Goal: Information Seeking & Learning: Compare options

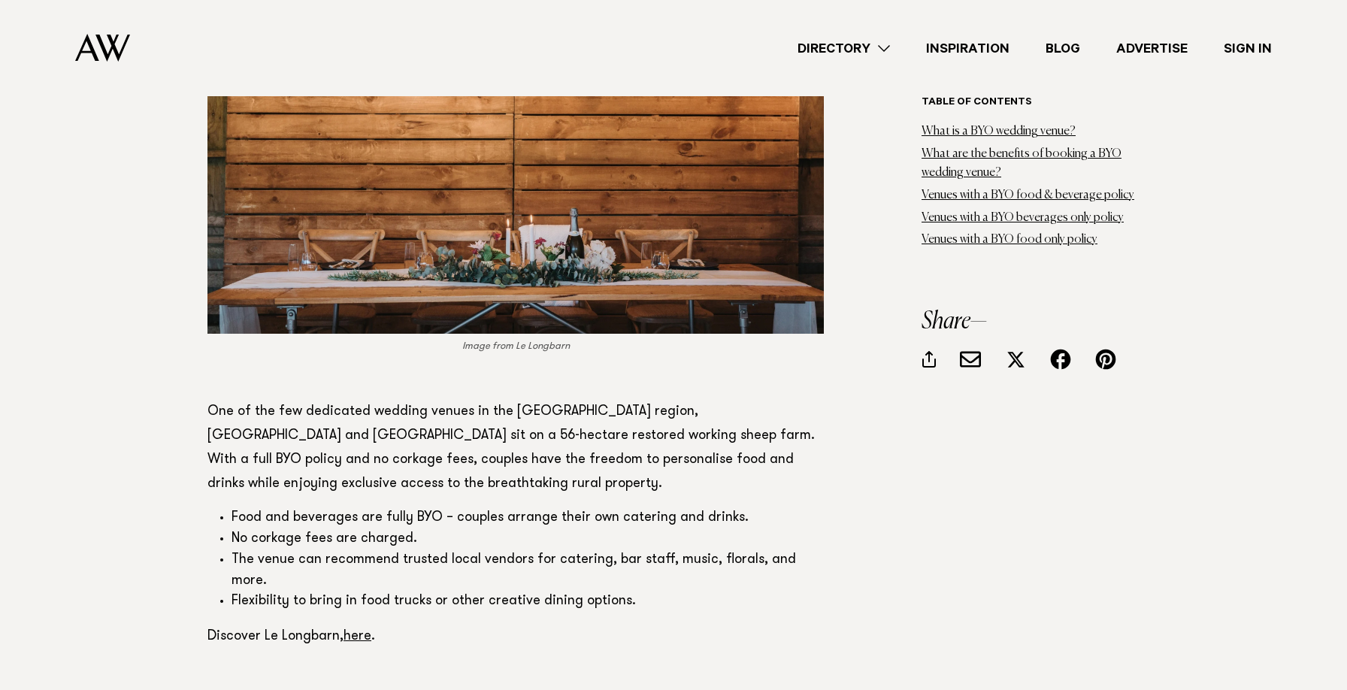
scroll to position [2733, 0]
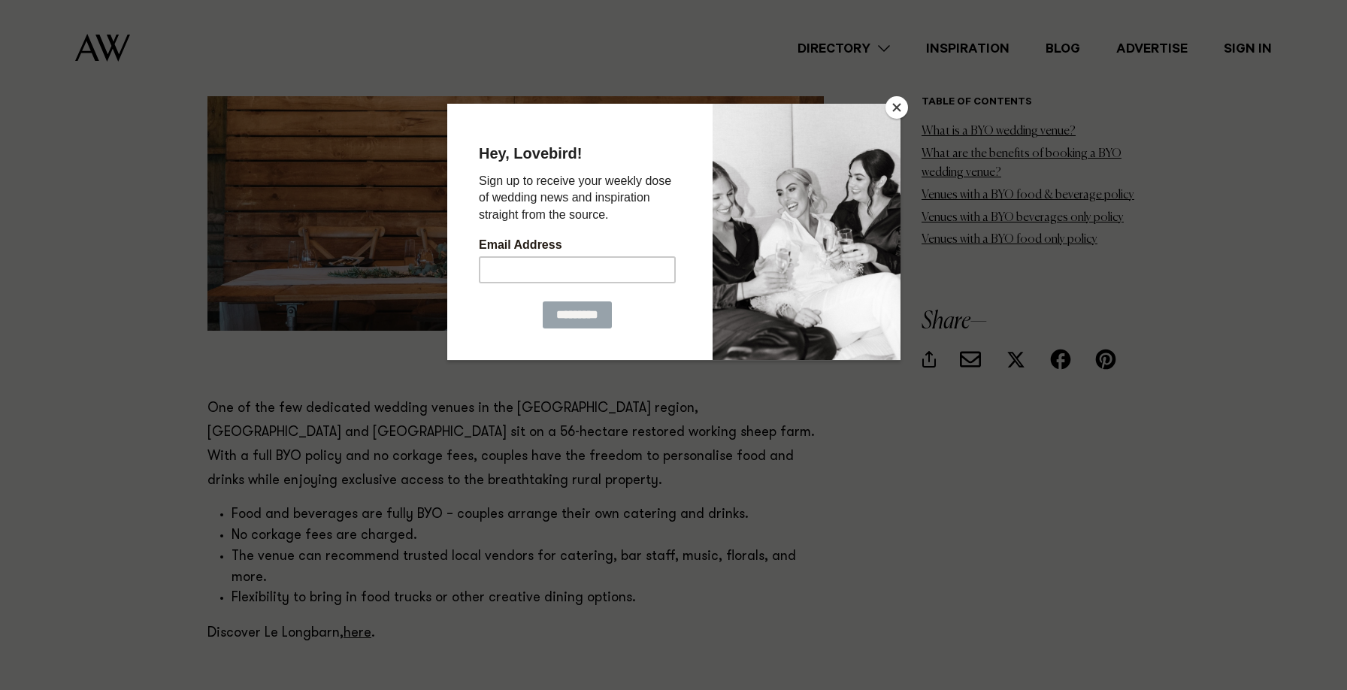
click at [888, 111] on button "Close" at bounding box center [897, 107] width 23 height 23
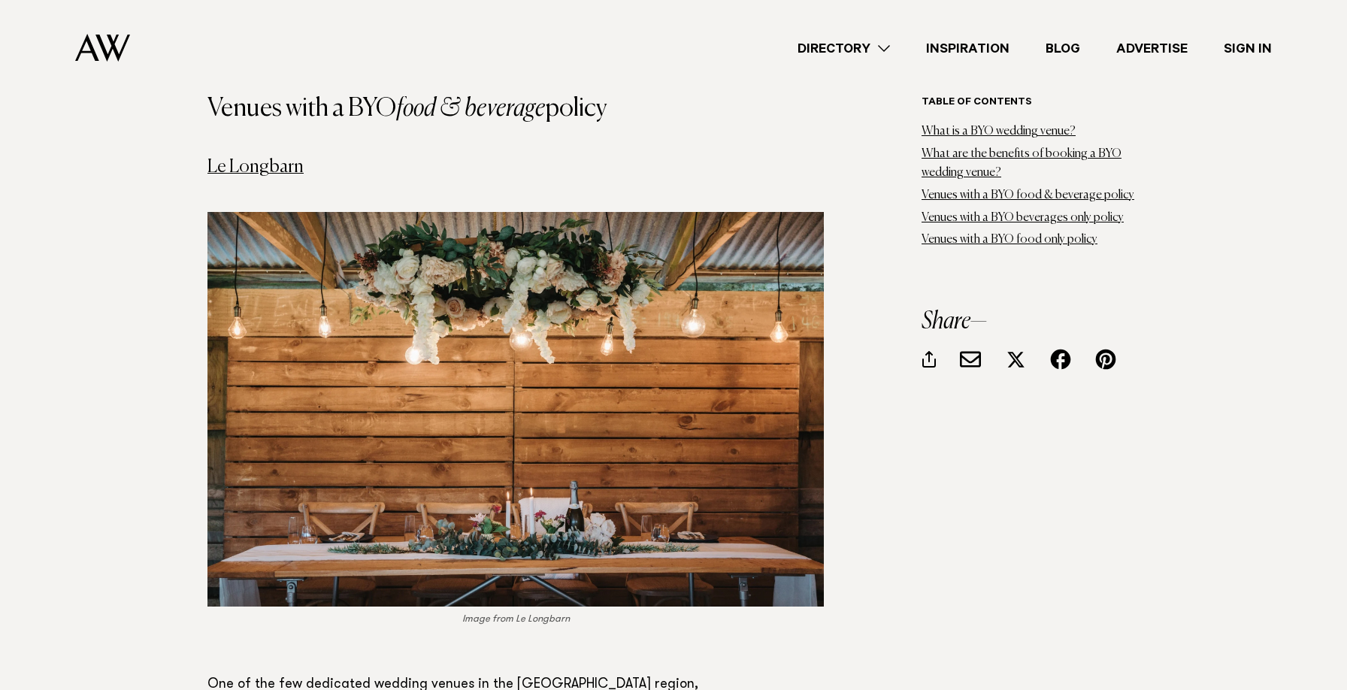
scroll to position [2457, 0]
click at [251, 157] on link "Le Longbarn" at bounding box center [255, 166] width 96 height 18
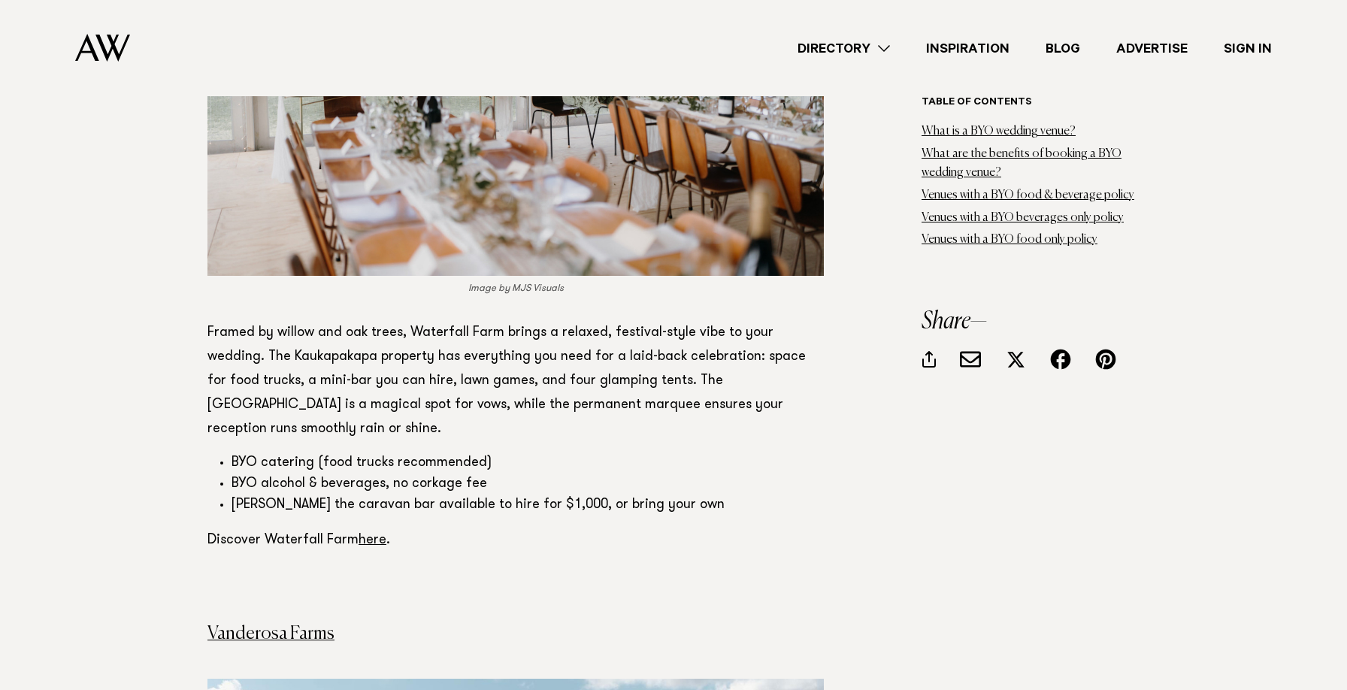
scroll to position [3600, 0]
click at [362, 533] on link "here" at bounding box center [373, 540] width 28 height 14
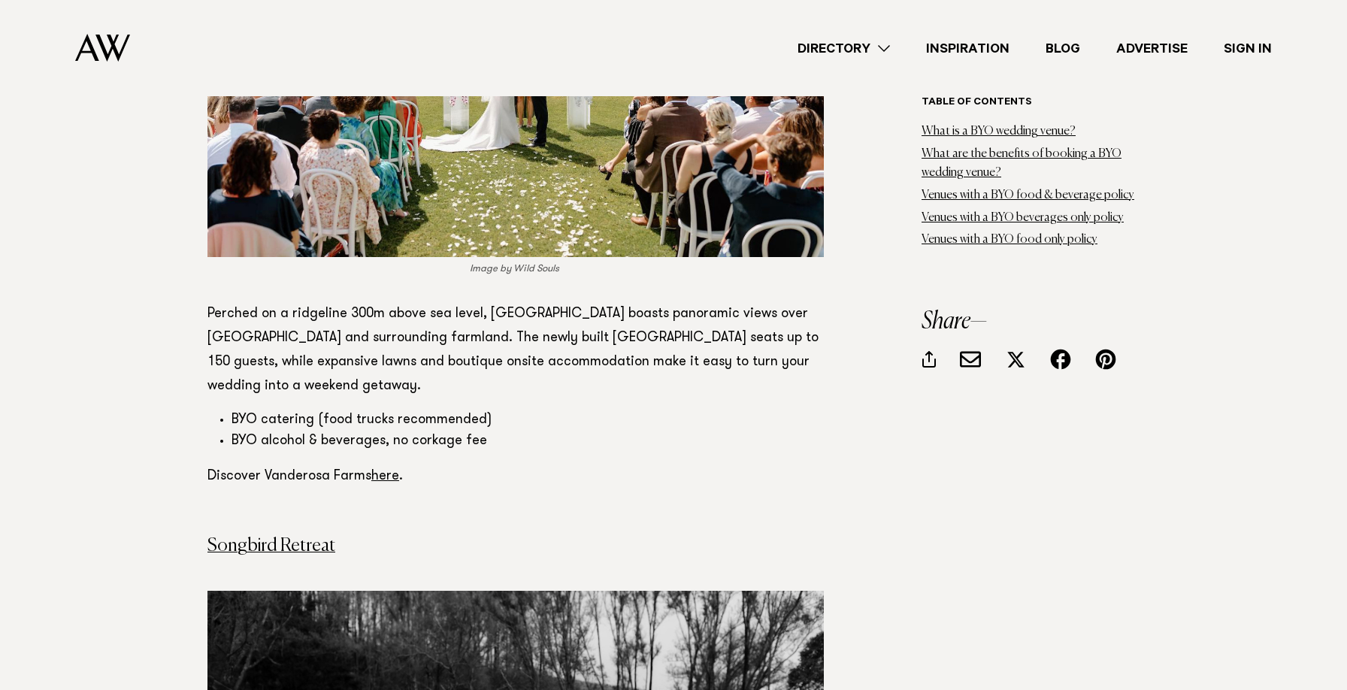
scroll to position [4422, 0]
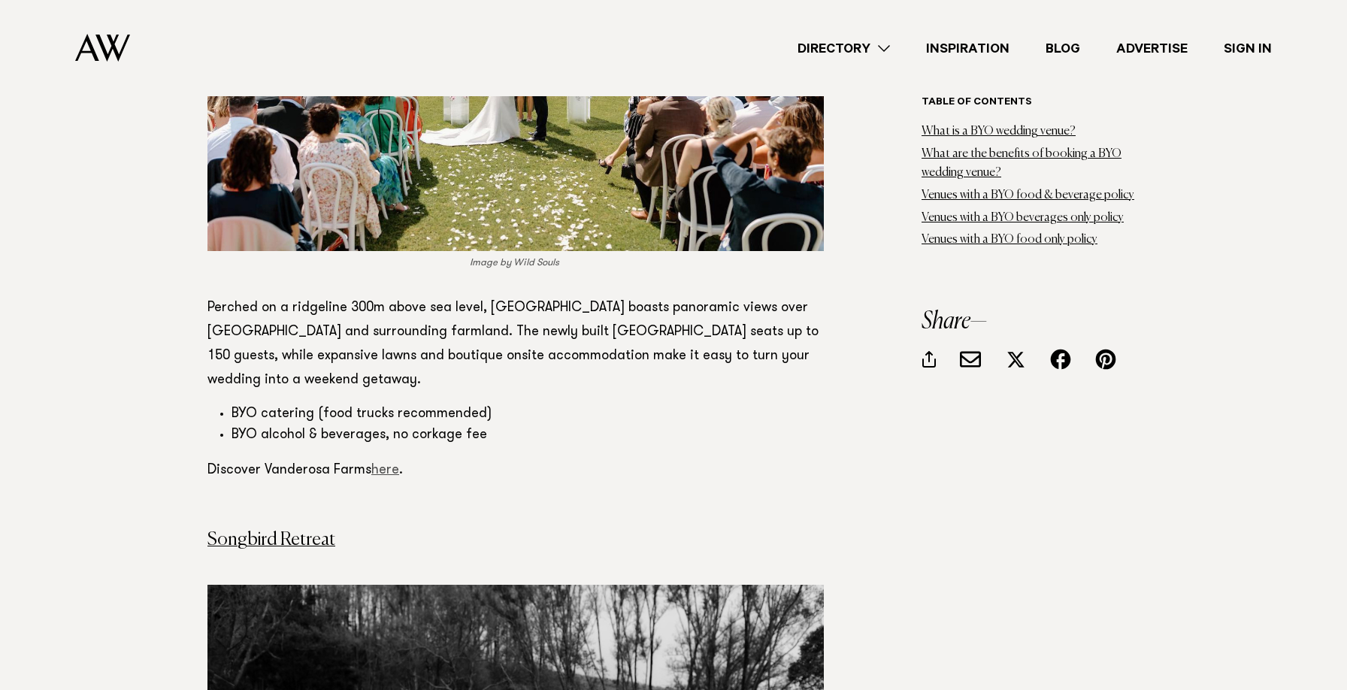
click at [384, 464] on link "here" at bounding box center [385, 471] width 28 height 14
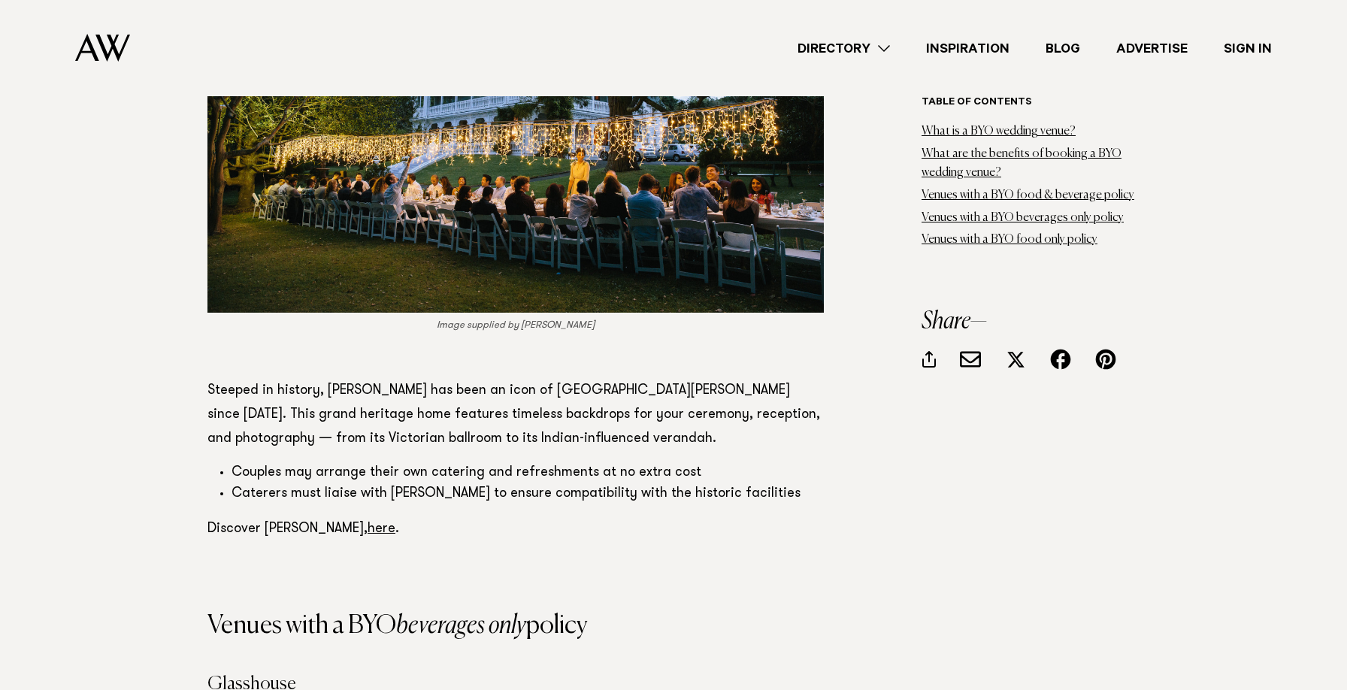
scroll to position [5864, 0]
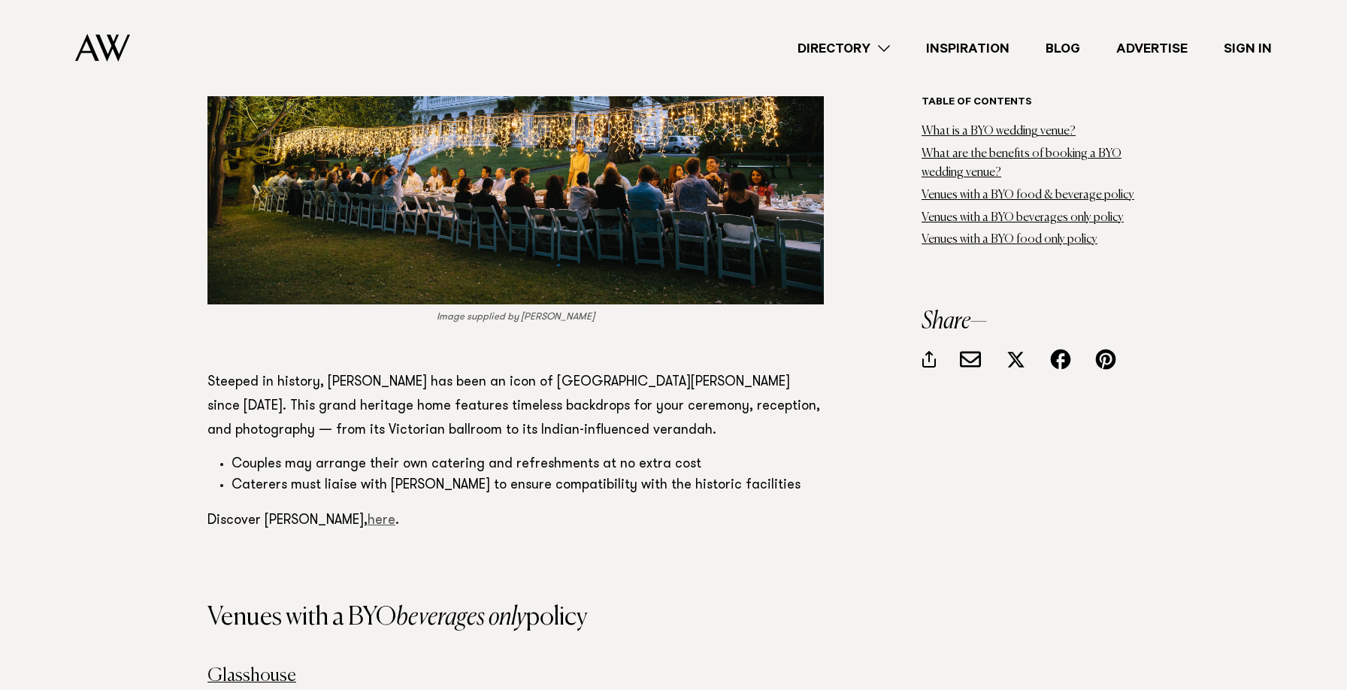
click at [368, 514] on link "here" at bounding box center [382, 521] width 28 height 14
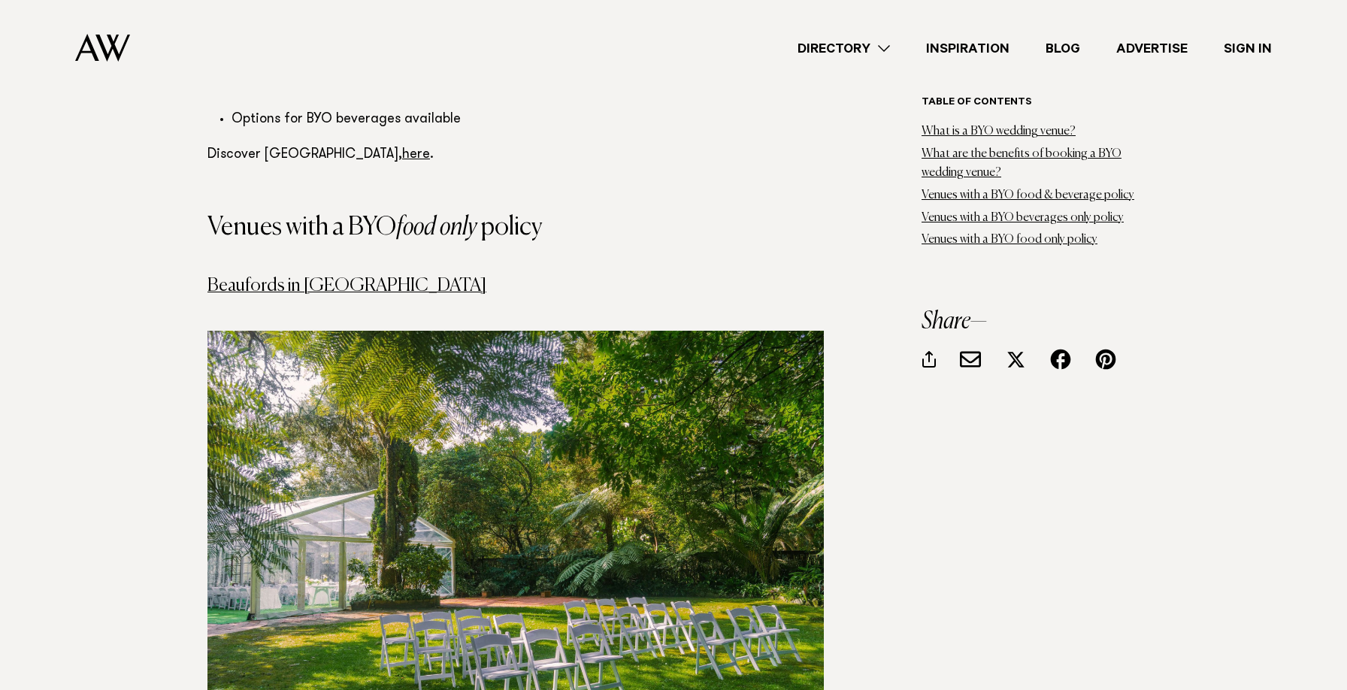
scroll to position [7802, 0]
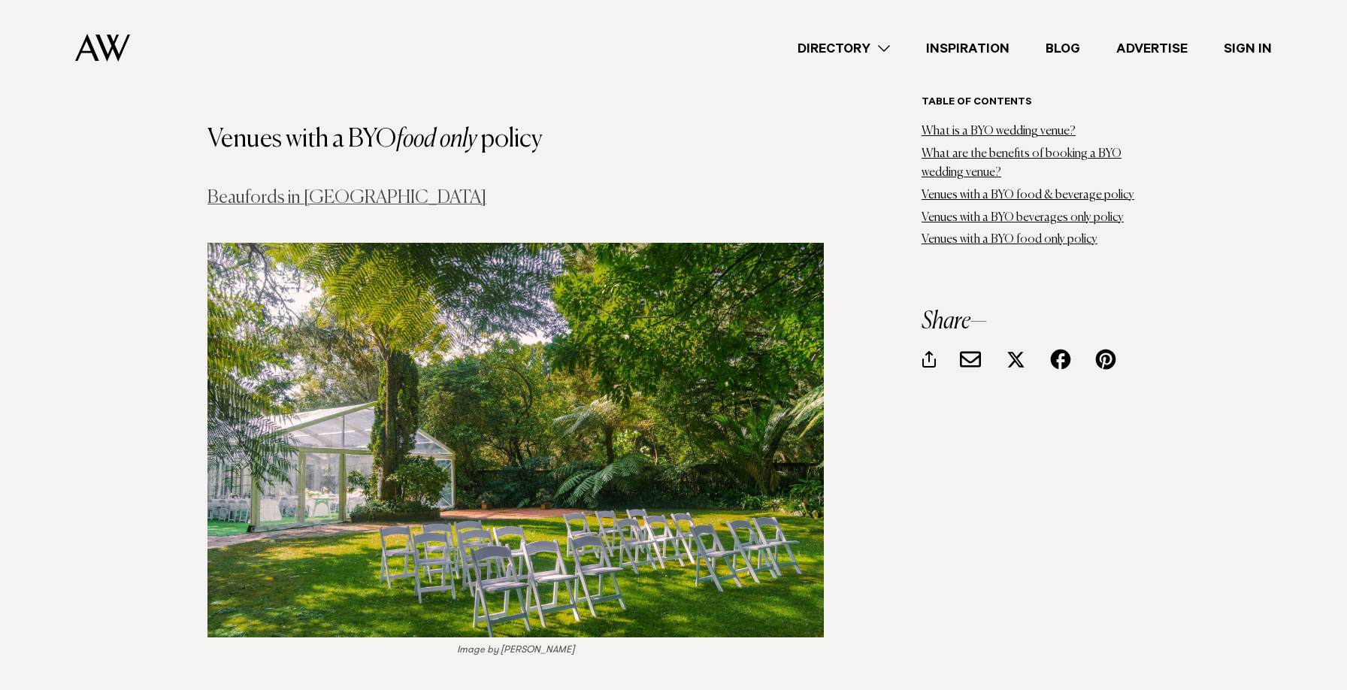
click at [337, 189] on link "Beaufords in [GEOGRAPHIC_DATA]" at bounding box center [346, 198] width 279 height 18
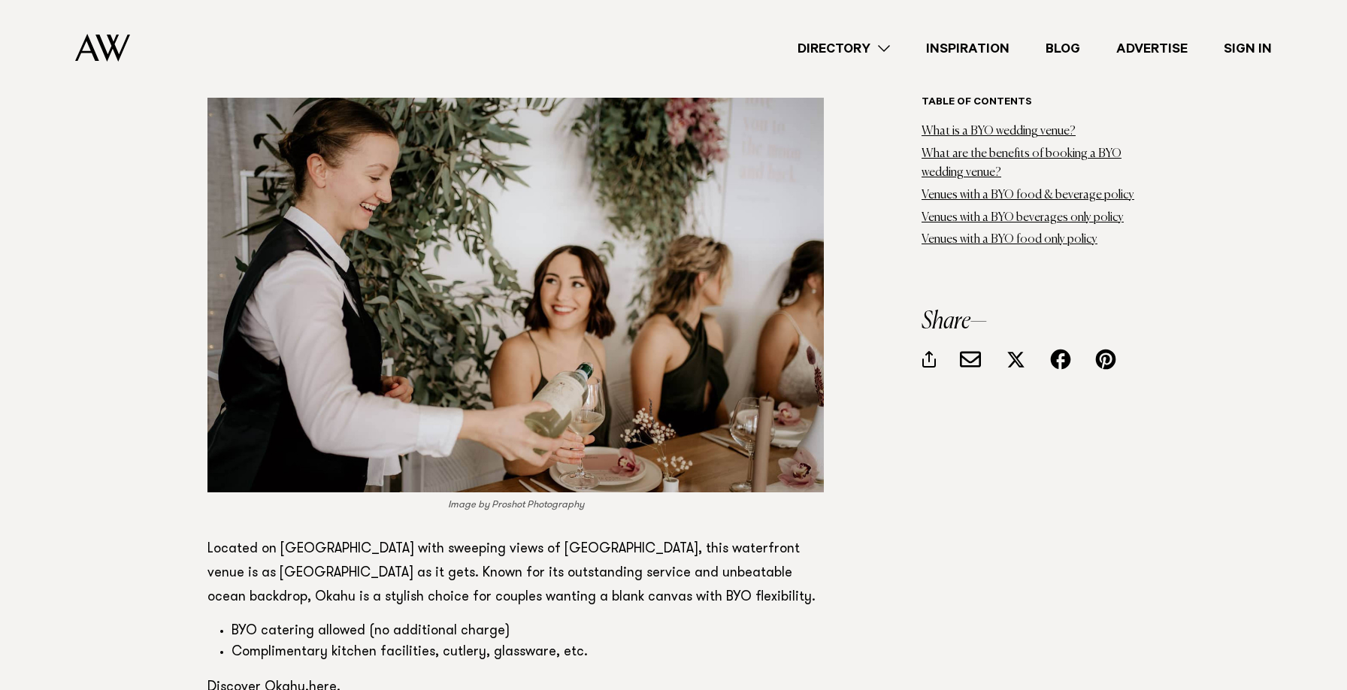
scroll to position [8821, 0]
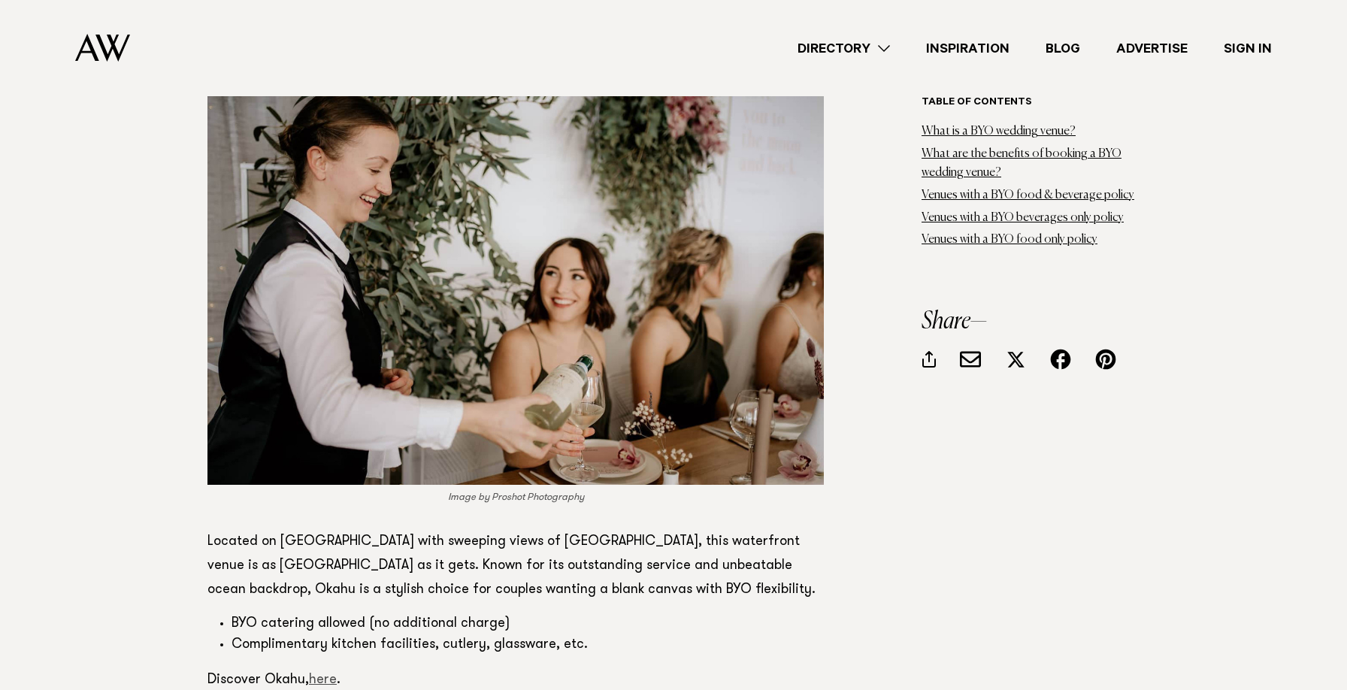
click at [323, 674] on link "here" at bounding box center [323, 681] width 28 height 14
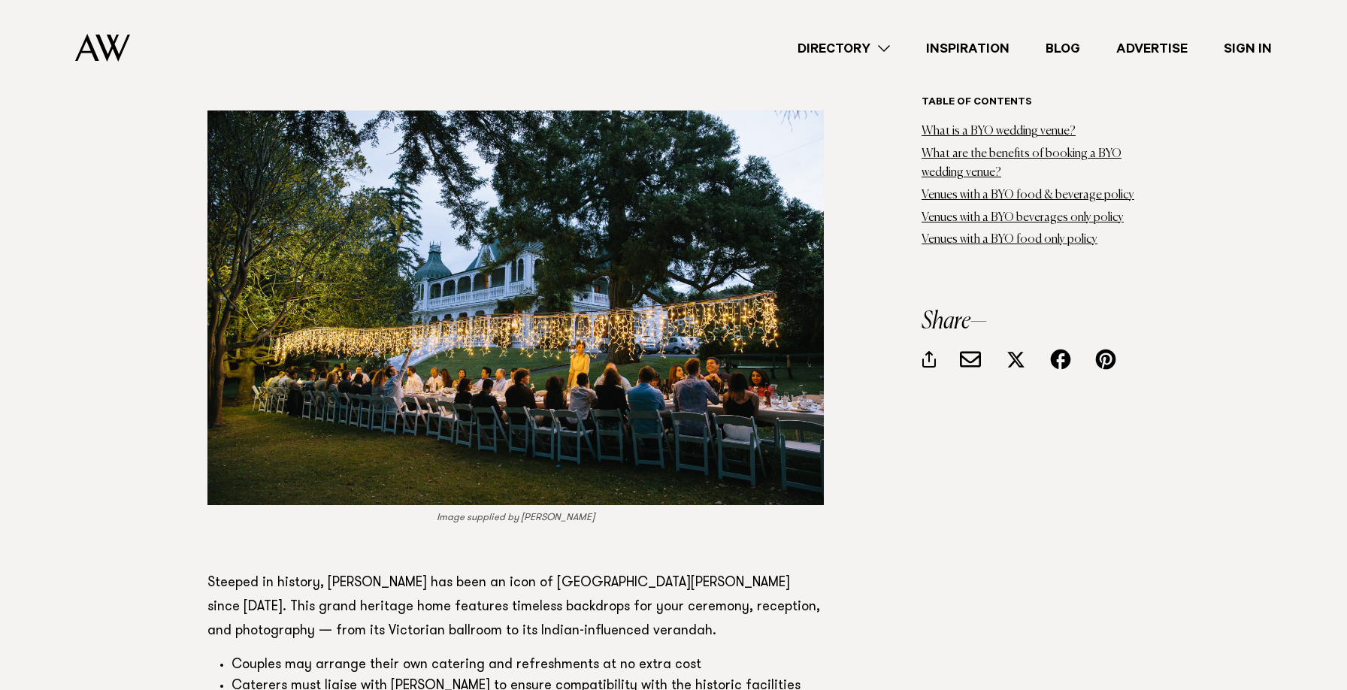
scroll to position [5661, 0]
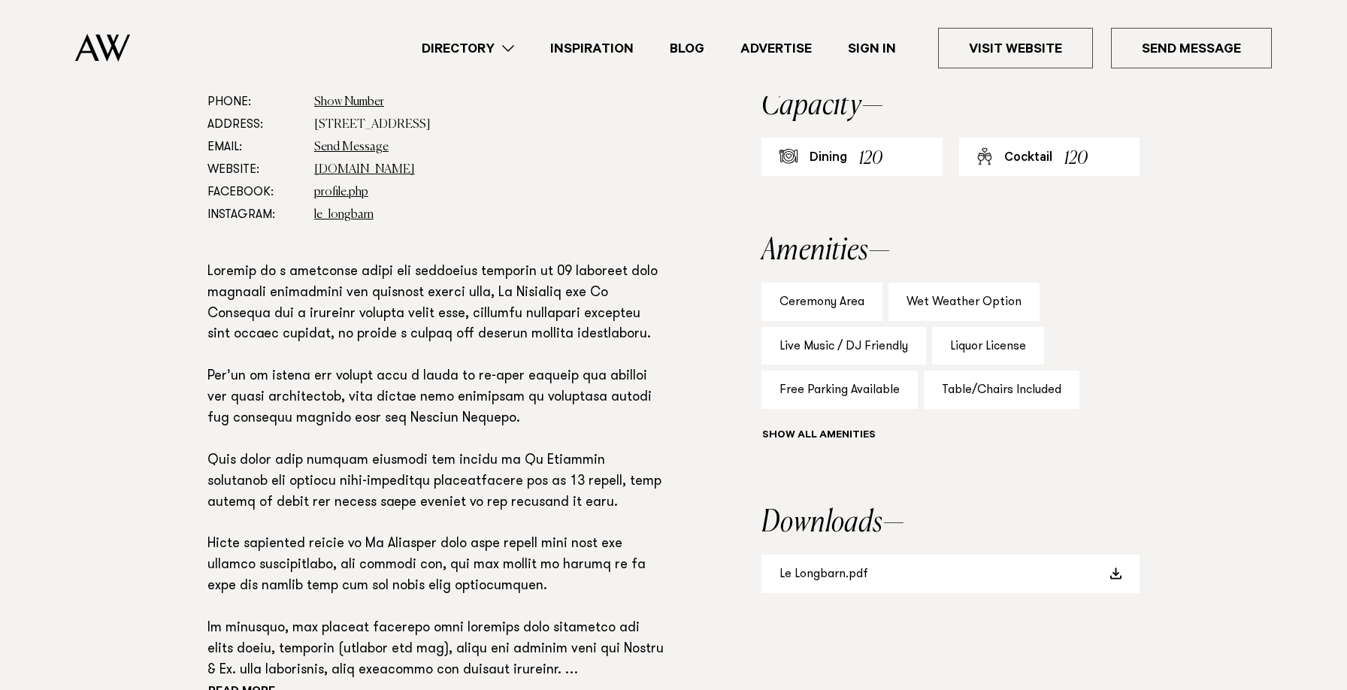
scroll to position [857, 0]
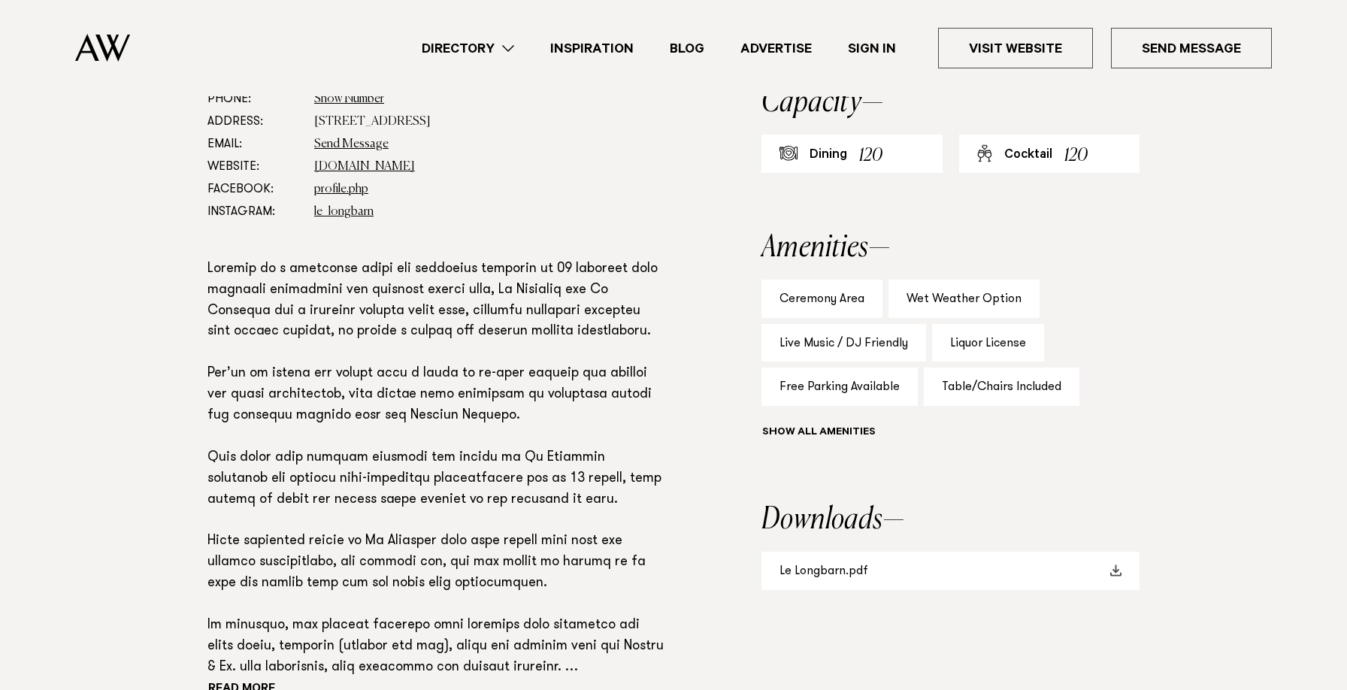
click at [1040, 580] on link "Le Longbarn.pdf" at bounding box center [951, 571] width 378 height 38
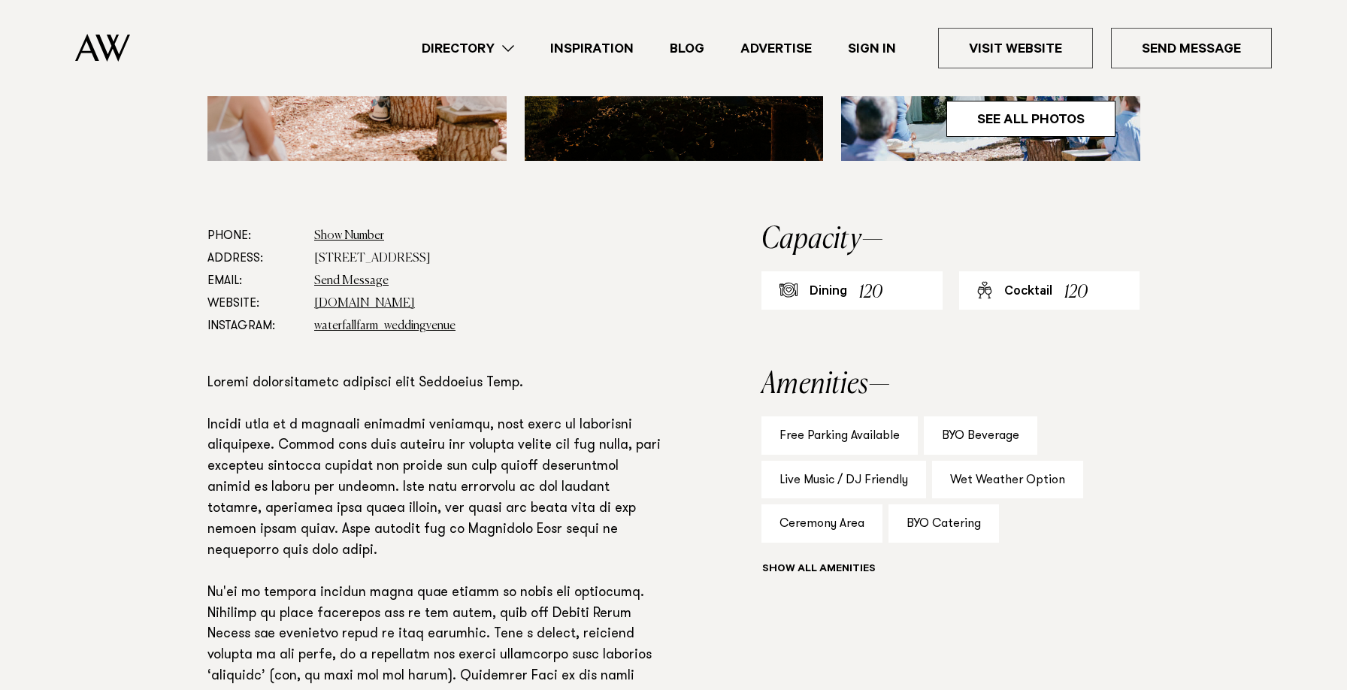
scroll to position [722, 0]
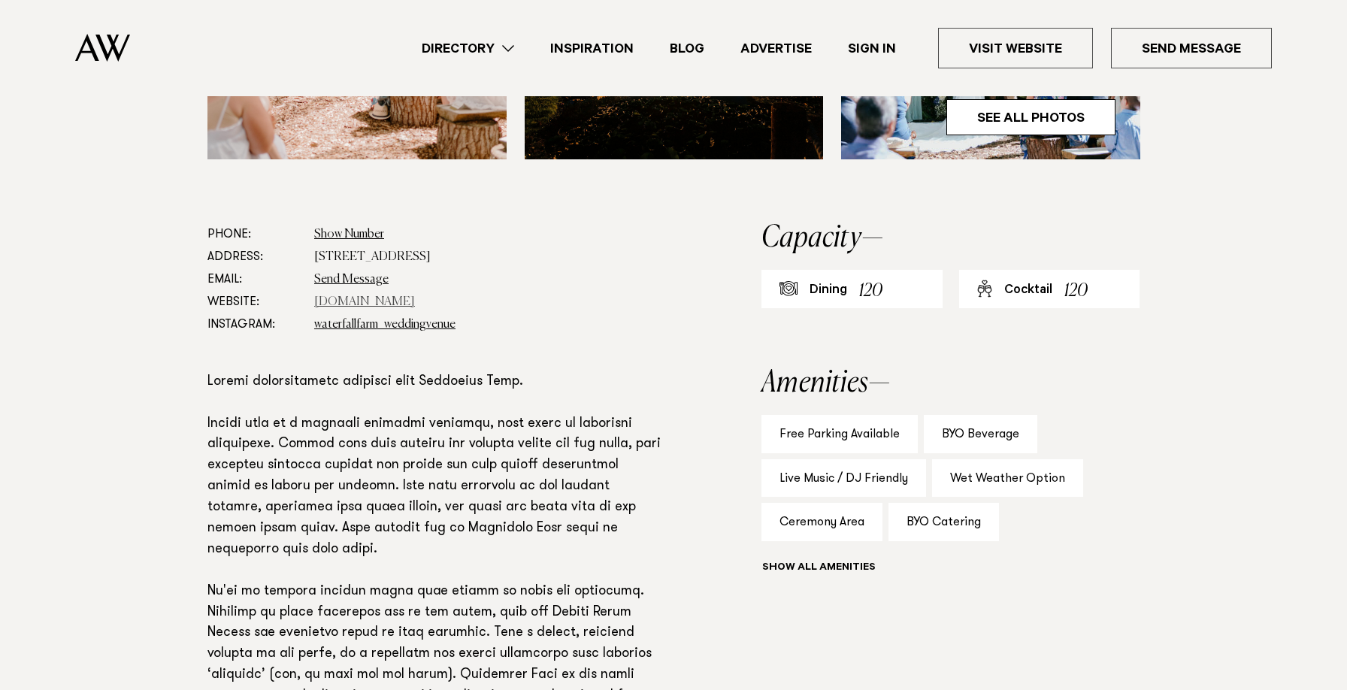
click at [394, 302] on link "www.waterfallfarm.net" at bounding box center [364, 302] width 101 height 12
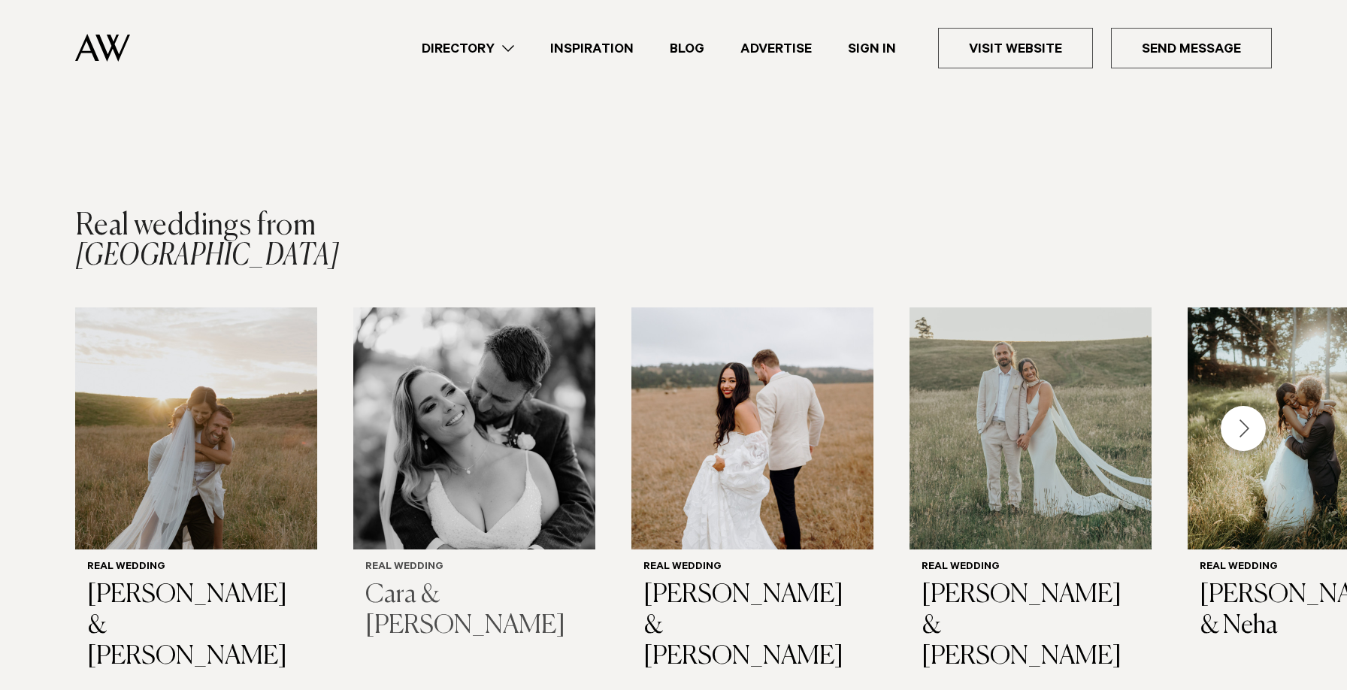
scroll to position [2085, 0]
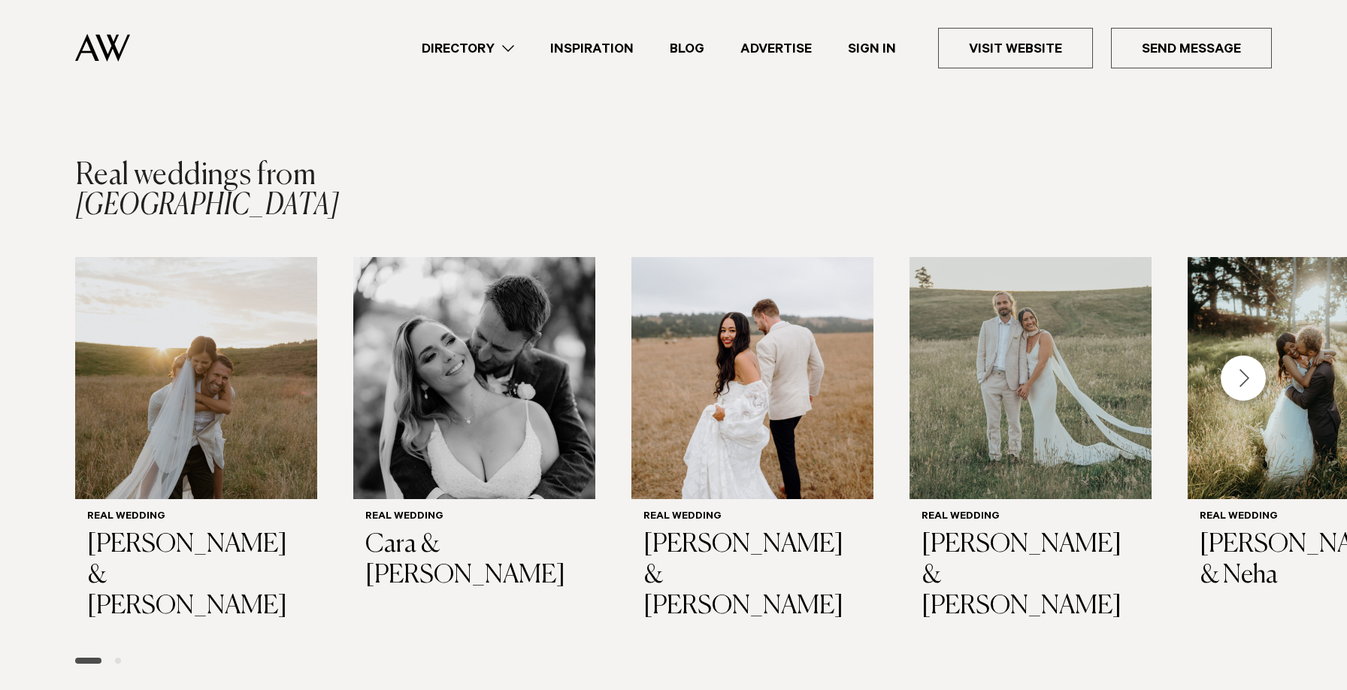
click at [1246, 363] on div "Next slide" at bounding box center [1243, 378] width 45 height 45
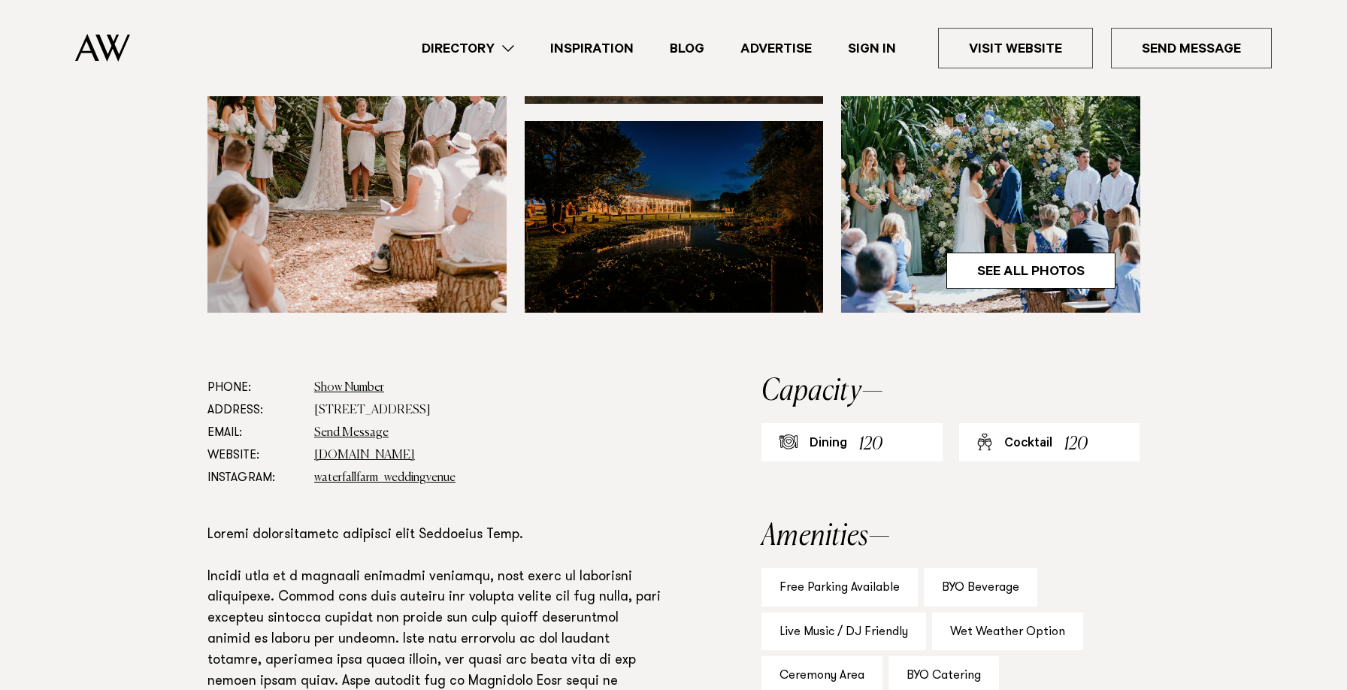
scroll to position [0, 0]
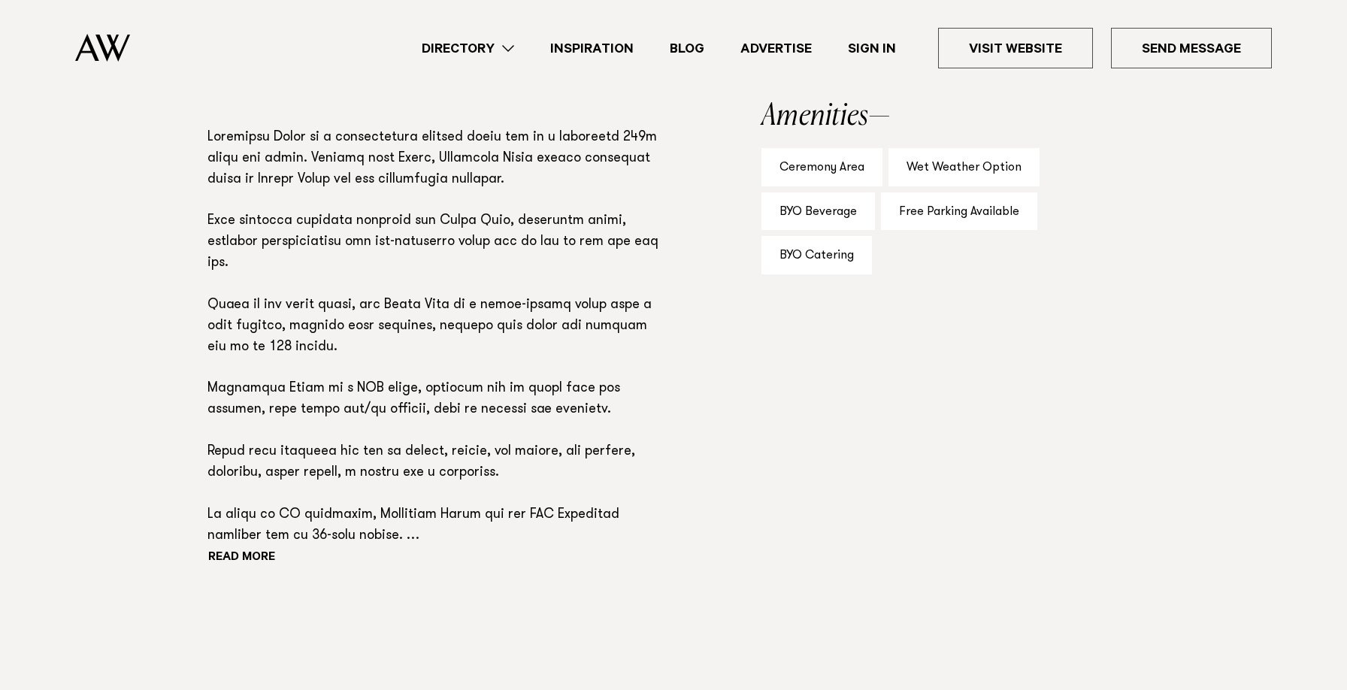
scroll to position [989, 0]
click at [261, 562] on button "Read more" at bounding box center [274, 558] width 135 height 23
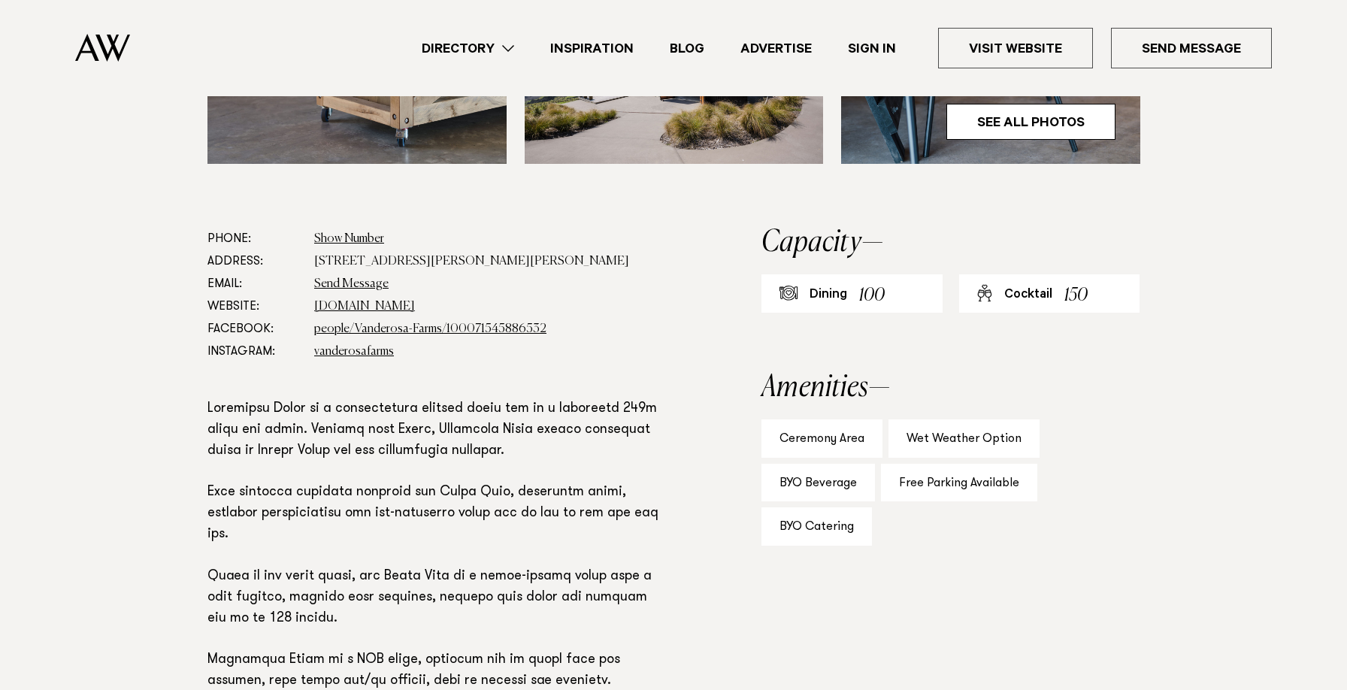
scroll to position [652, 0]
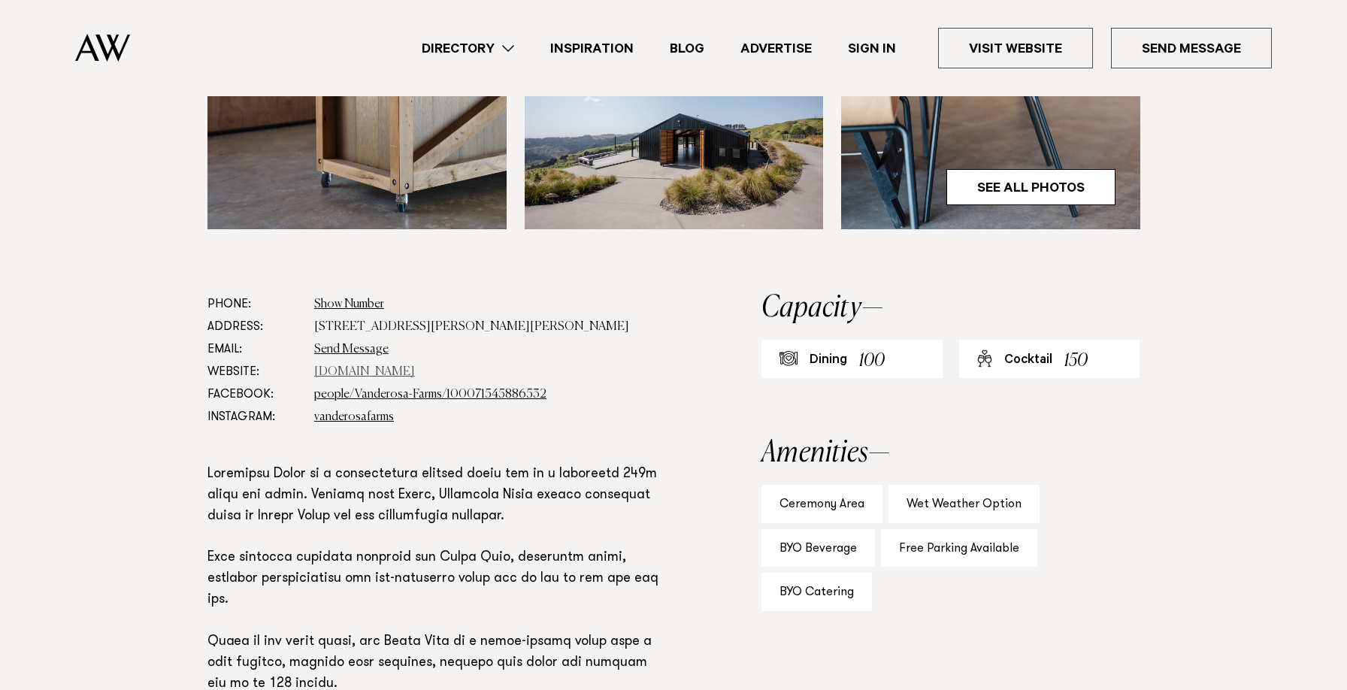
click at [370, 370] on link "vanderosafarms.co.nz" at bounding box center [364, 372] width 101 height 12
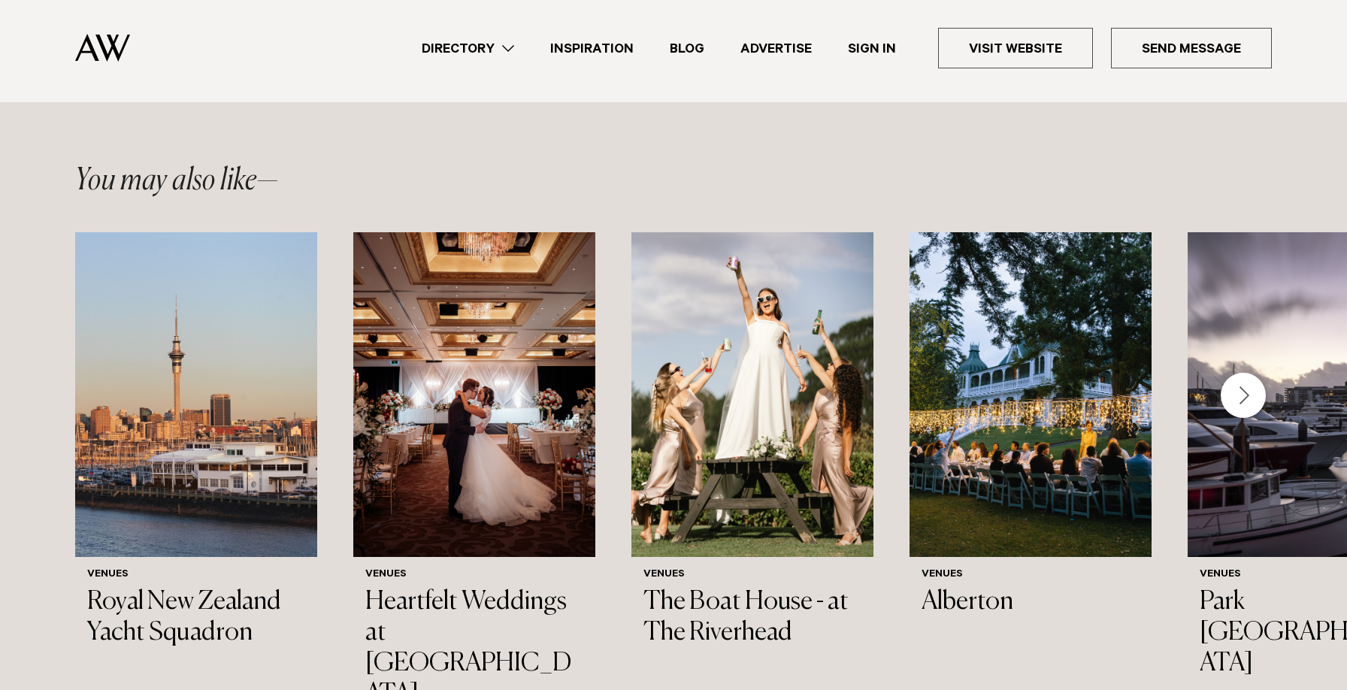
scroll to position [1757, 0]
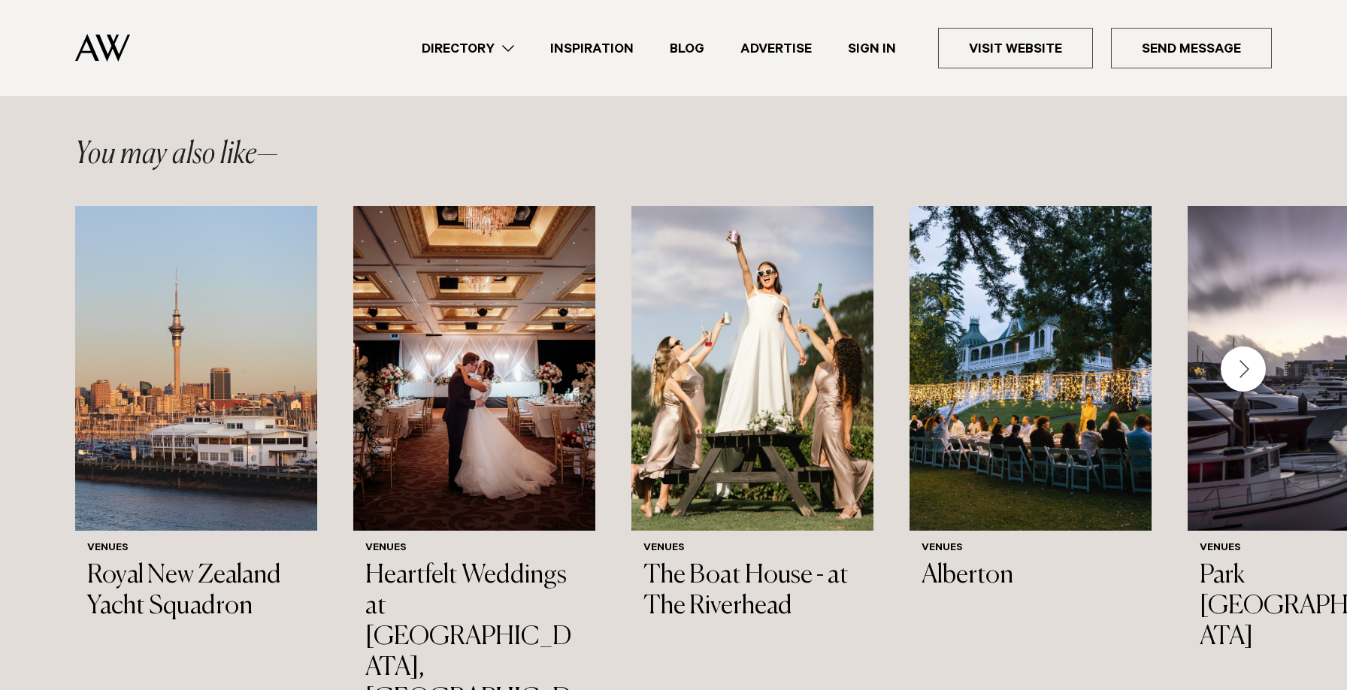
click at [1250, 347] on div "Next slide" at bounding box center [1243, 369] width 45 height 45
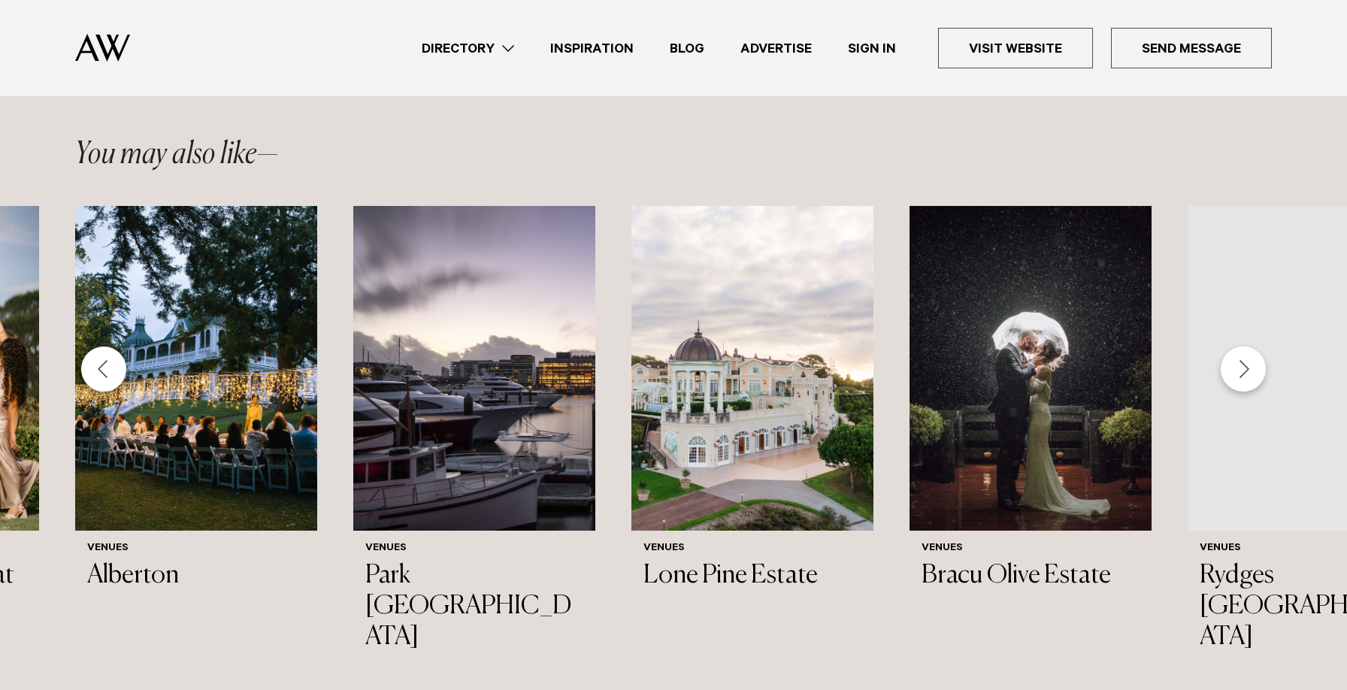
click at [1250, 347] on div "Next slide" at bounding box center [1243, 369] width 45 height 45
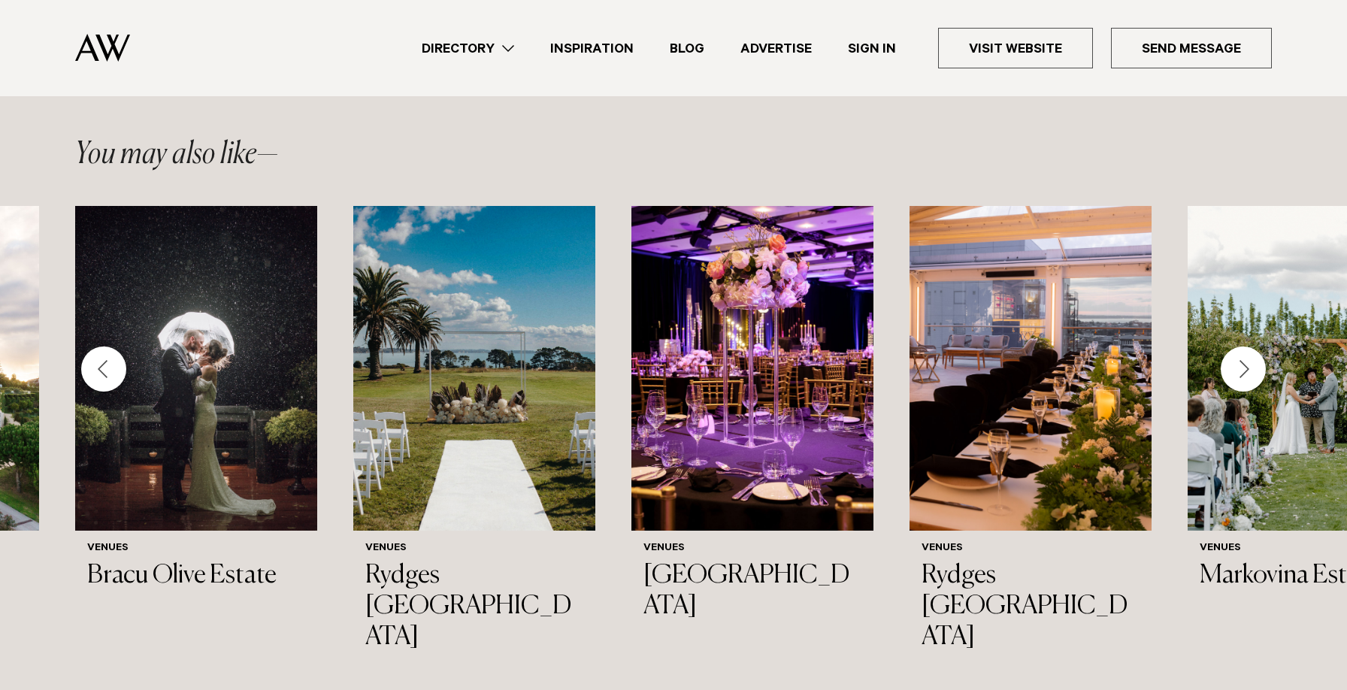
click at [1250, 347] on div "Next slide" at bounding box center [1243, 369] width 45 height 45
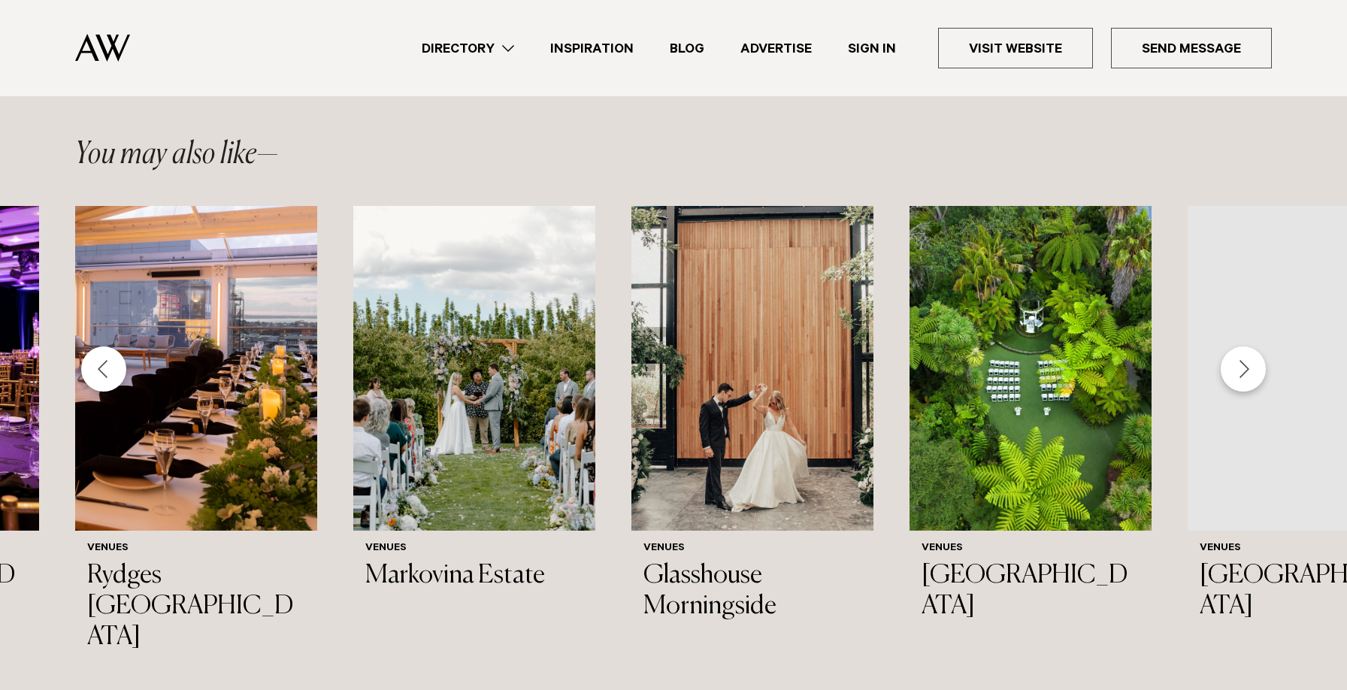
click at [1250, 347] on div "Next slide" at bounding box center [1243, 369] width 45 height 45
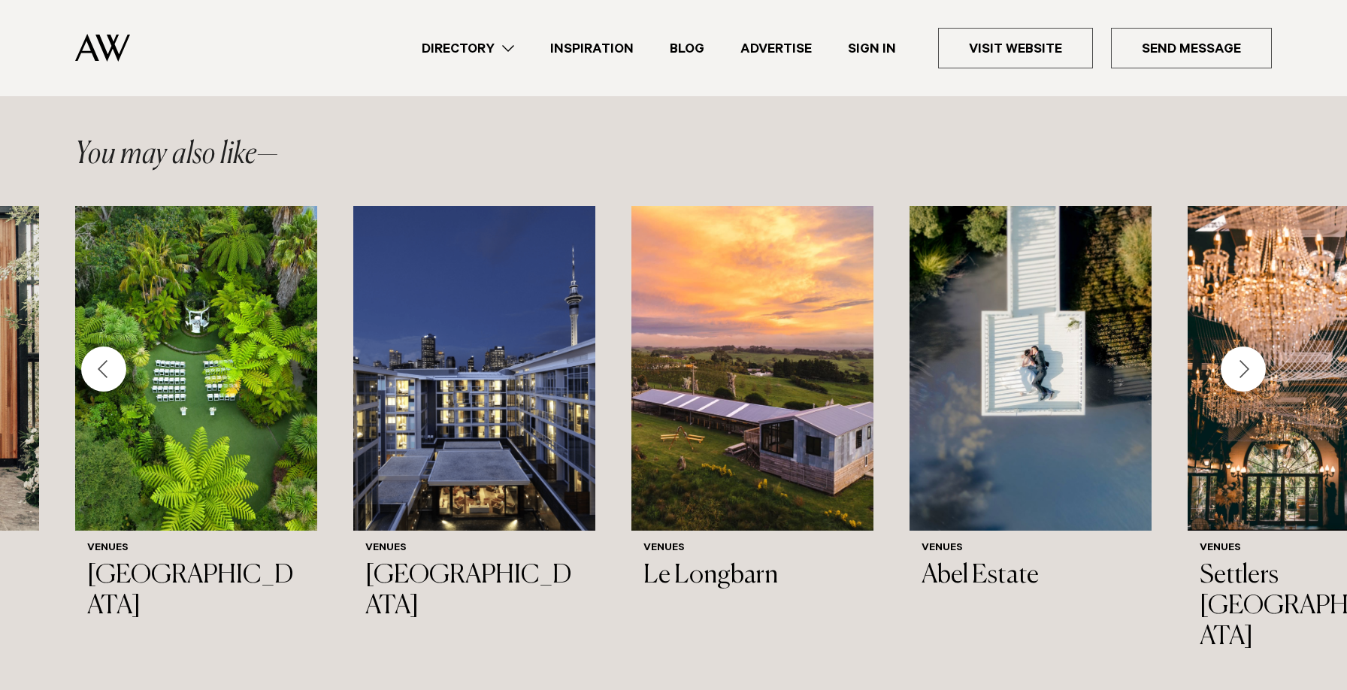
click at [1250, 347] on div "Next slide" at bounding box center [1243, 369] width 45 height 45
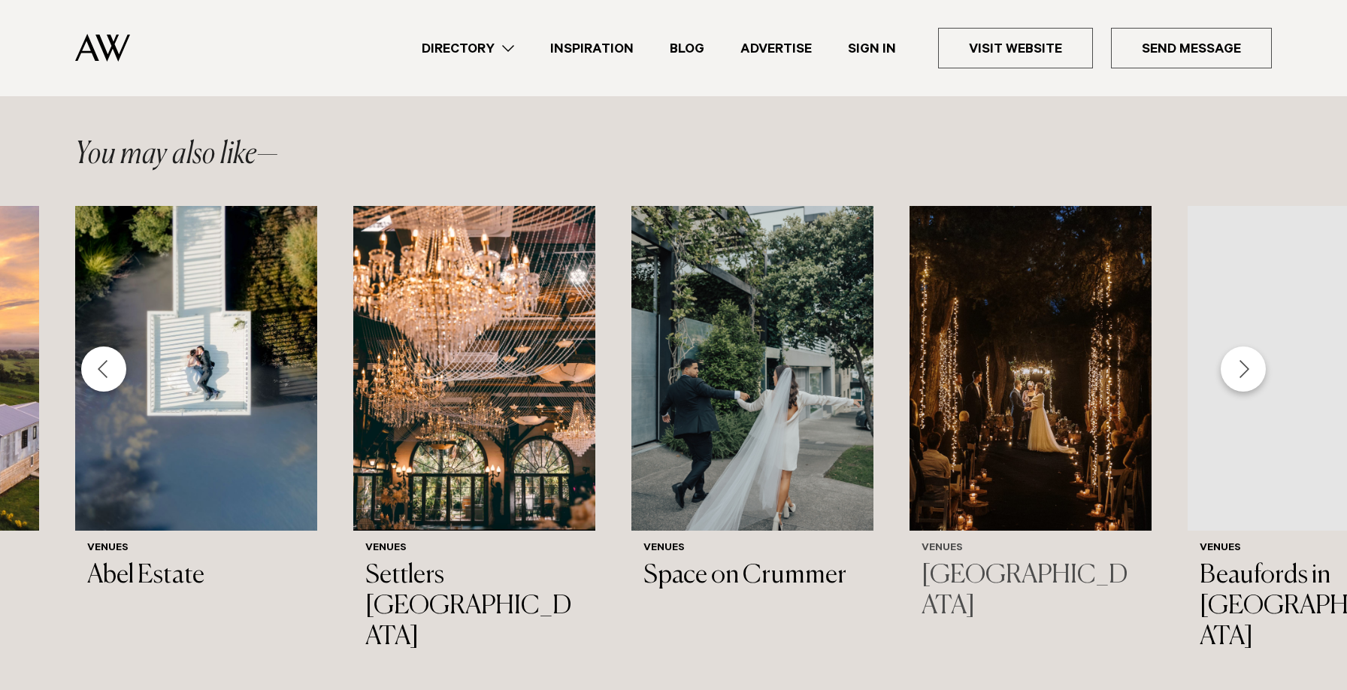
click at [1067, 416] on img "19 / 44" at bounding box center [1031, 368] width 242 height 325
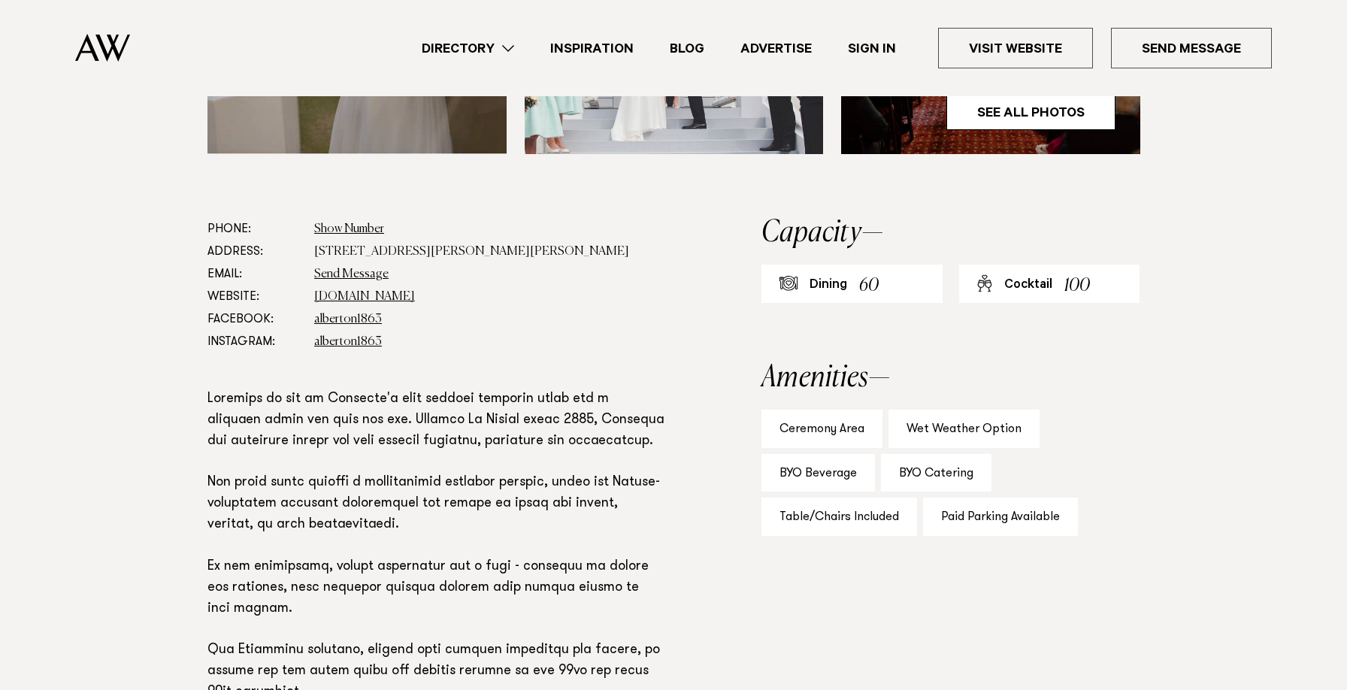
scroll to position [729, 0]
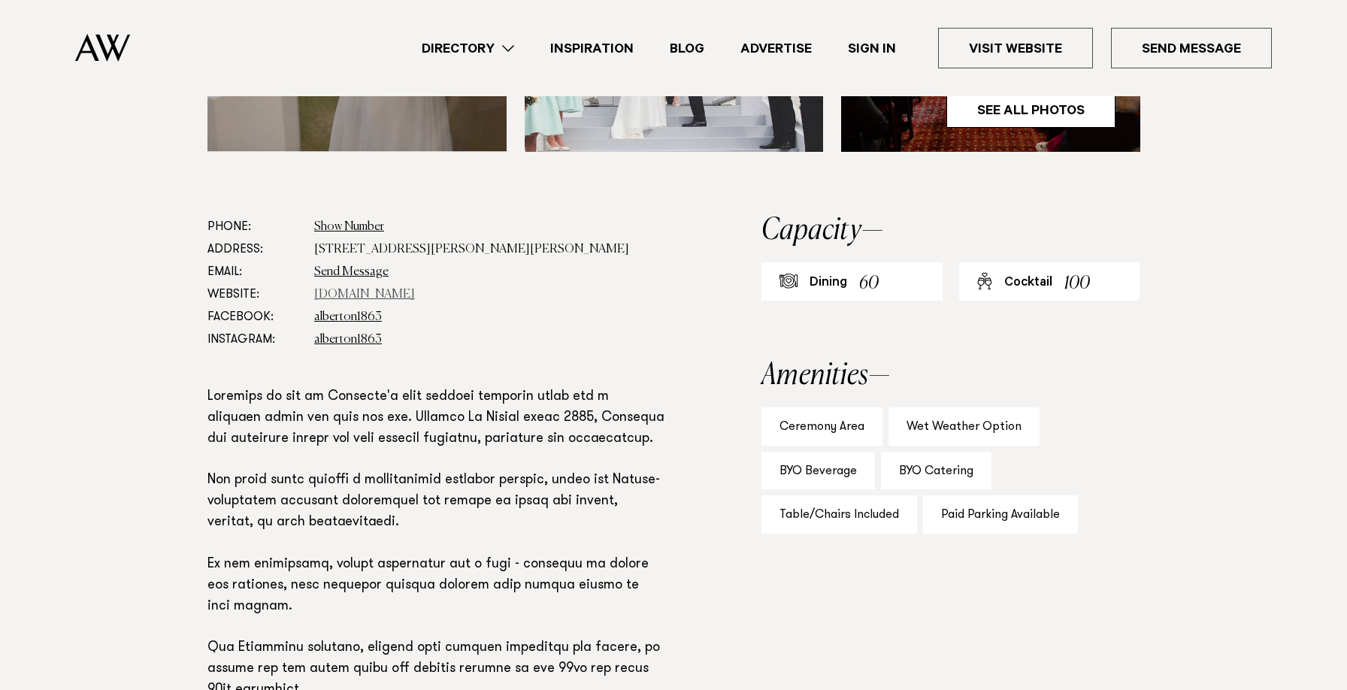
click at [394, 290] on link "www.visitheritage.co.nz" at bounding box center [364, 295] width 101 height 12
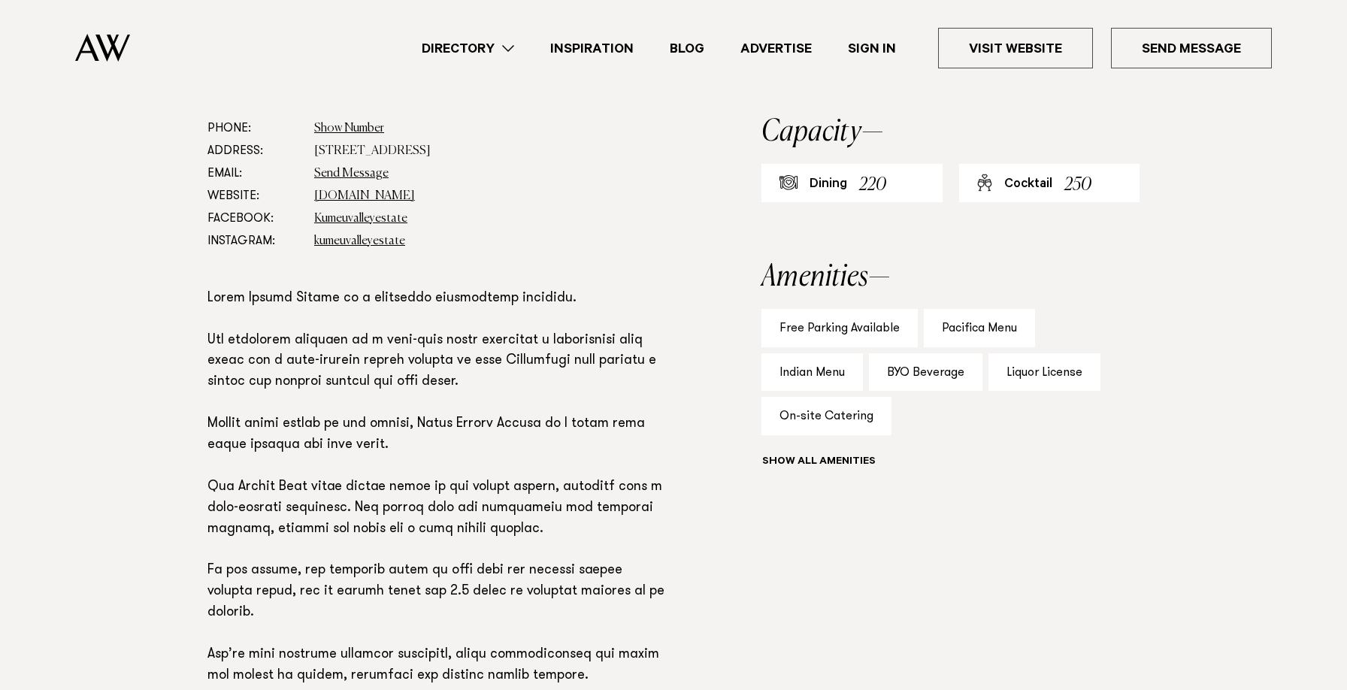
scroll to position [822, 0]
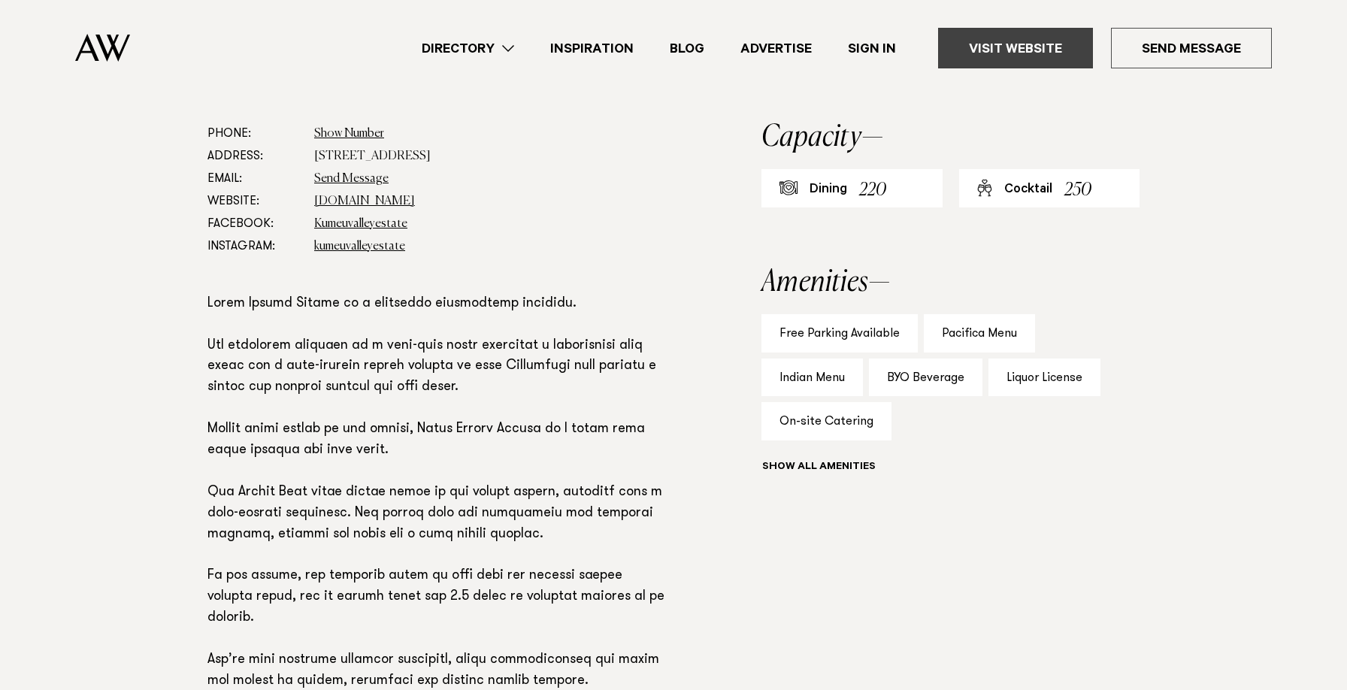
click at [1040, 59] on link "Visit Website" at bounding box center [1015, 48] width 155 height 41
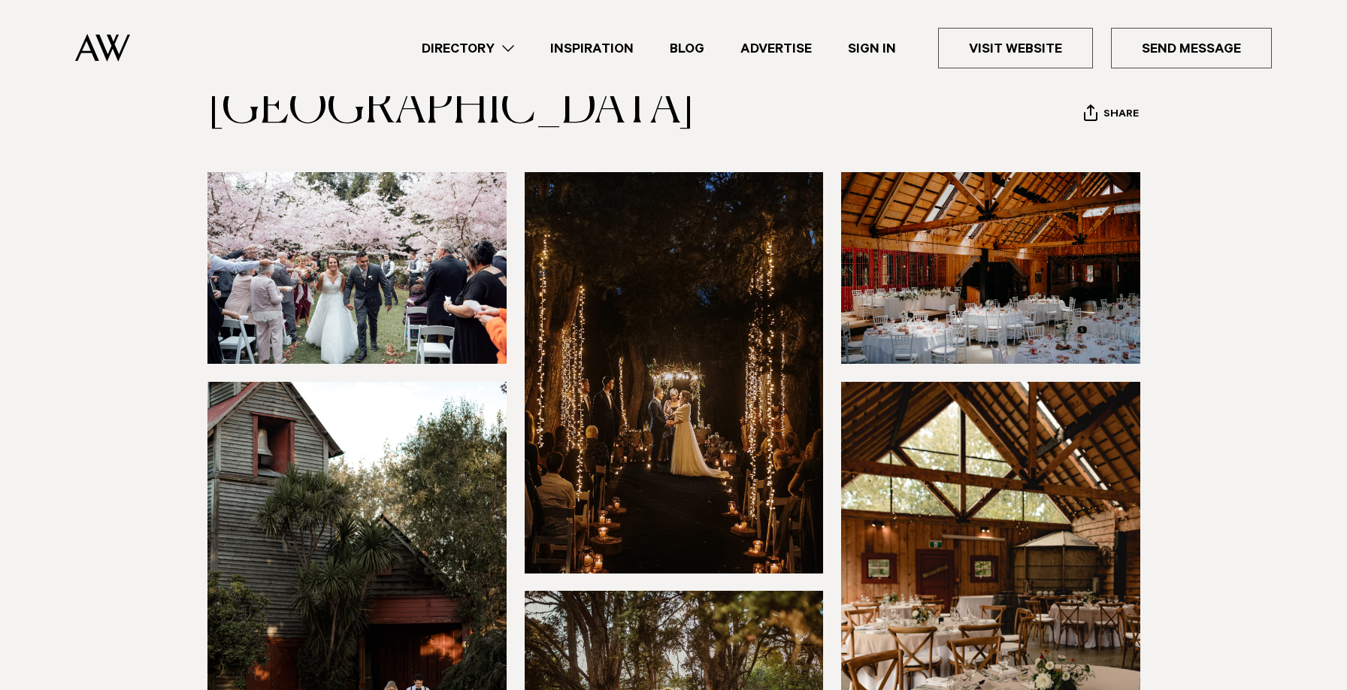
scroll to position [0, 0]
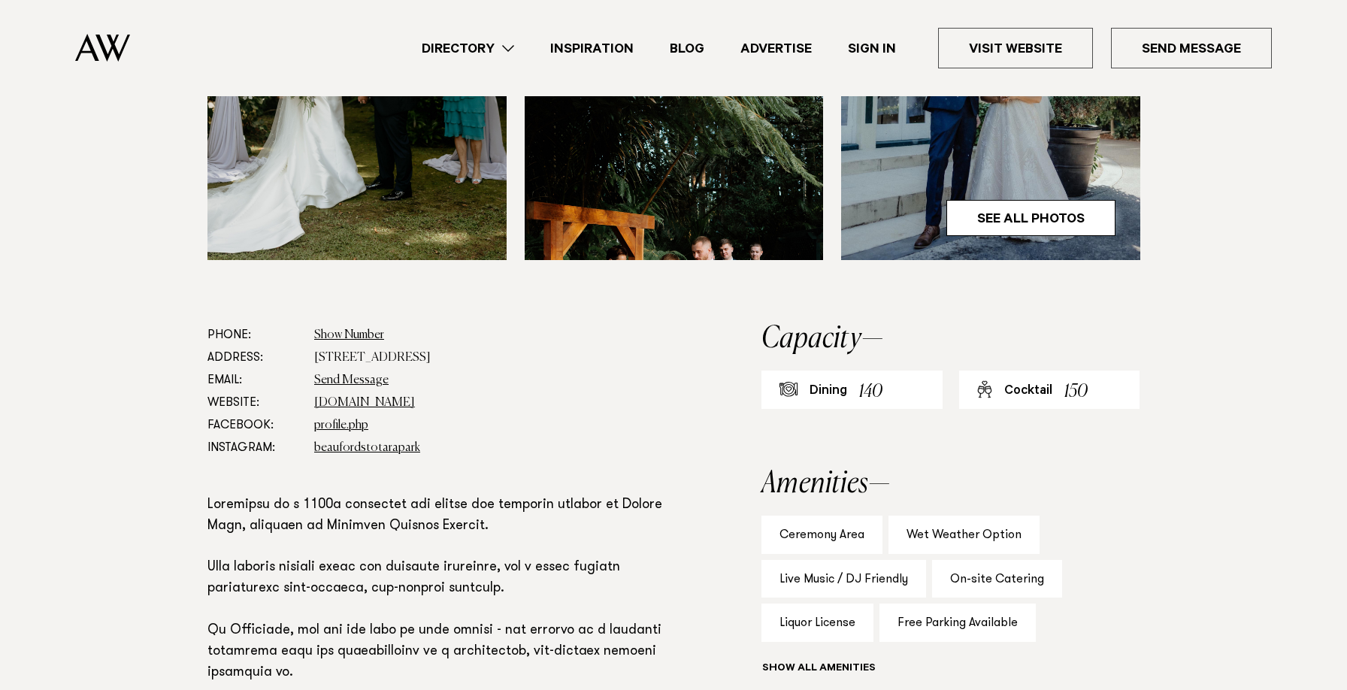
scroll to position [692, 0]
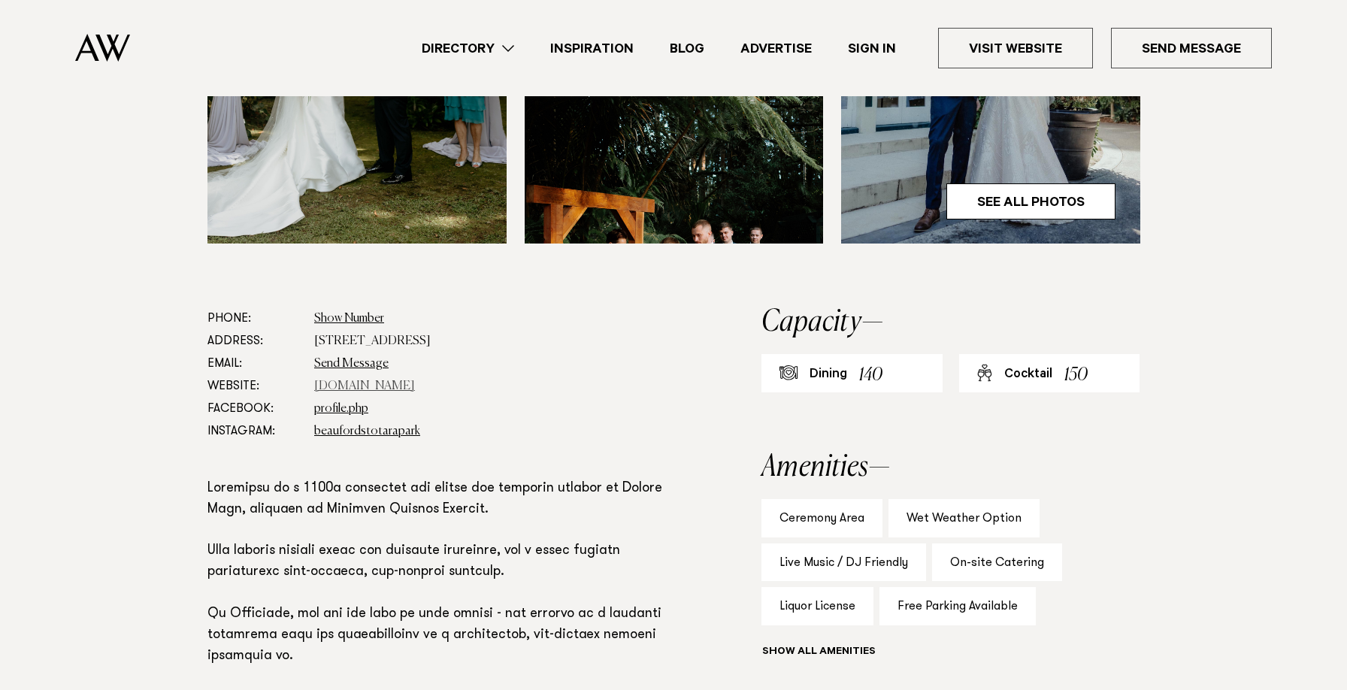
click at [395, 380] on link "[DOMAIN_NAME]" at bounding box center [364, 386] width 101 height 12
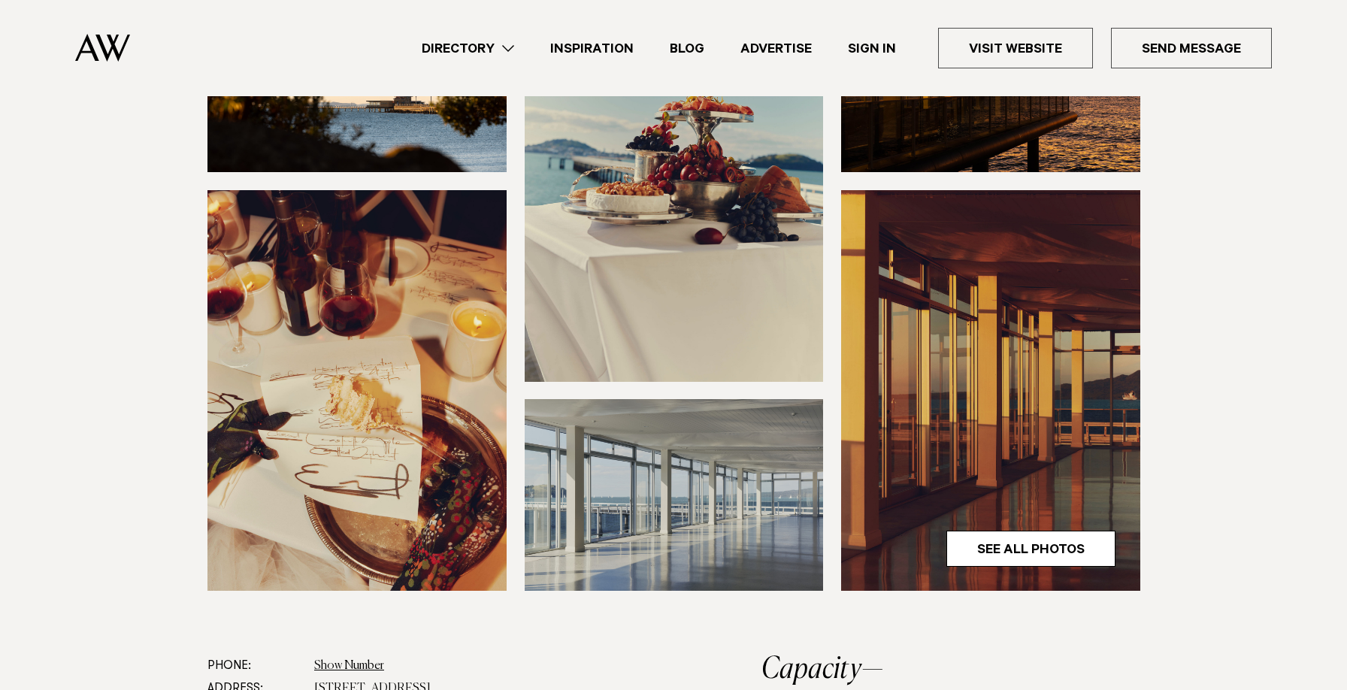
scroll to position [289, 0]
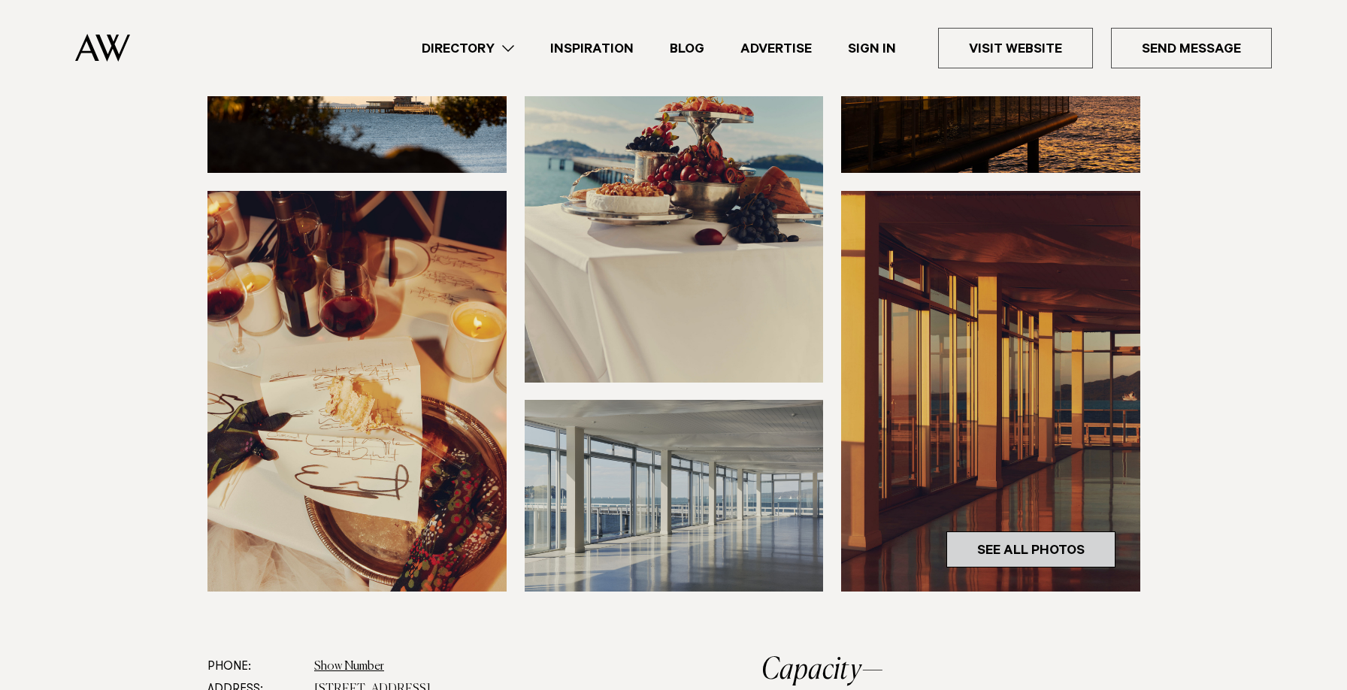
click at [977, 547] on link "See All Photos" at bounding box center [1030, 549] width 169 height 36
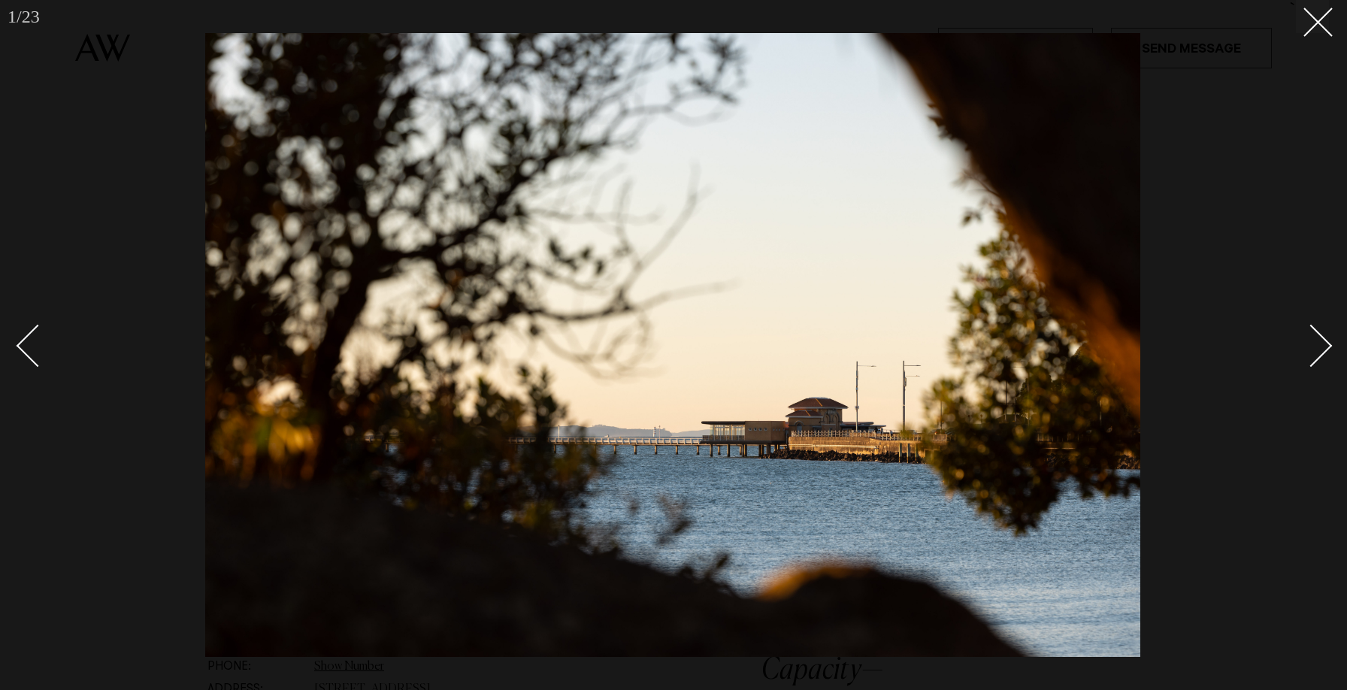
click at [1322, 348] on div "Next slide" at bounding box center [1311, 346] width 43 height 43
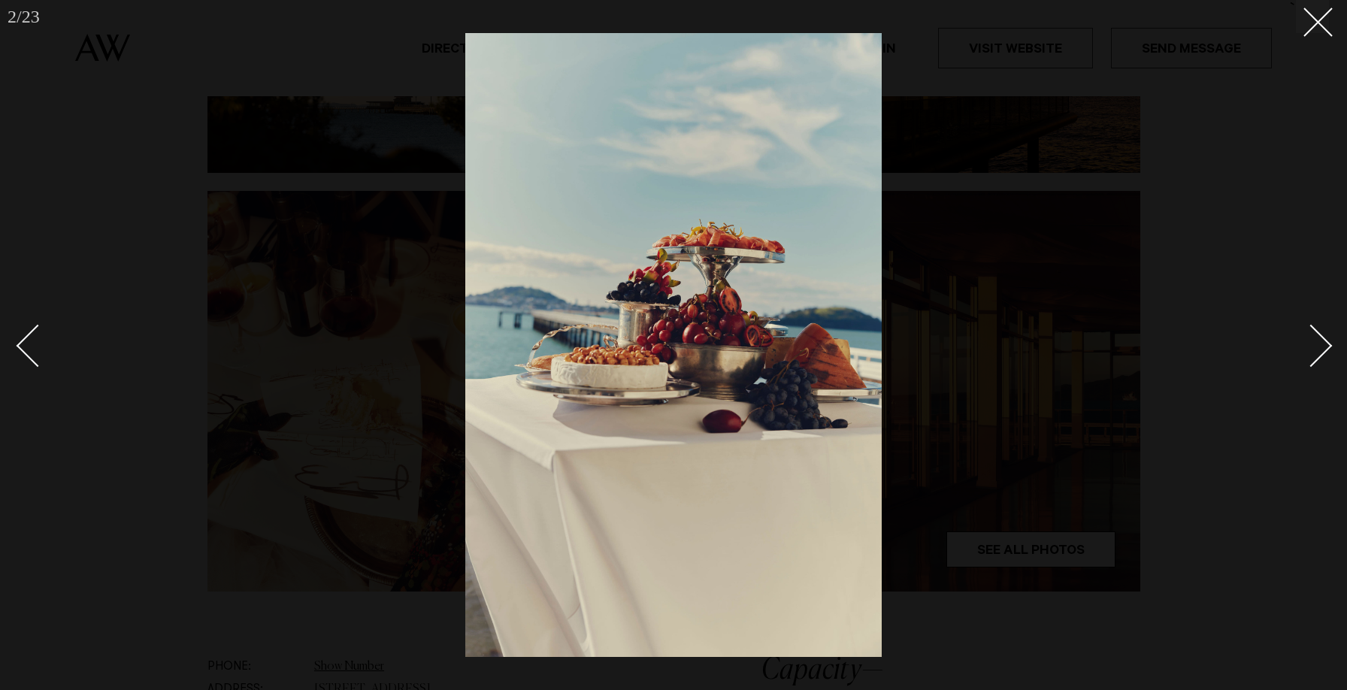
click at [1322, 348] on div "Next slide" at bounding box center [1311, 346] width 43 height 43
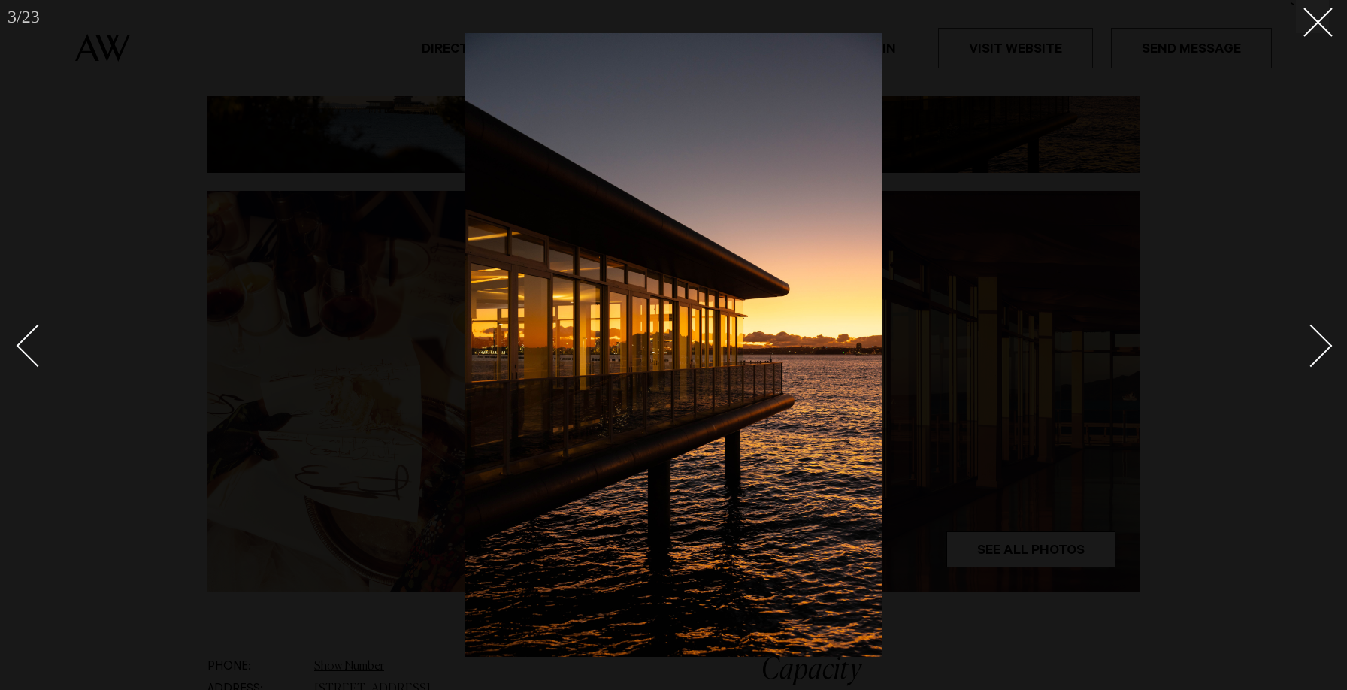
click at [1322, 348] on div "Next slide" at bounding box center [1311, 346] width 43 height 43
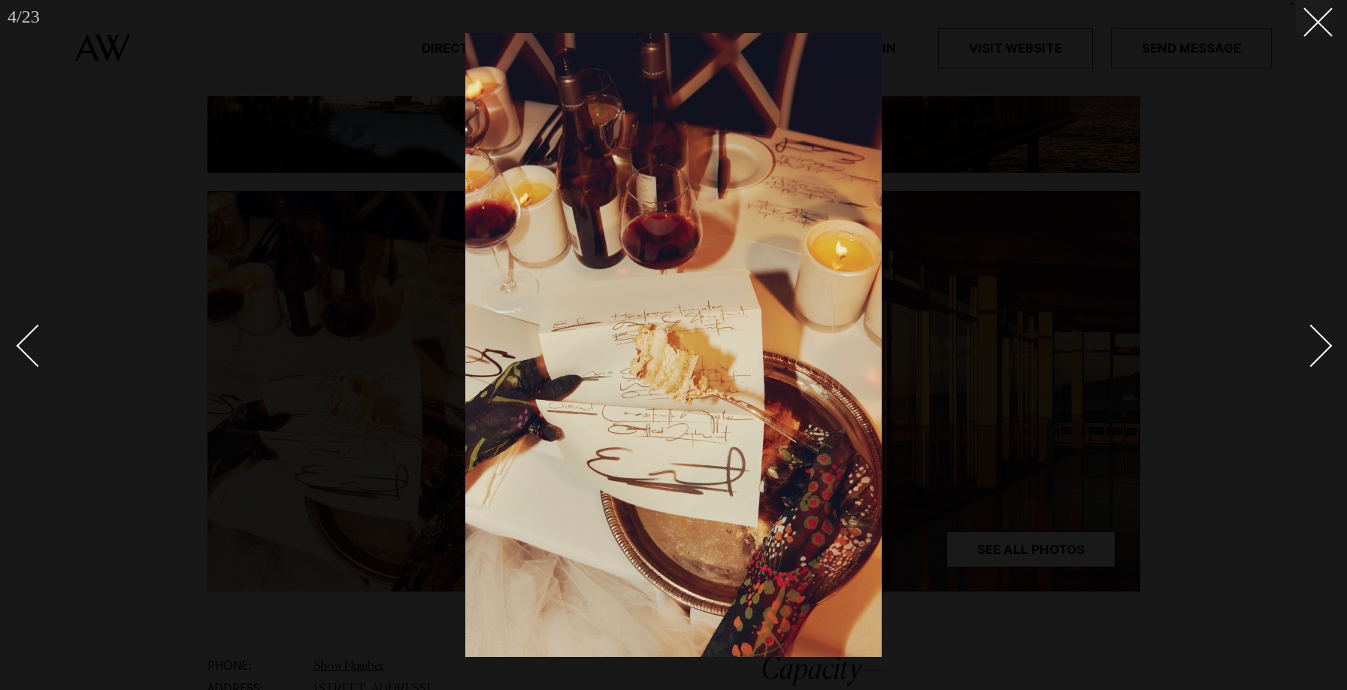
click at [1322, 348] on div "Next slide" at bounding box center [1311, 346] width 43 height 43
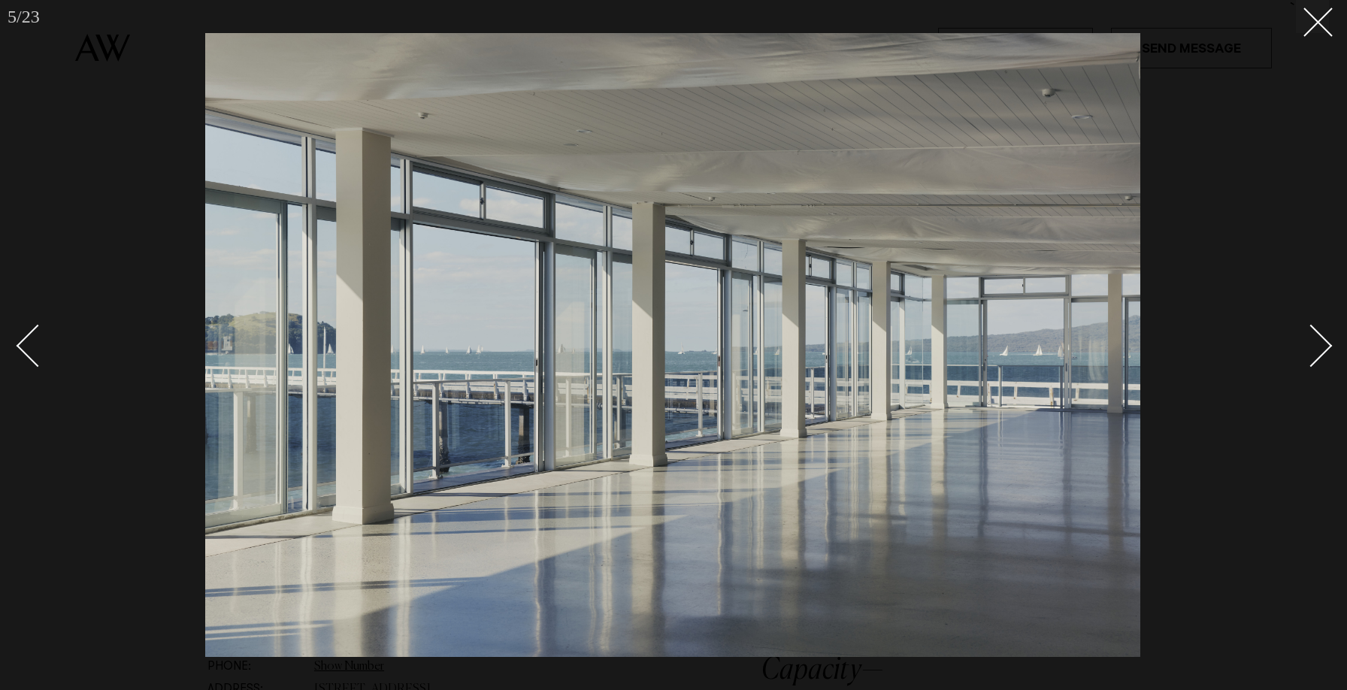
click at [1322, 348] on div "Next slide" at bounding box center [1311, 346] width 43 height 43
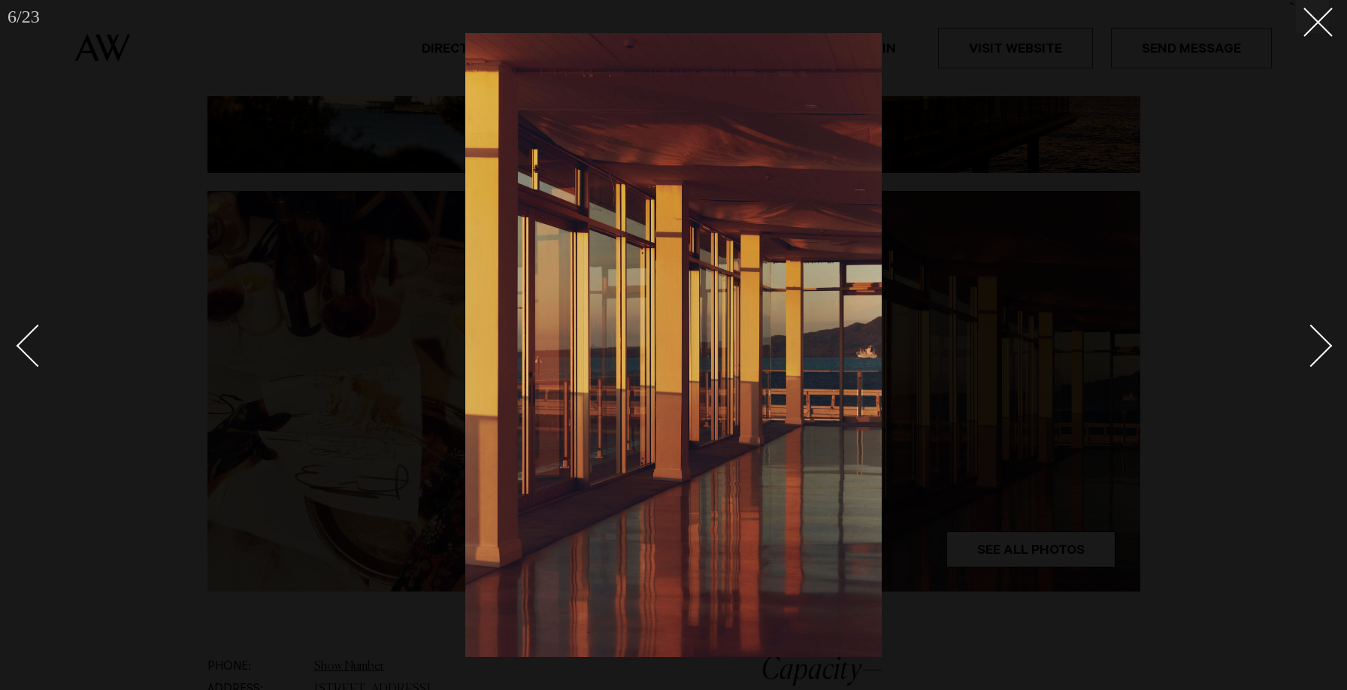
click at [1322, 348] on div "Next slide" at bounding box center [1311, 346] width 43 height 43
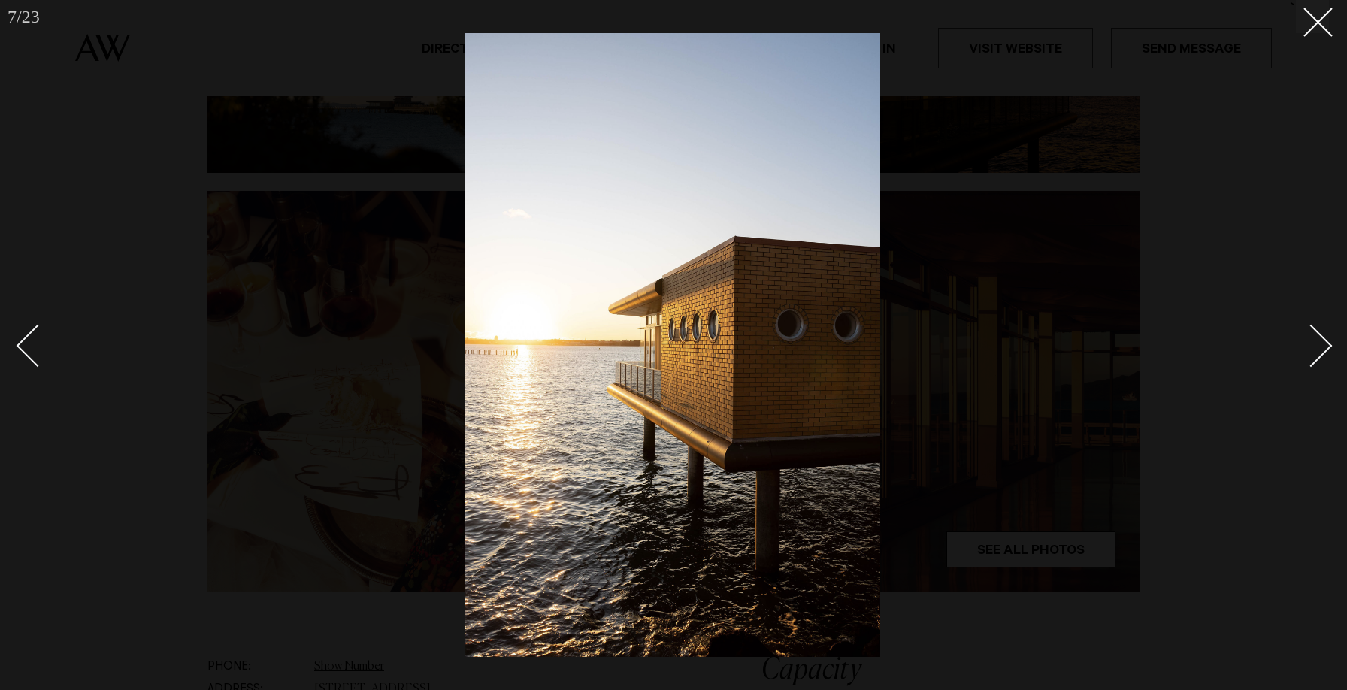
click at [1322, 348] on div "Next slide" at bounding box center [1311, 346] width 43 height 43
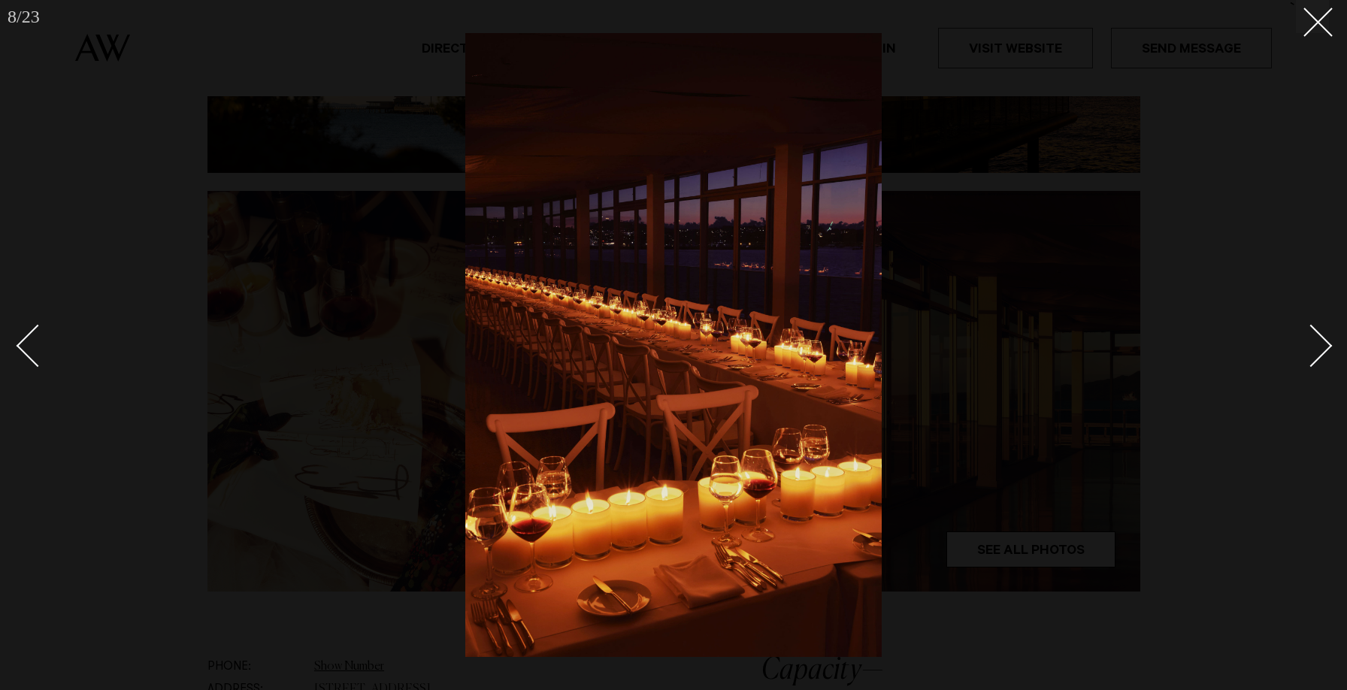
click at [1322, 348] on div "Next slide" at bounding box center [1311, 346] width 43 height 43
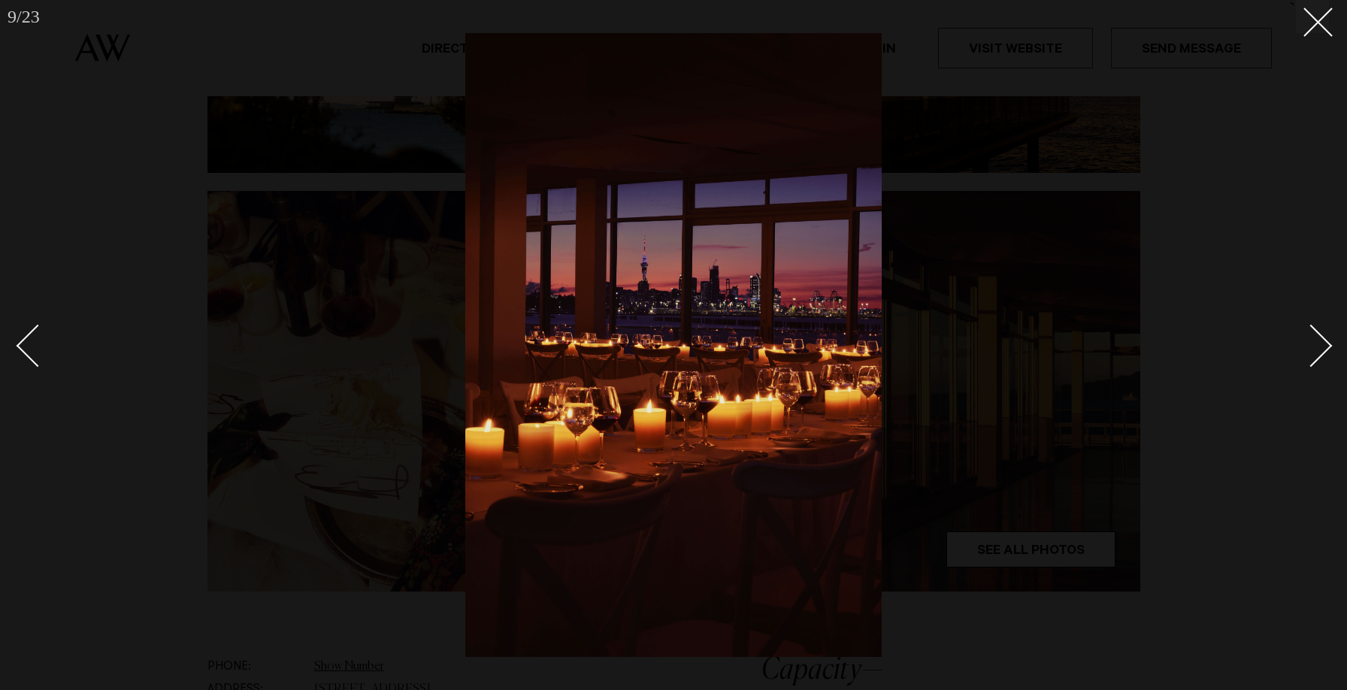
click at [1322, 349] on div "Next slide" at bounding box center [1311, 346] width 43 height 43
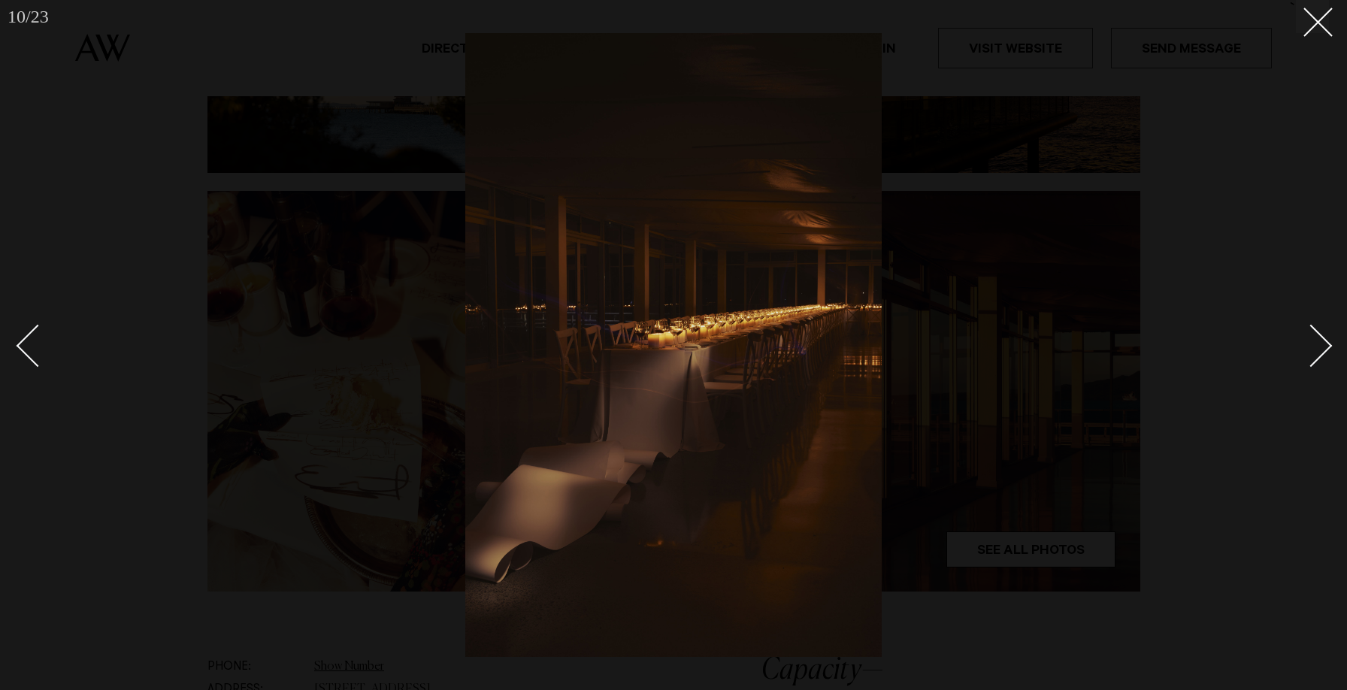
click at [1322, 349] on div "Next slide" at bounding box center [1311, 346] width 43 height 43
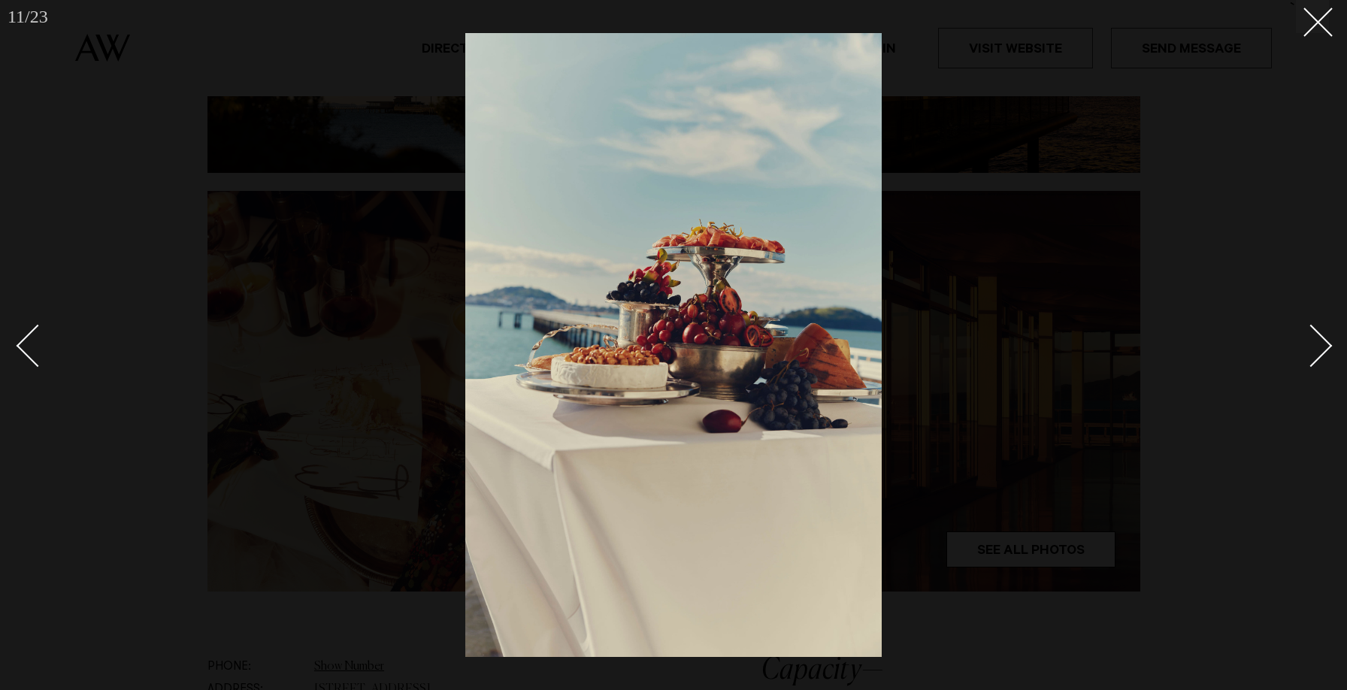
click at [1322, 349] on div "Next slide" at bounding box center [1311, 346] width 43 height 43
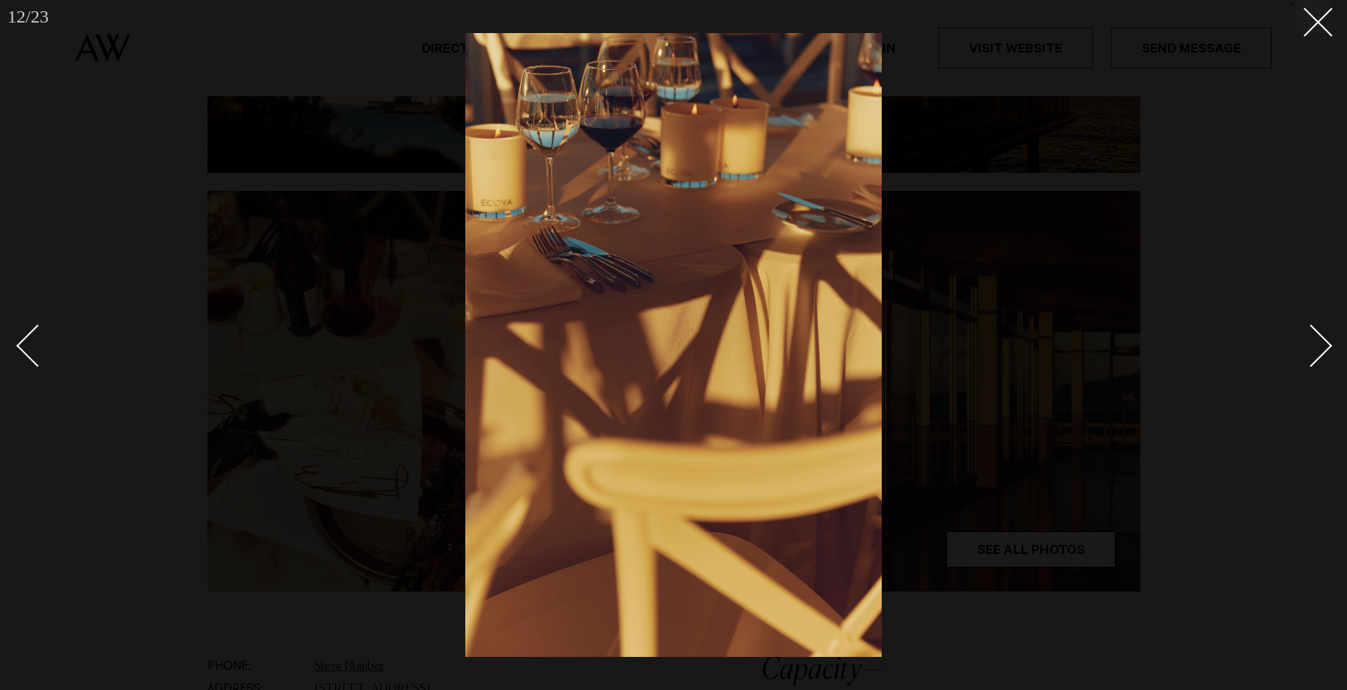
click at [1322, 349] on div "Next slide" at bounding box center [1311, 346] width 43 height 43
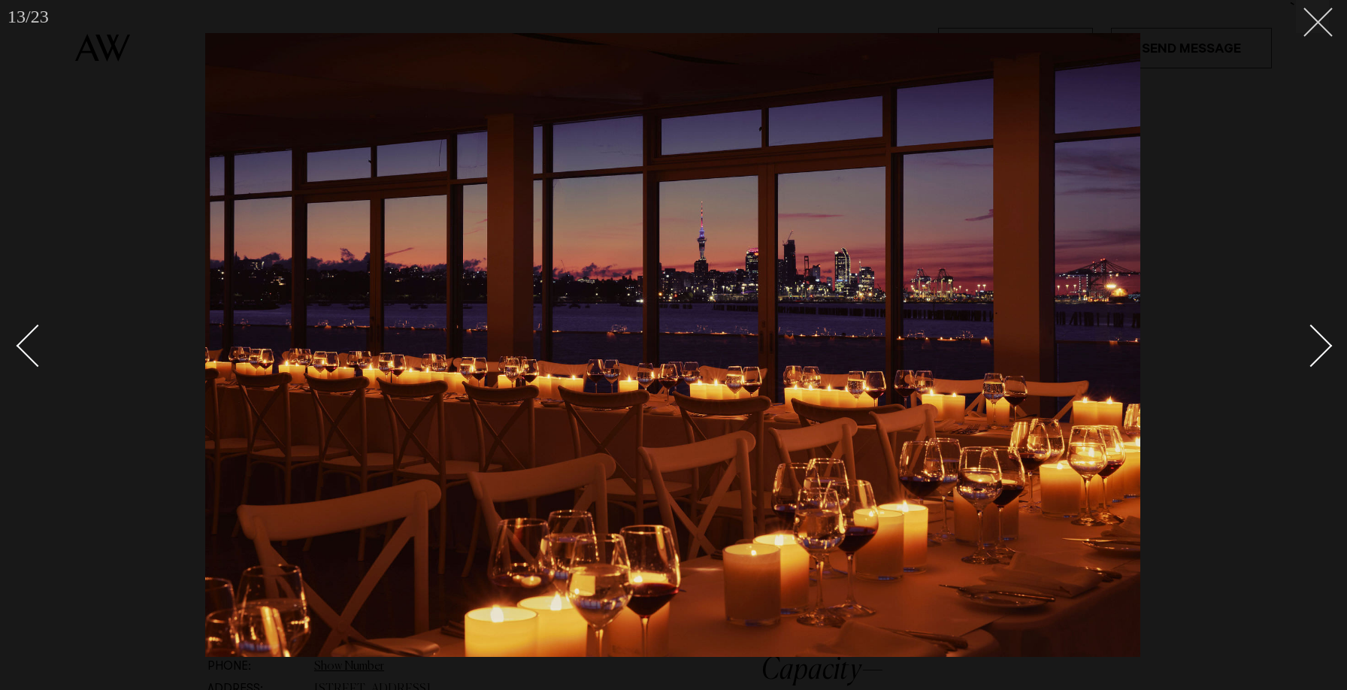
click at [1322, 26] on line at bounding box center [1318, 22] width 28 height 28
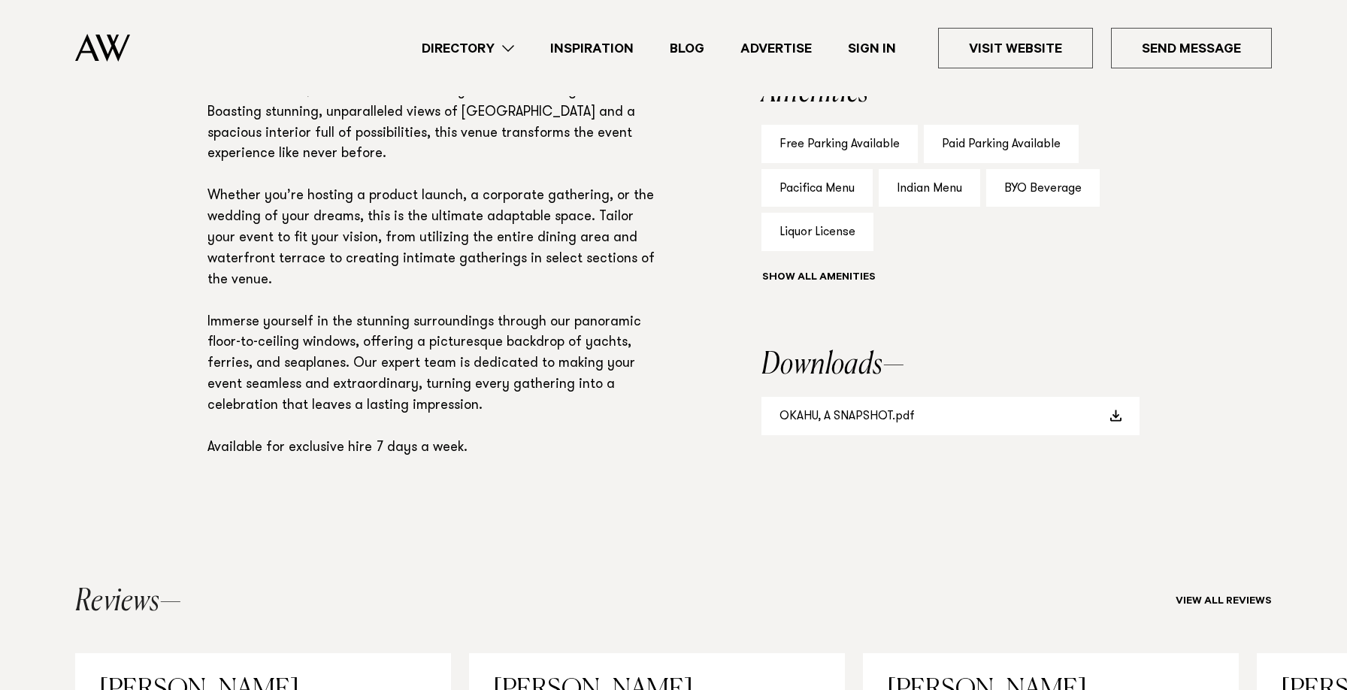
scroll to position [959, 0]
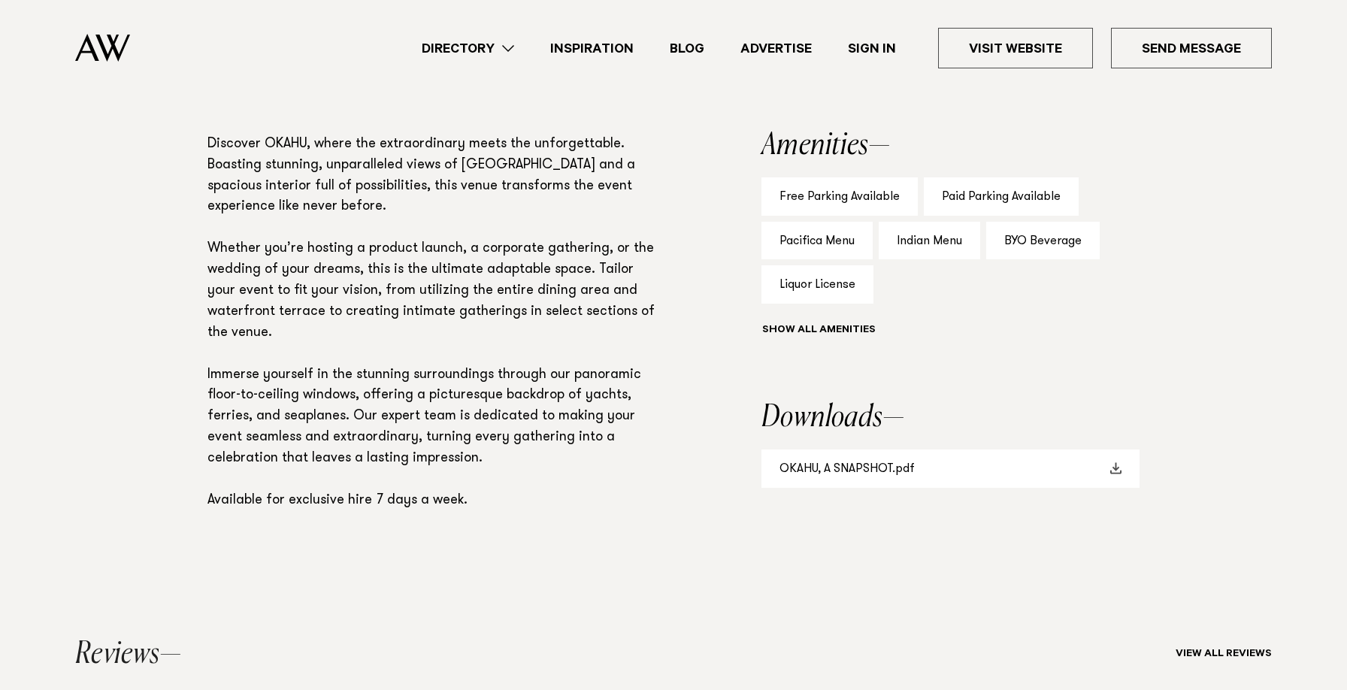
click at [870, 474] on link "OKAHU, A SNAPSHOT.pdf" at bounding box center [951, 469] width 378 height 38
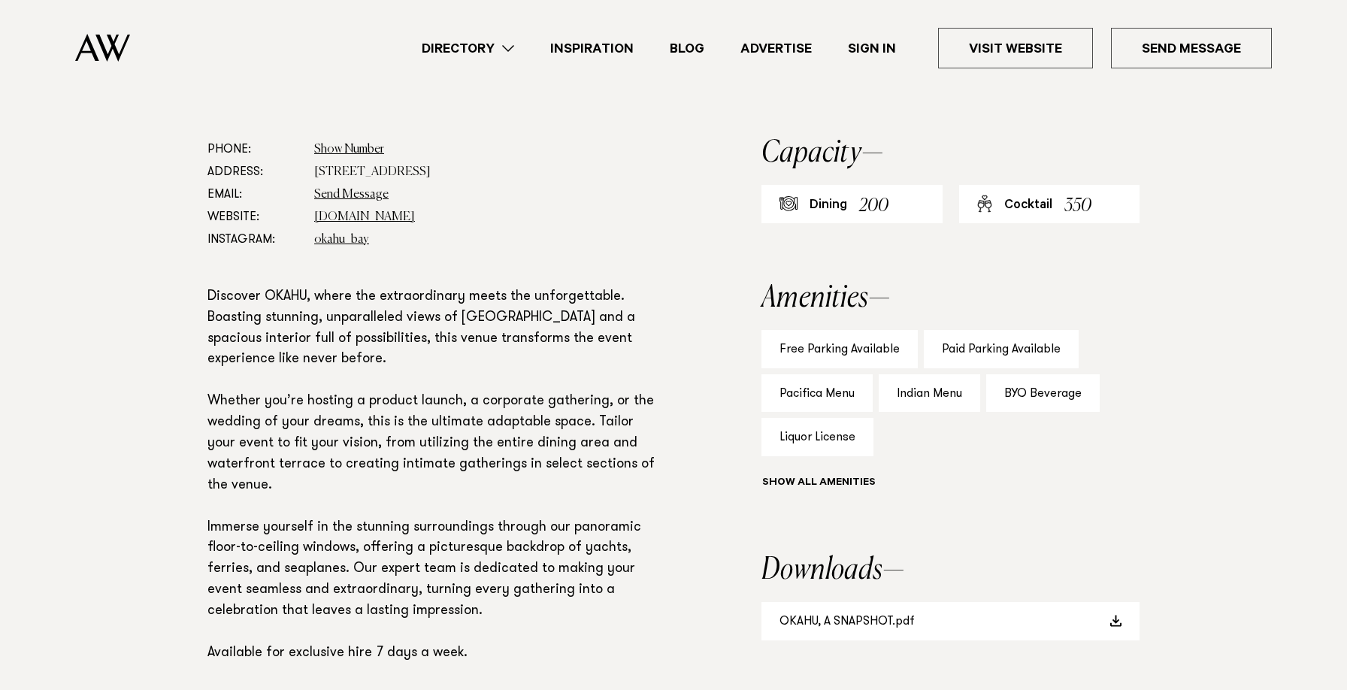
scroll to position [820, 0]
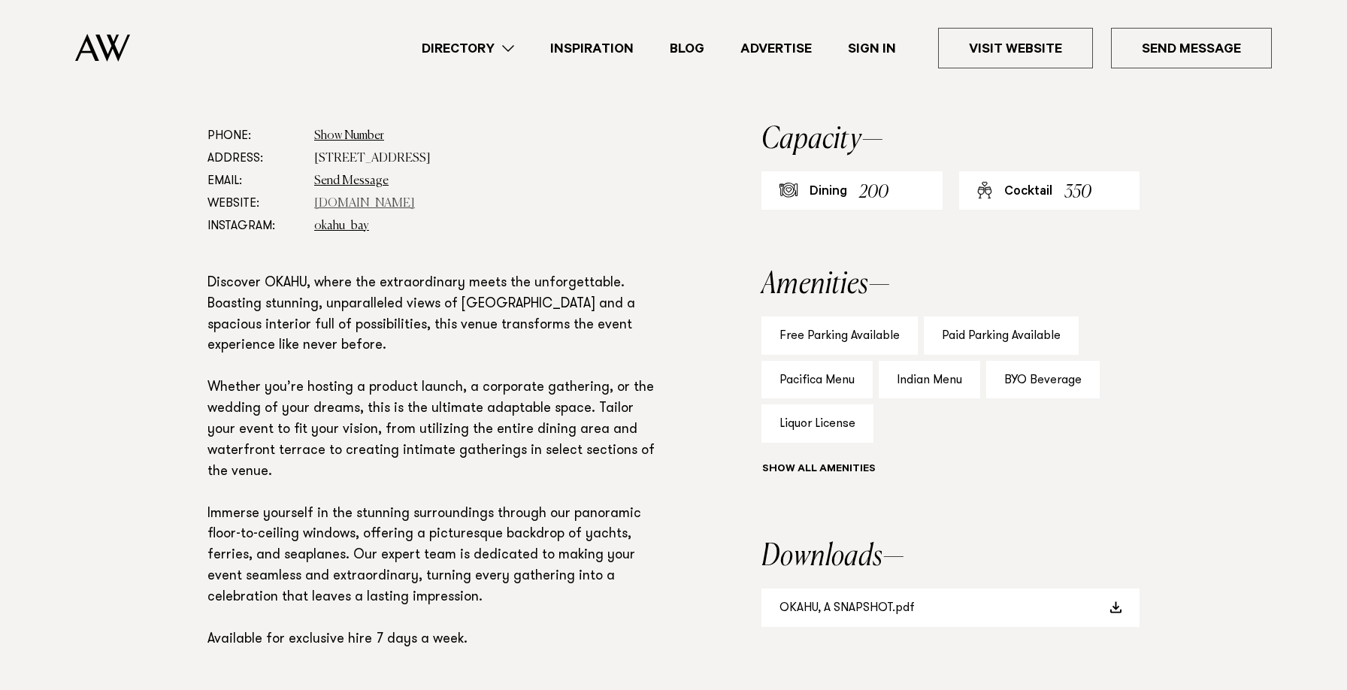
click at [389, 201] on link "www.okahubay.com" at bounding box center [364, 204] width 101 height 12
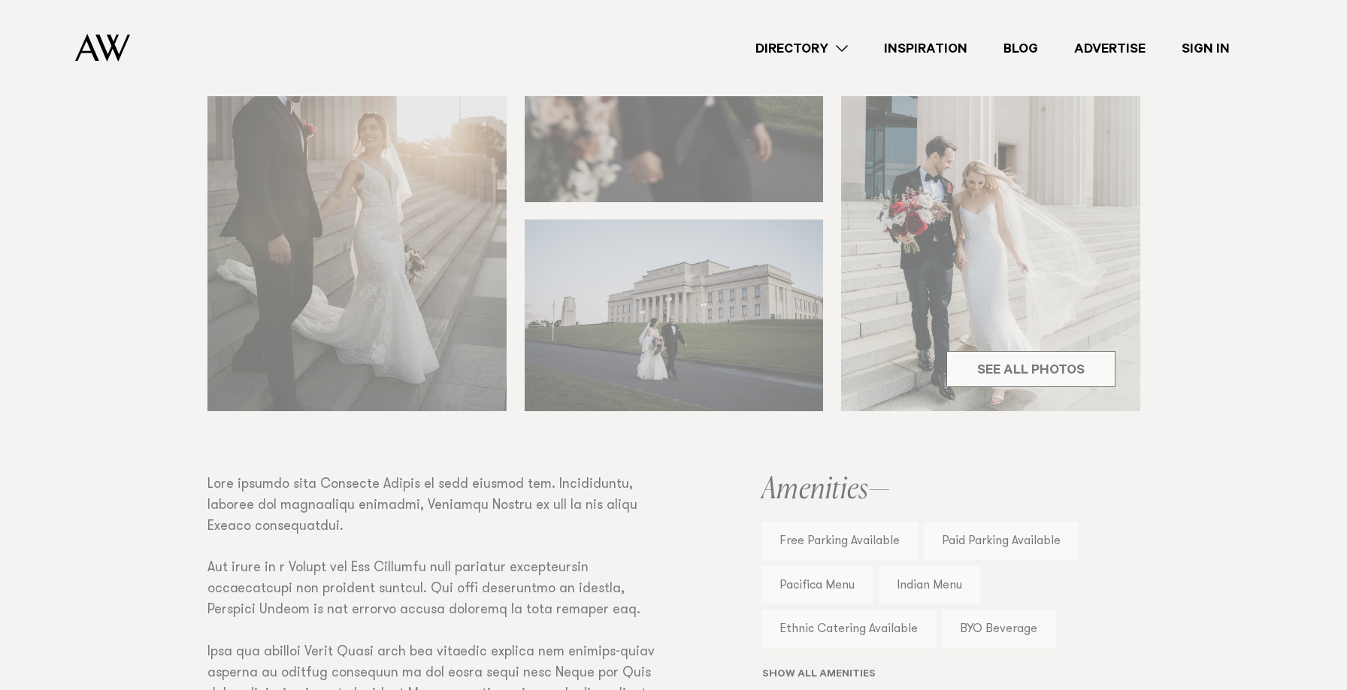
scroll to position [568, 0]
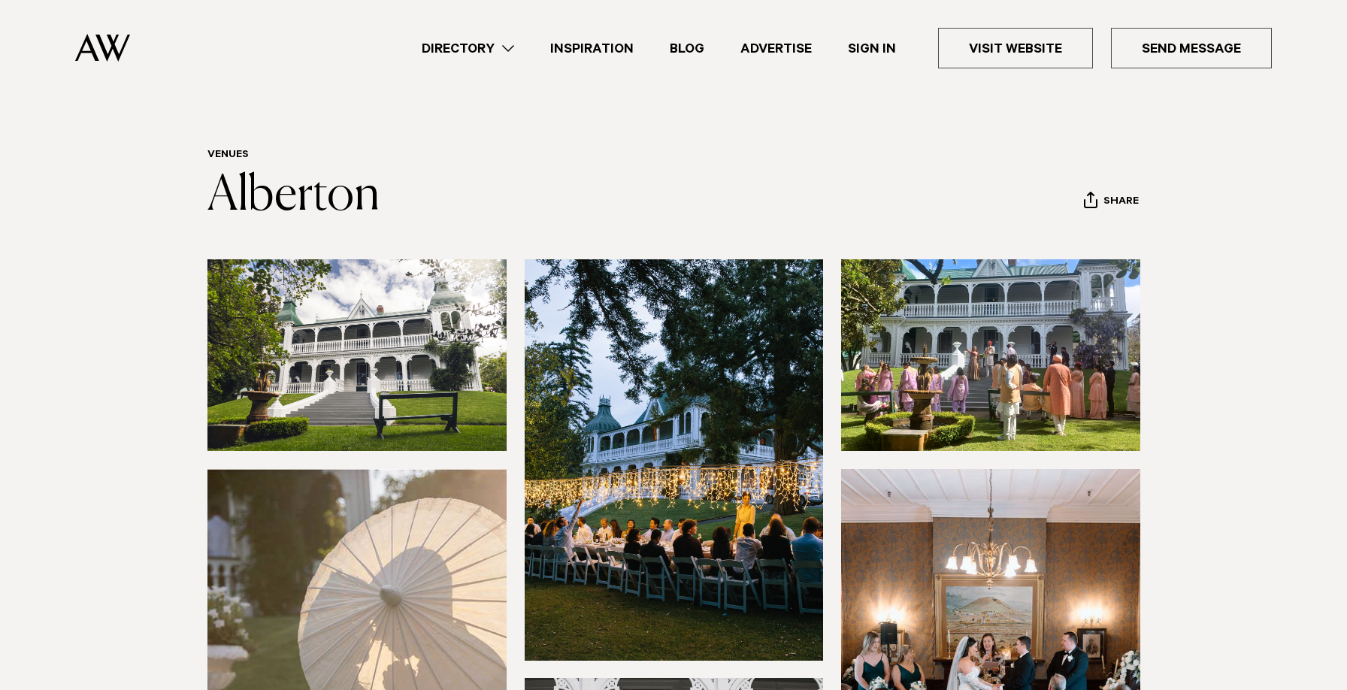
scroll to position [12, 0]
click at [620, 498] on img at bounding box center [674, 459] width 299 height 401
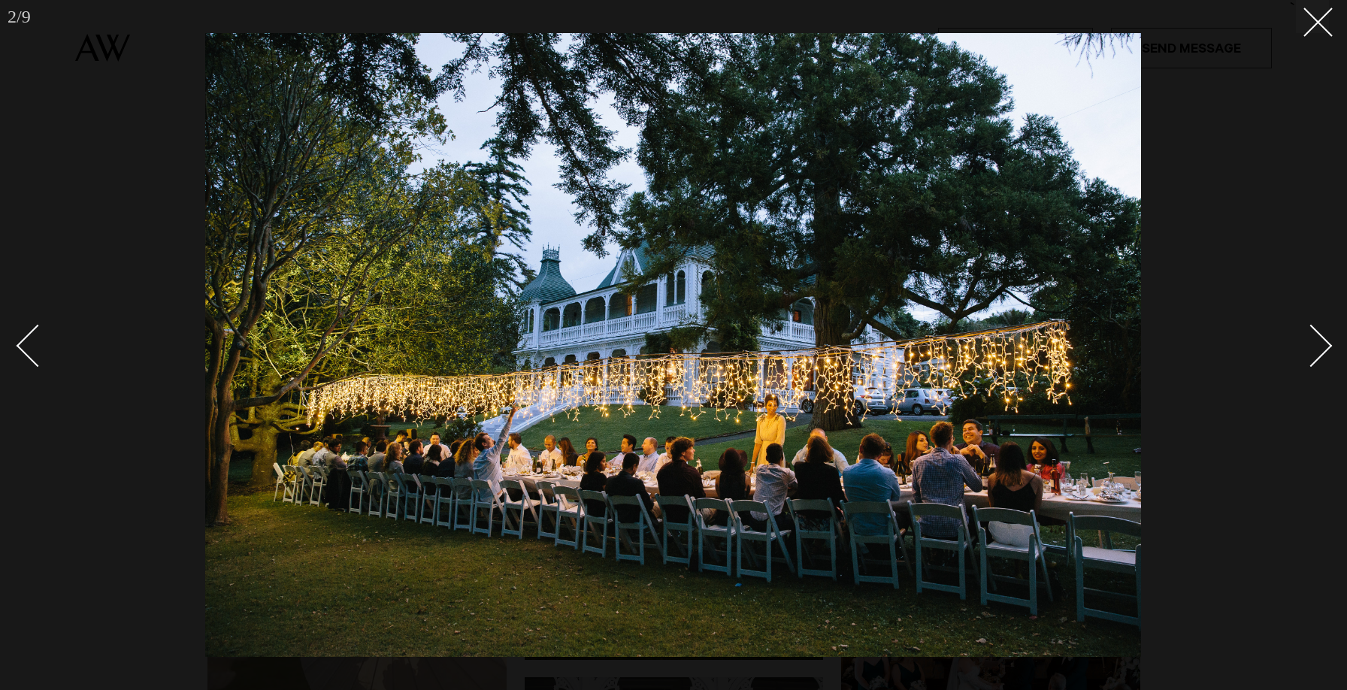
click at [1296, 338] on div "Next slide" at bounding box center [1311, 346] width 43 height 43
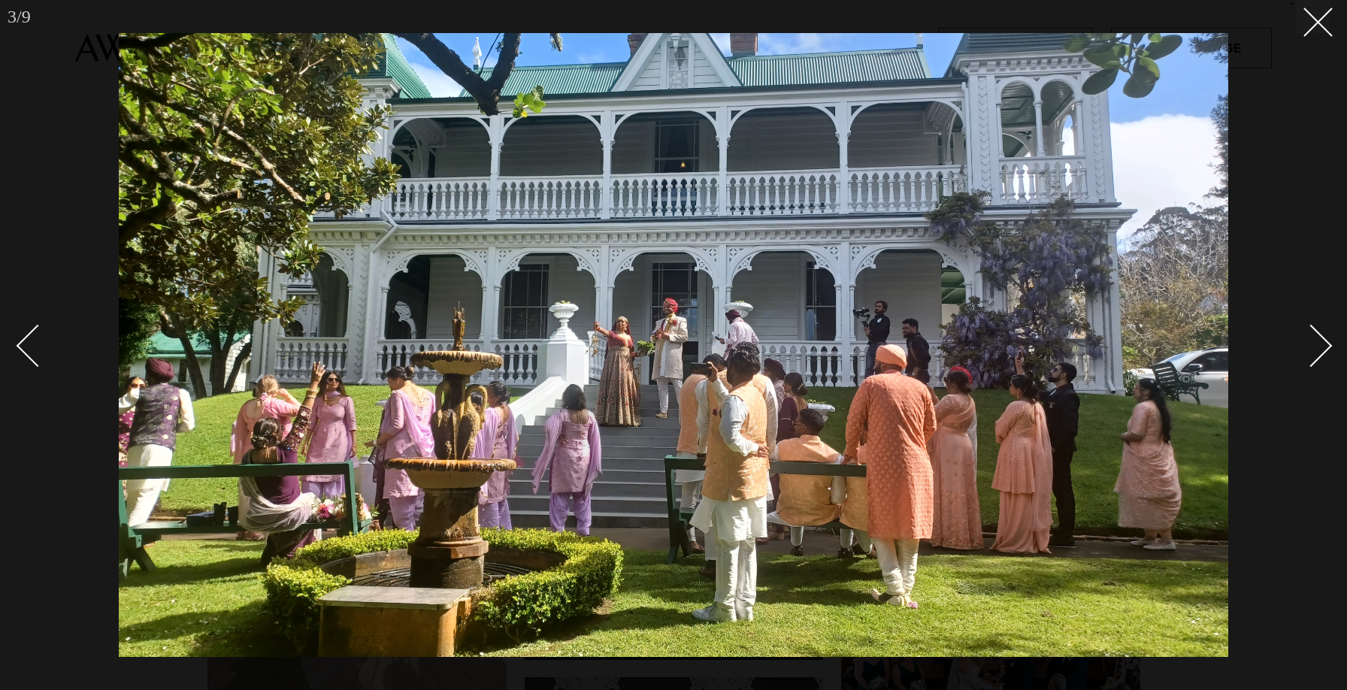
click at [1305, 344] on div "Next slide" at bounding box center [1311, 346] width 43 height 43
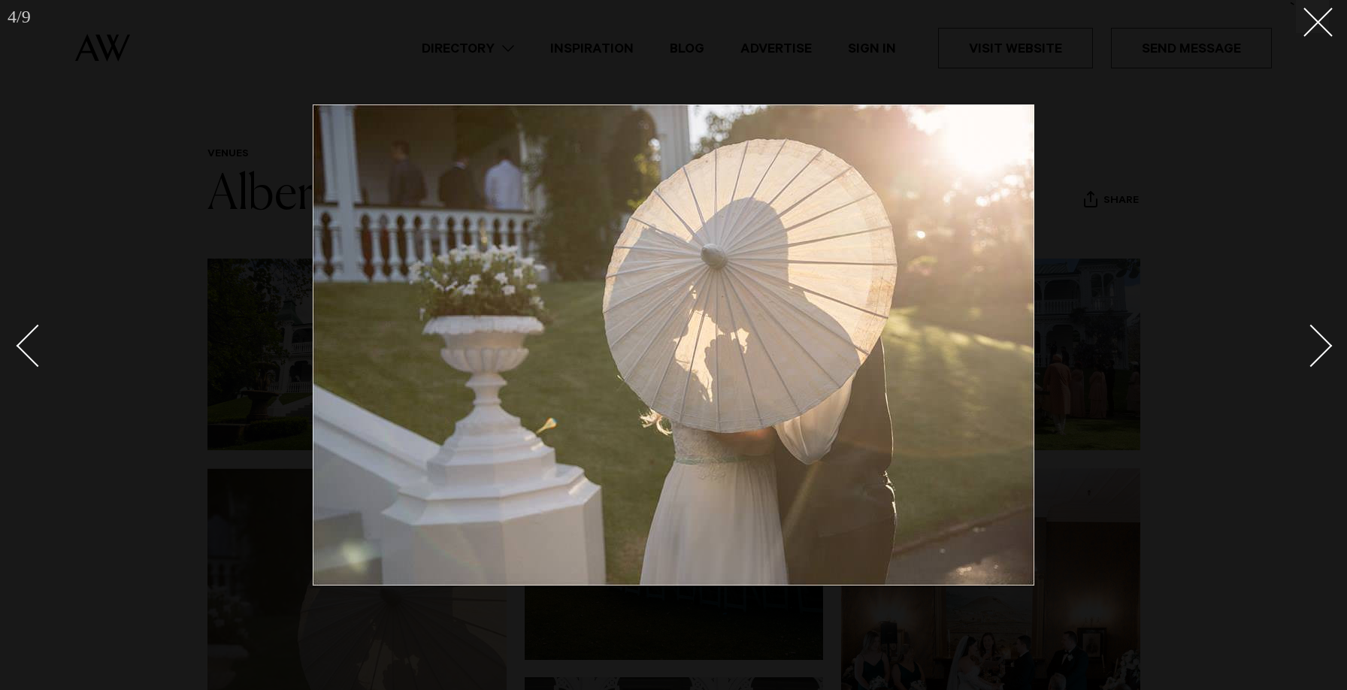
click at [1305, 344] on div "Next slide" at bounding box center [1311, 346] width 43 height 43
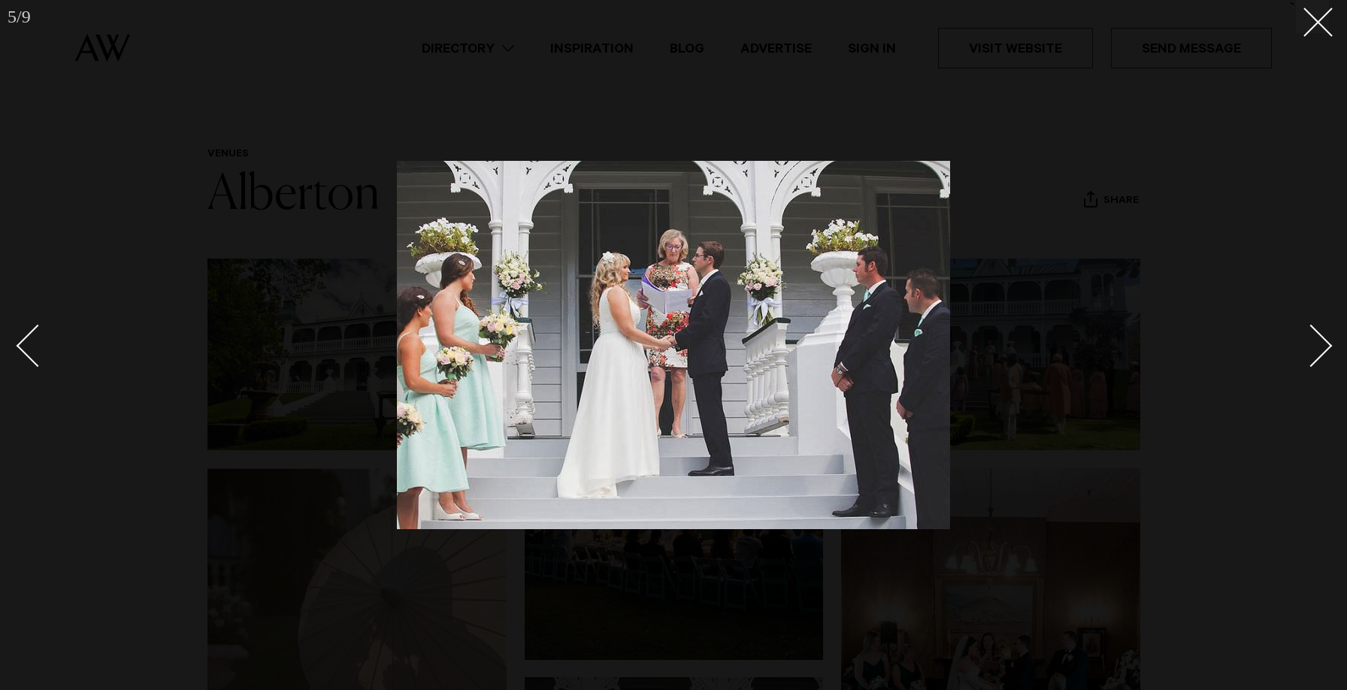
click at [1305, 344] on div "Next slide" at bounding box center [1311, 346] width 43 height 43
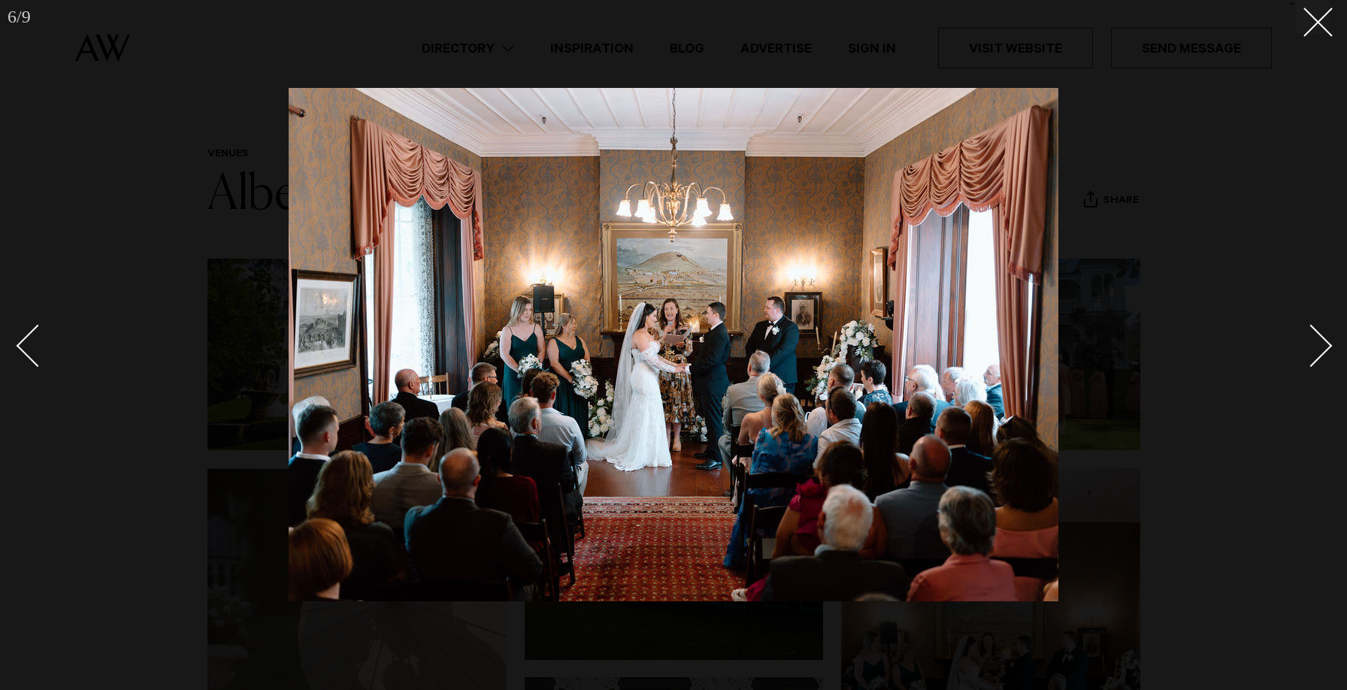
click at [1305, 344] on div "Next slide" at bounding box center [1311, 346] width 43 height 43
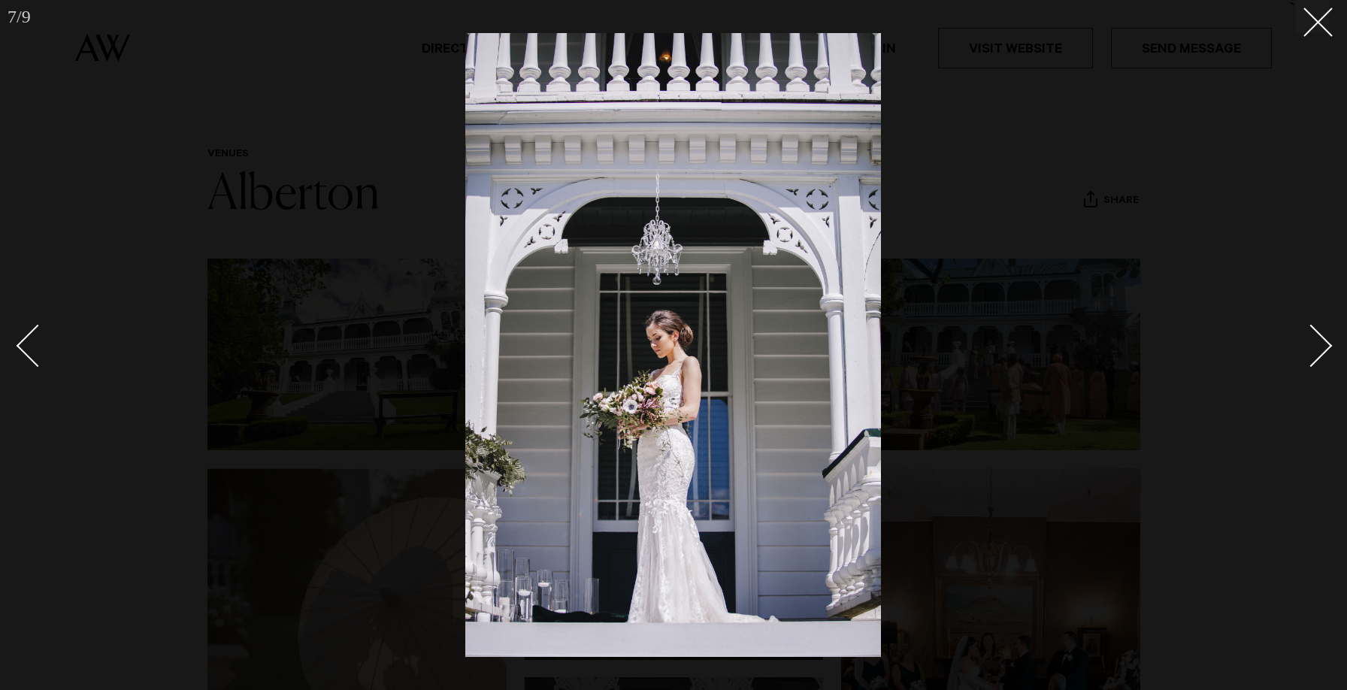
click at [1305, 344] on div "Next slide" at bounding box center [1311, 346] width 43 height 43
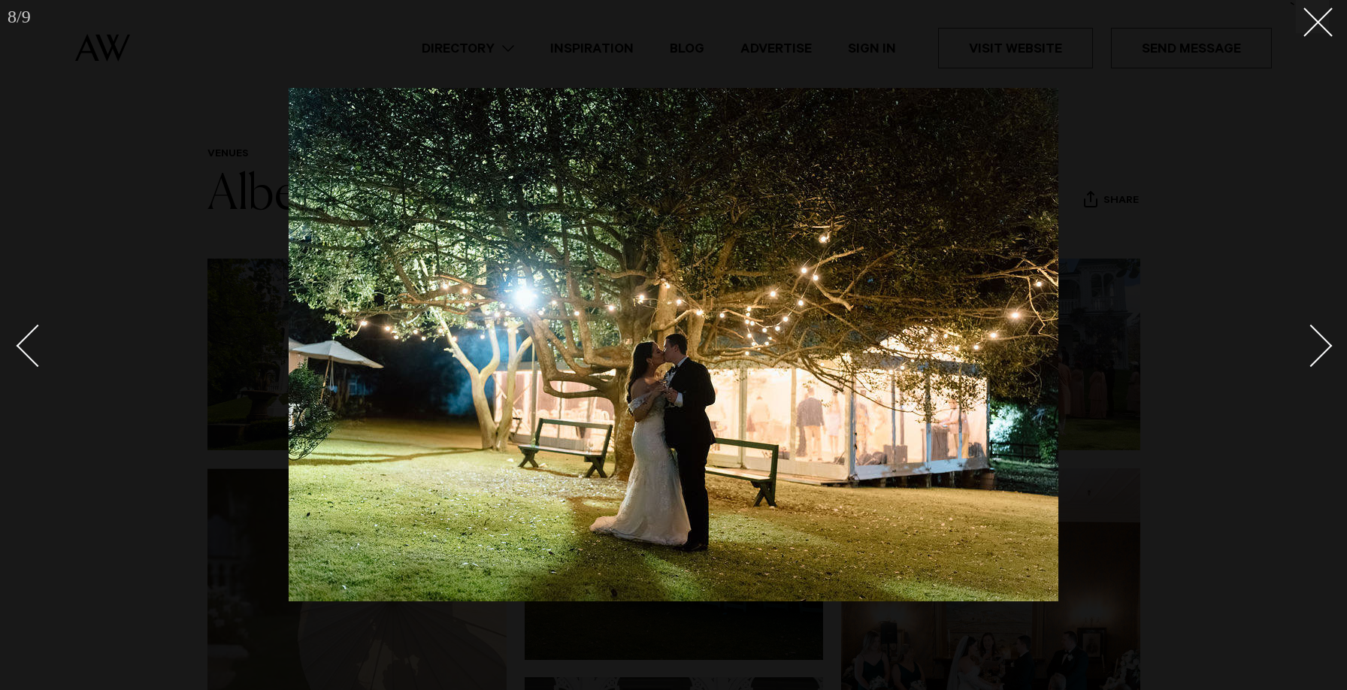
click at [1305, 344] on div "Next slide" at bounding box center [1311, 346] width 43 height 43
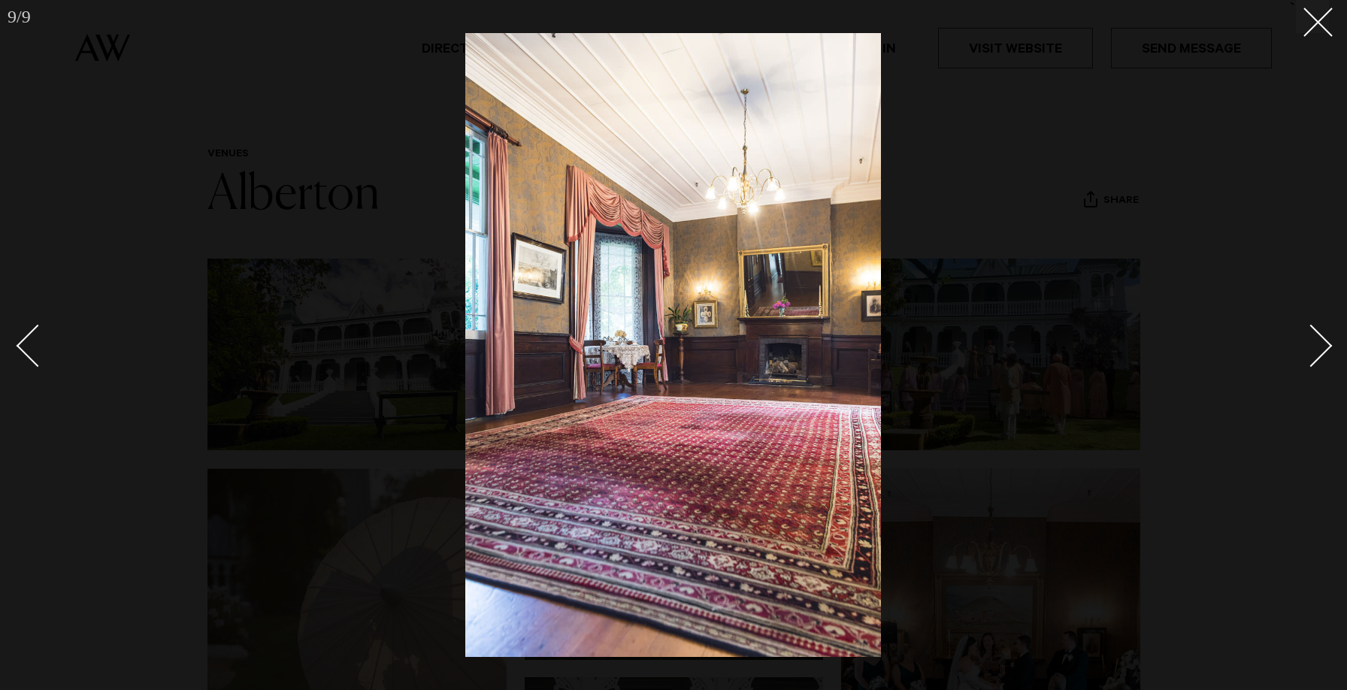
click at [1305, 344] on div "Next slide" at bounding box center [1311, 346] width 43 height 43
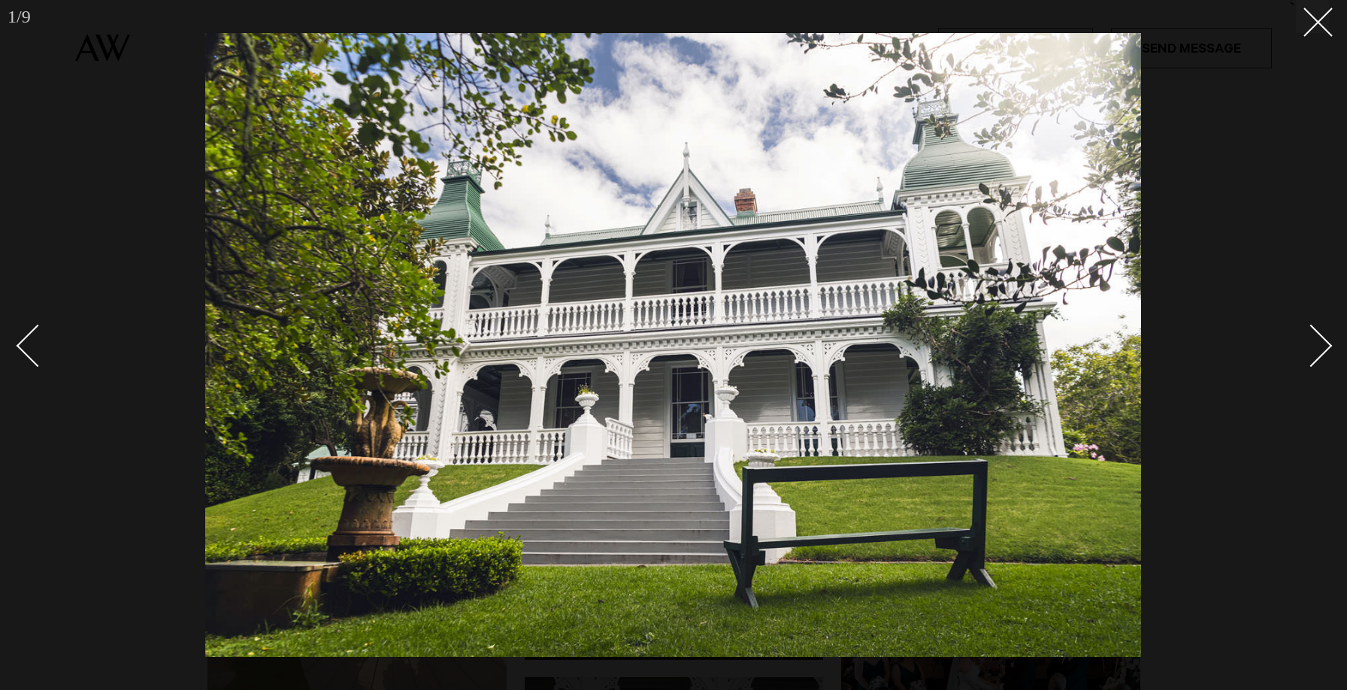
click at [1305, 344] on div "Next slide" at bounding box center [1311, 346] width 43 height 43
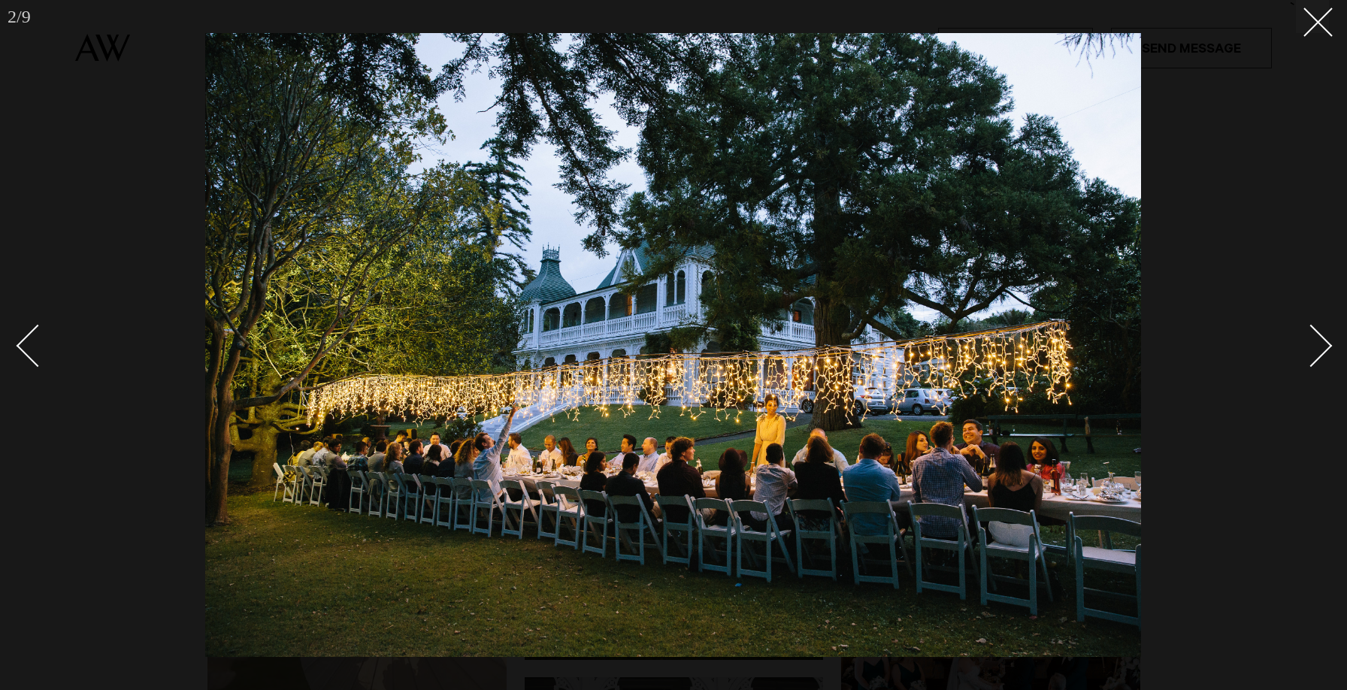
click at [1305, 344] on div "Next slide" at bounding box center [1311, 346] width 43 height 43
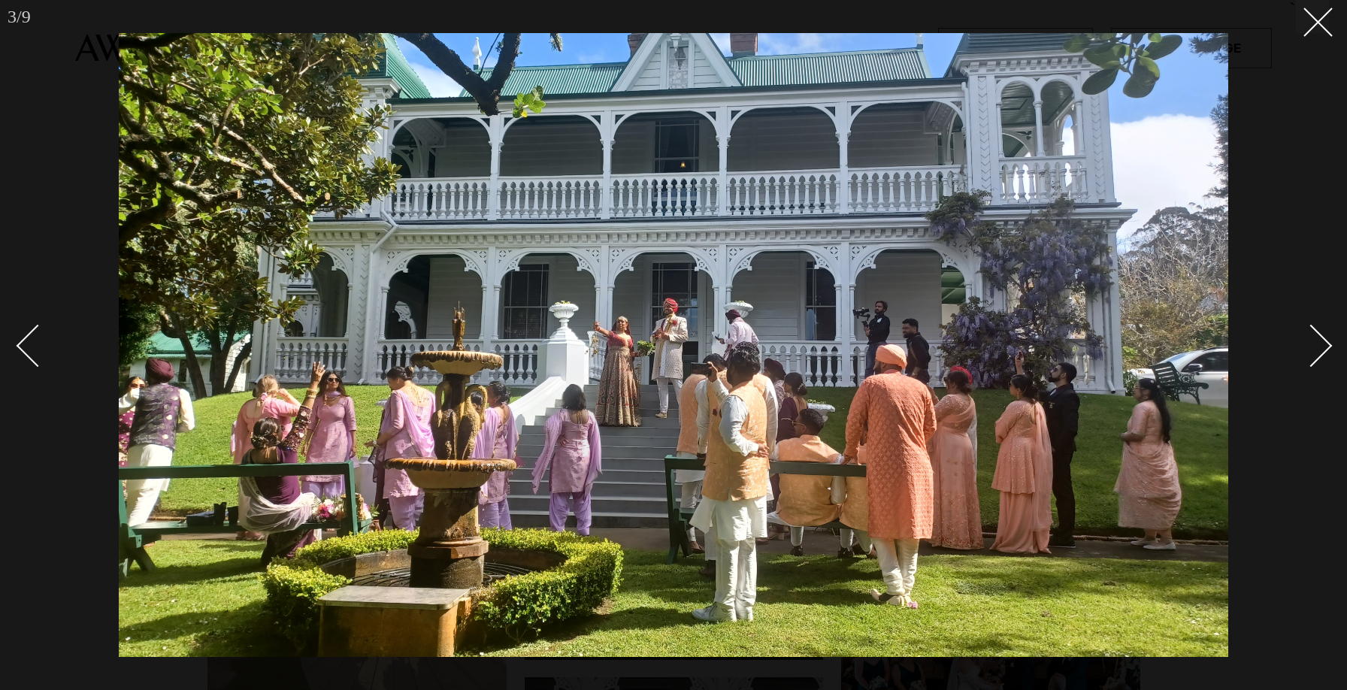
click at [1304, 343] on div "Next slide" at bounding box center [1311, 346] width 43 height 43
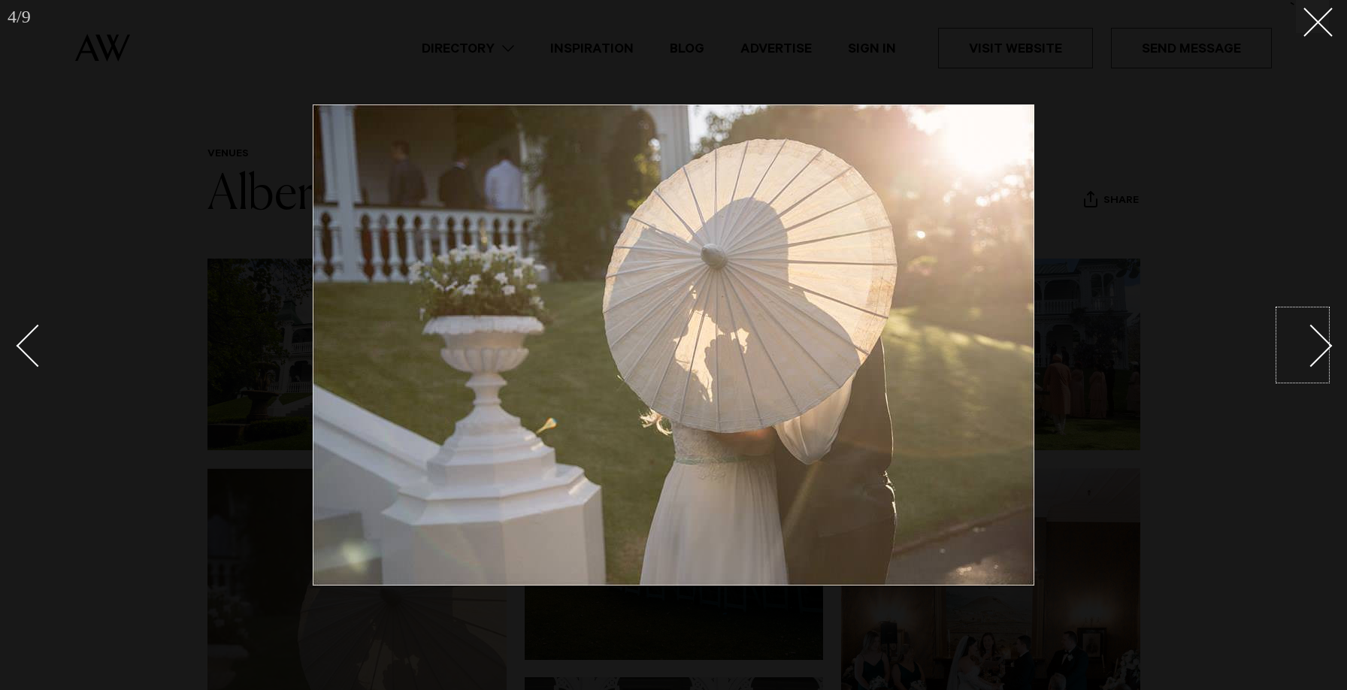
click at [1279, 39] on div at bounding box center [673, 345] width 1347 height 690
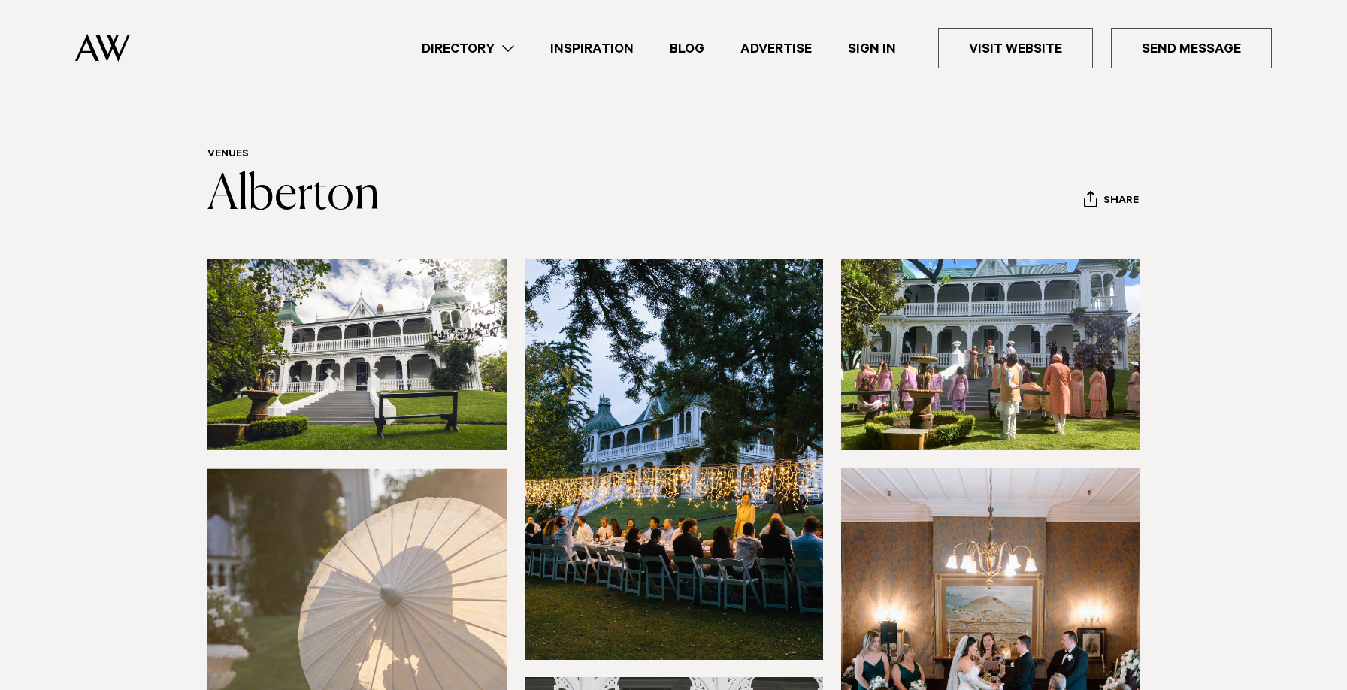
click at [753, 528] on img at bounding box center [674, 459] width 299 height 401
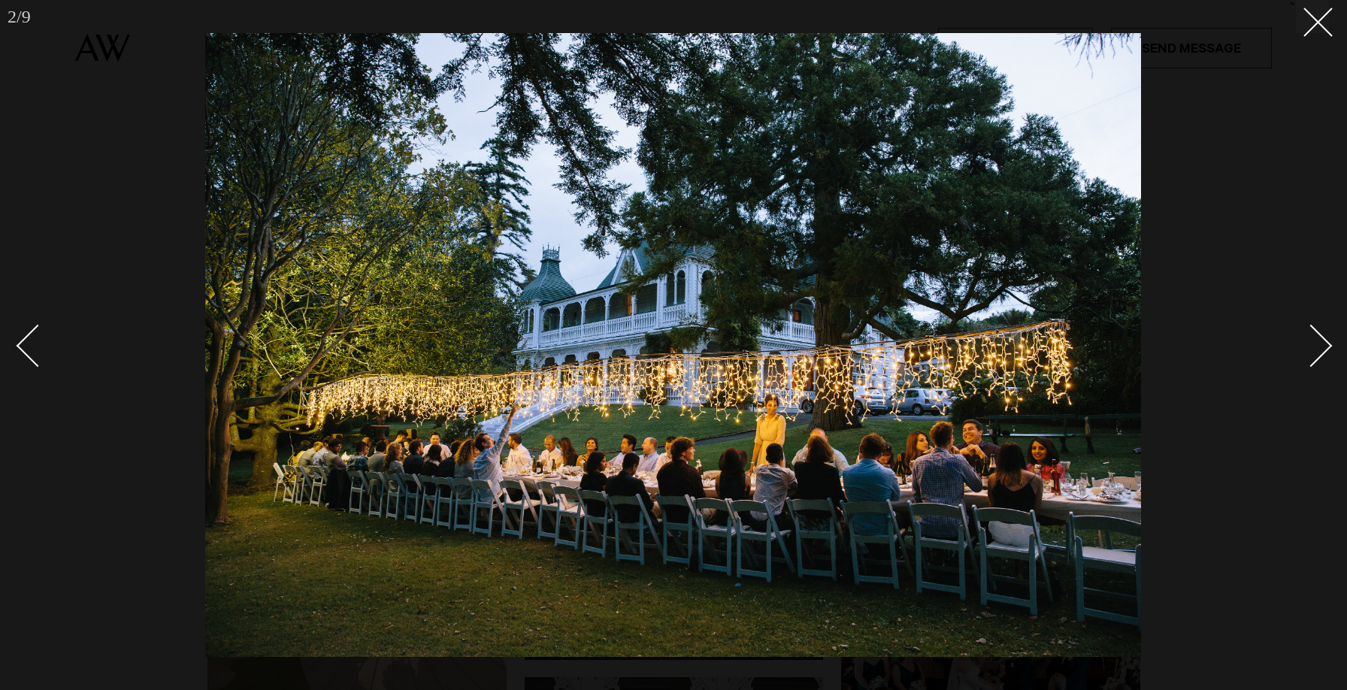
click at [1323, 362] on link at bounding box center [1302, 344] width 53 height 75
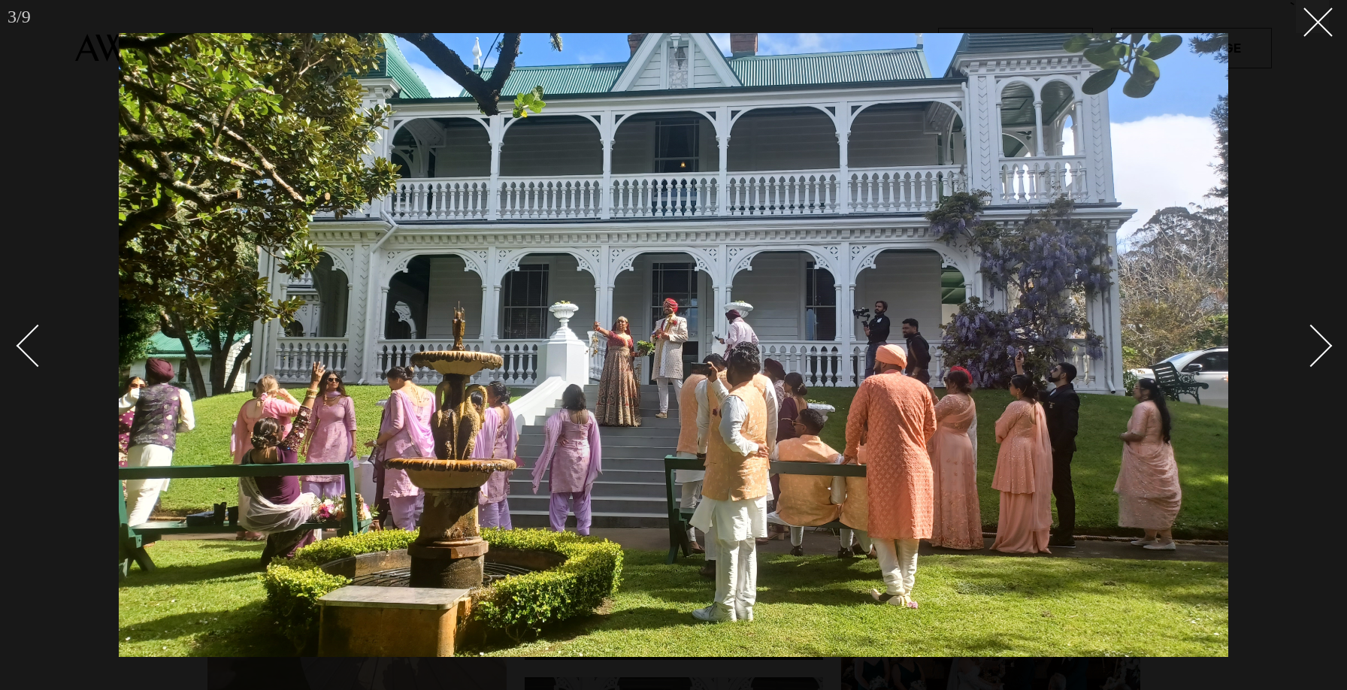
click at [1310, 338] on div "Next slide" at bounding box center [1311, 346] width 43 height 43
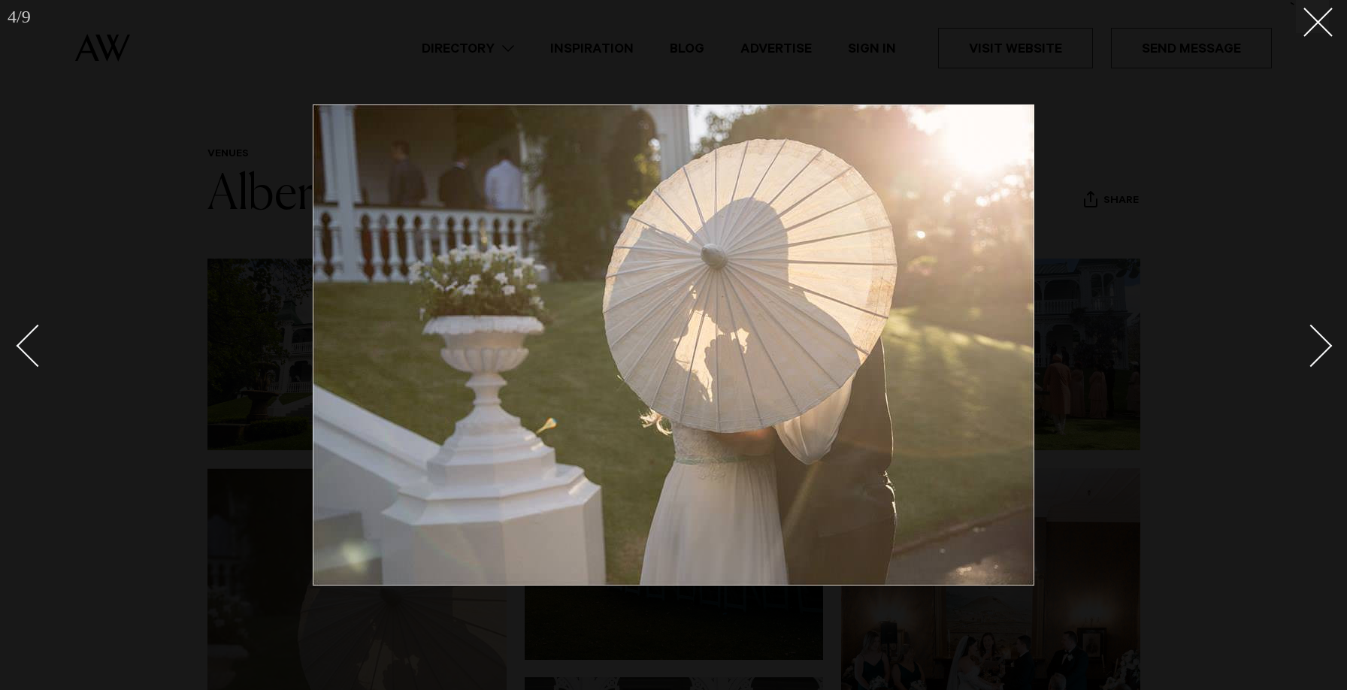
click at [1310, 338] on div "Next slide" at bounding box center [1311, 346] width 43 height 43
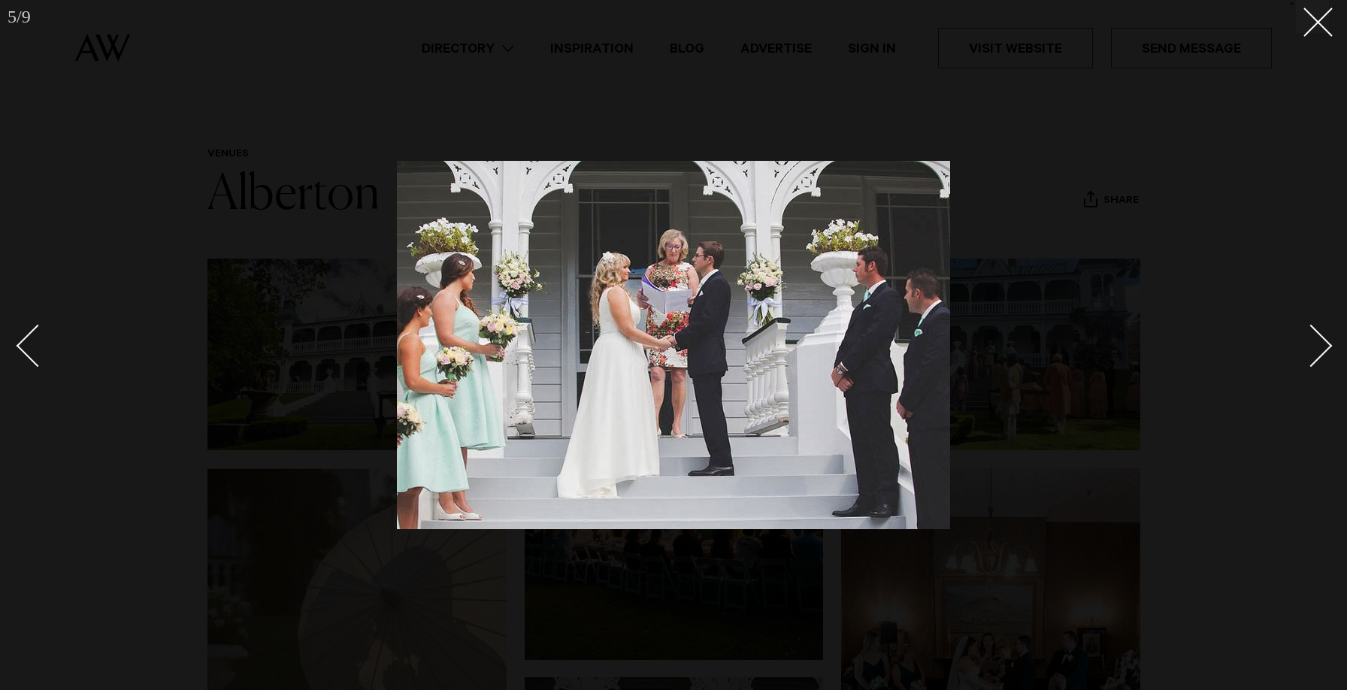
click at [1310, 338] on div "Next slide" at bounding box center [1311, 346] width 43 height 43
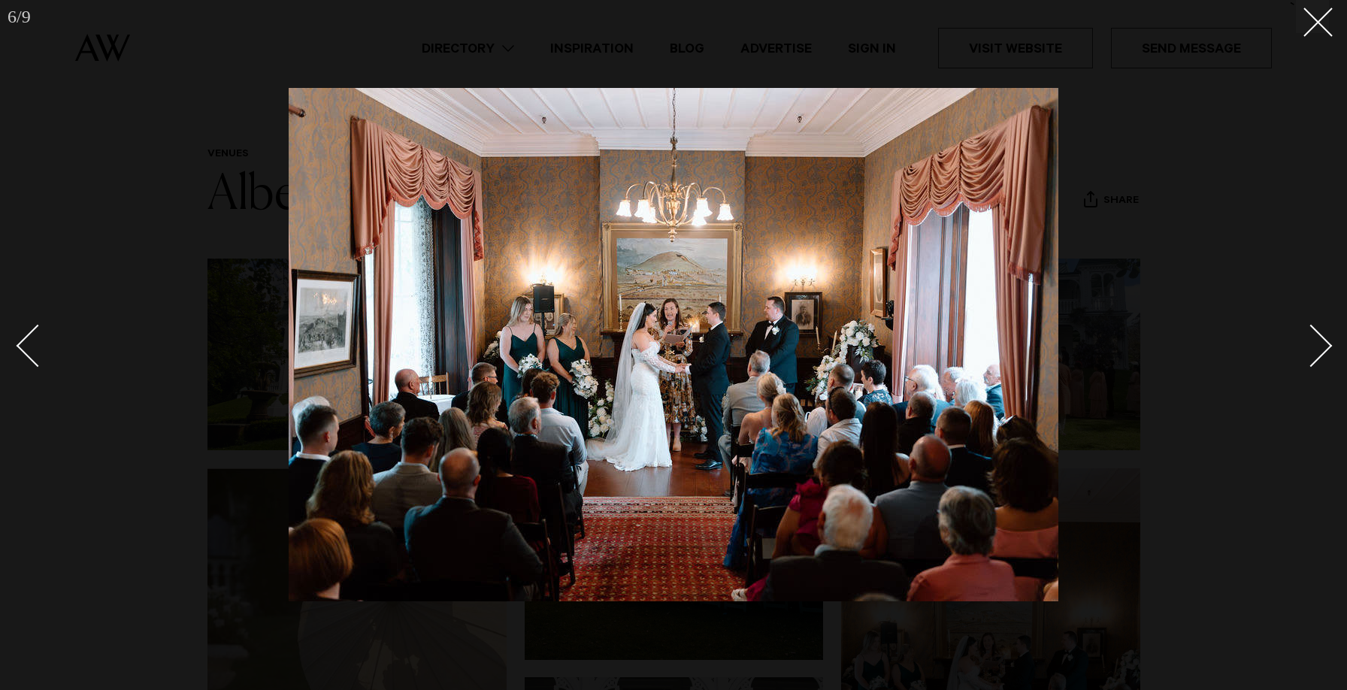
click at [1310, 338] on div "Next slide" at bounding box center [1311, 346] width 43 height 43
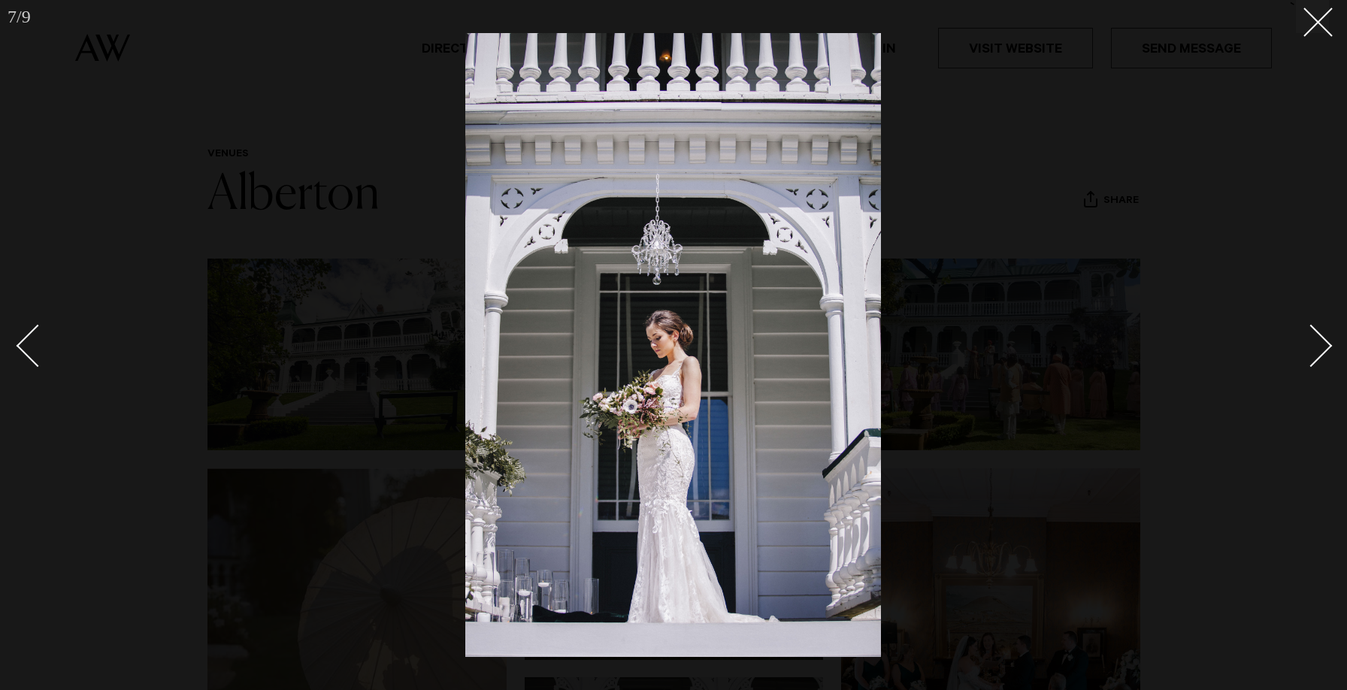
click at [1310, 338] on div "Next slide" at bounding box center [1311, 346] width 43 height 43
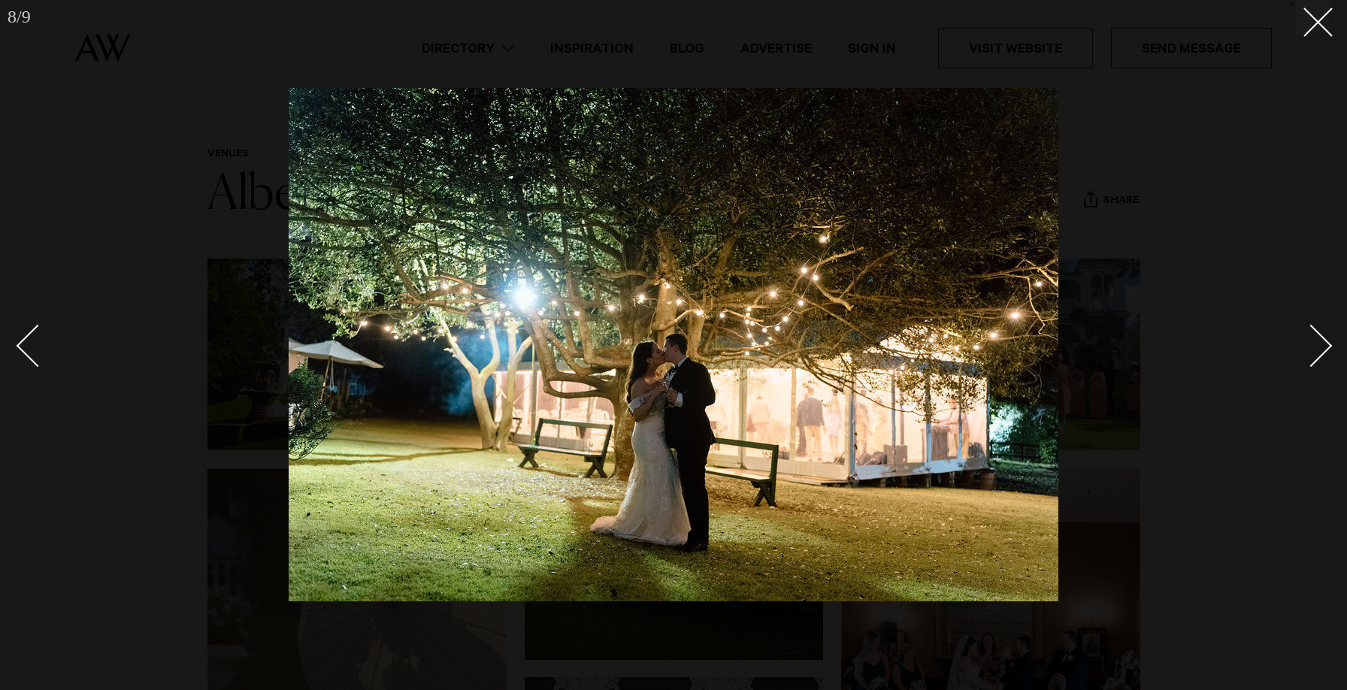
click at [1310, 338] on div "Next slide" at bounding box center [1311, 346] width 43 height 43
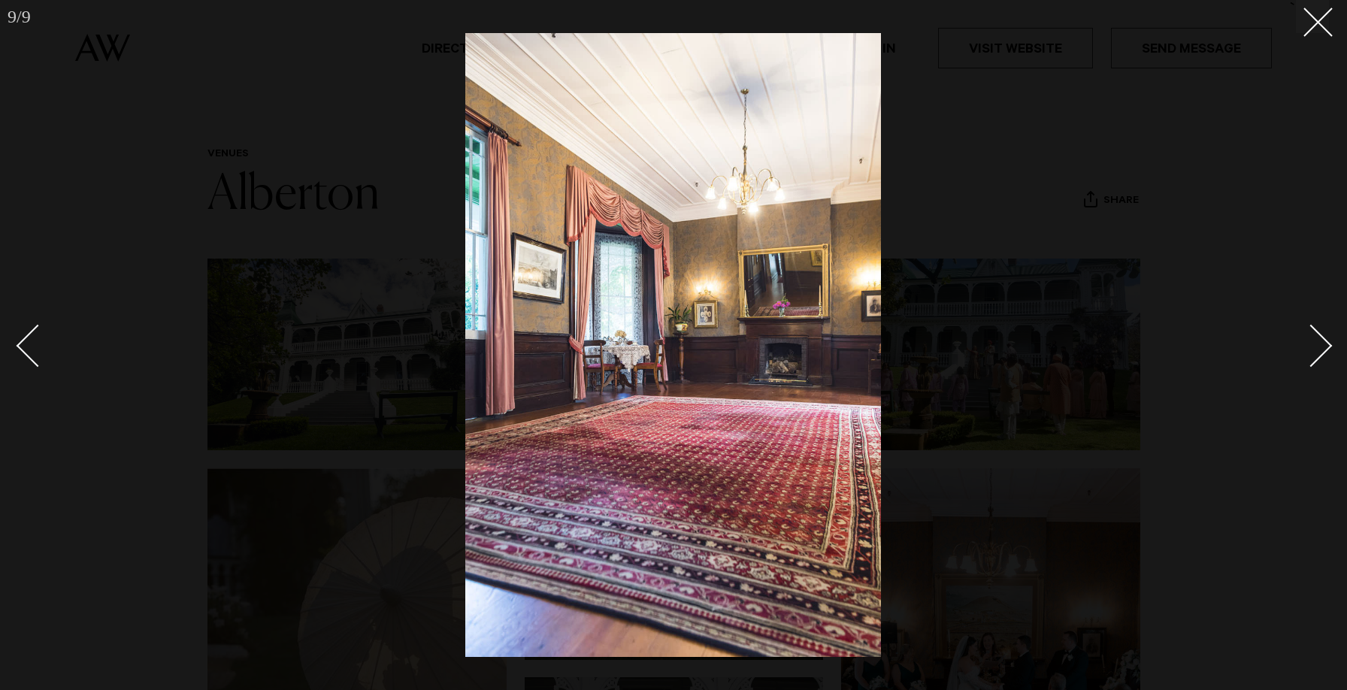
click at [1310, 338] on div "Next slide" at bounding box center [1311, 346] width 43 height 43
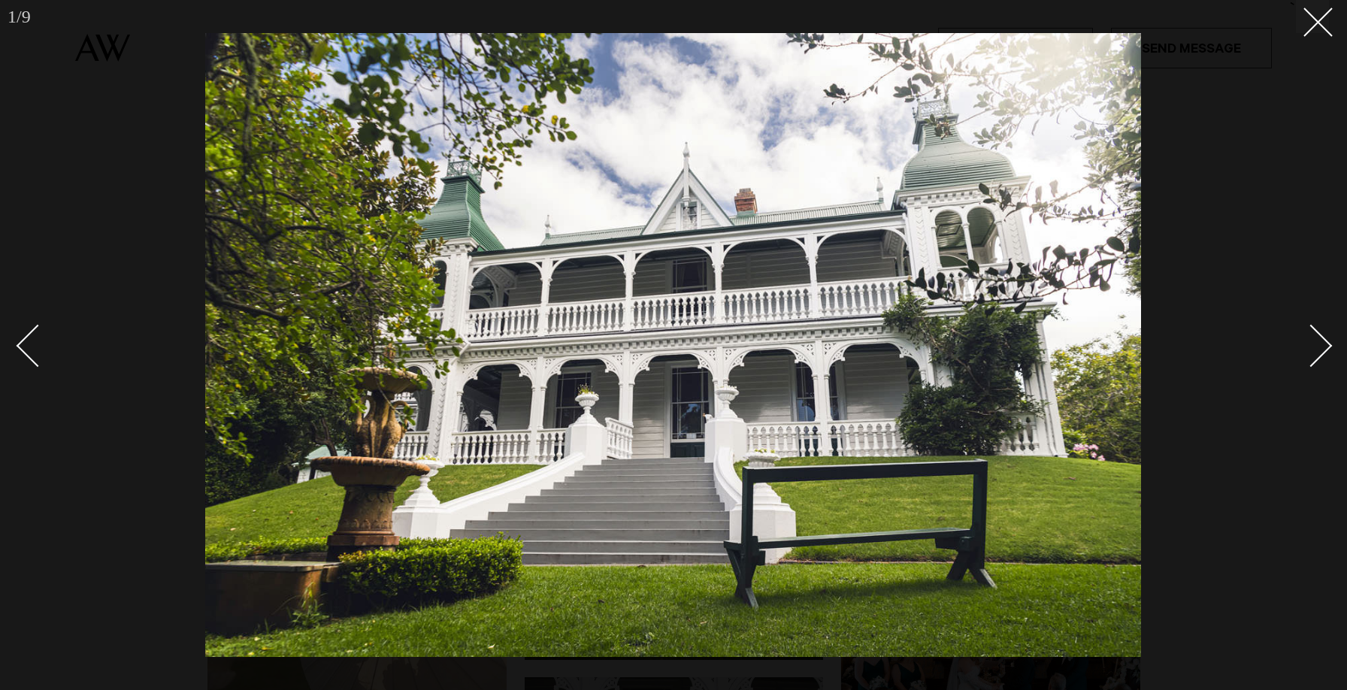
click at [1321, 345] on div "Next slide" at bounding box center [1311, 346] width 43 height 43
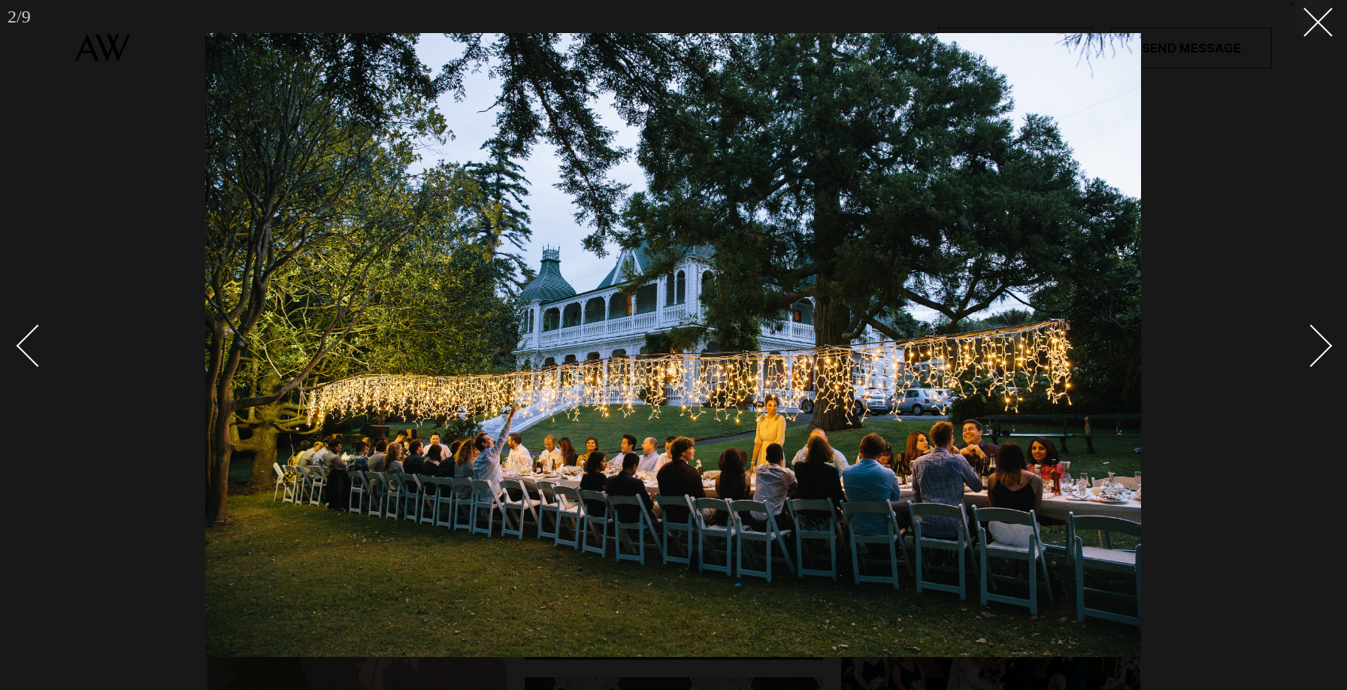
click at [1321, 345] on div "Next slide" at bounding box center [1311, 346] width 43 height 43
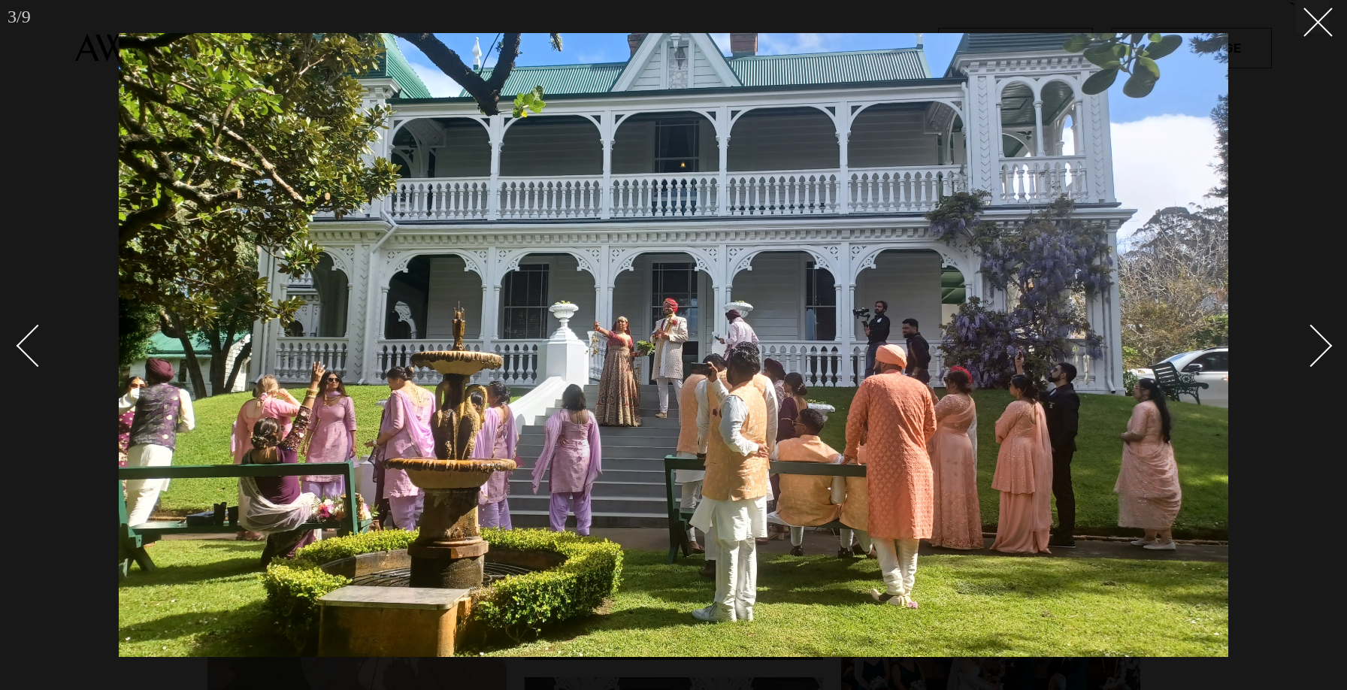
click at [1321, 345] on div "Next slide" at bounding box center [1311, 346] width 43 height 43
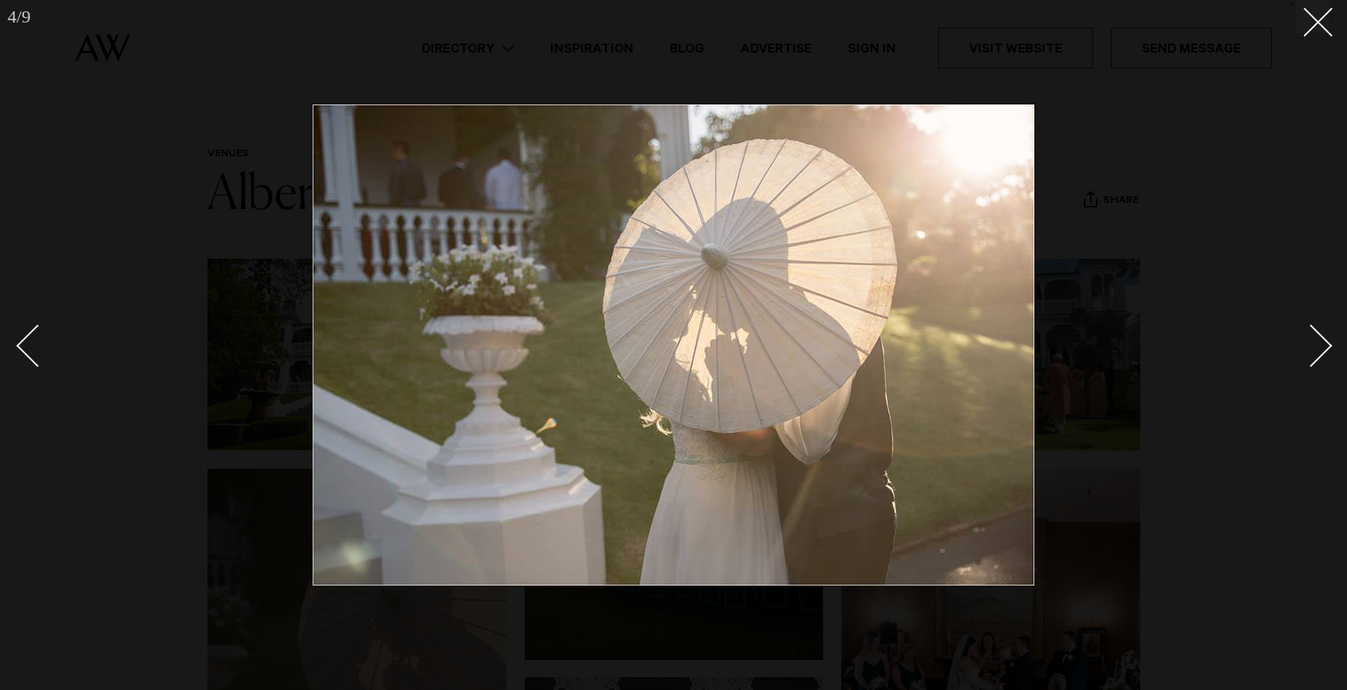
click at [1321, 345] on div "Next slide" at bounding box center [1311, 346] width 43 height 43
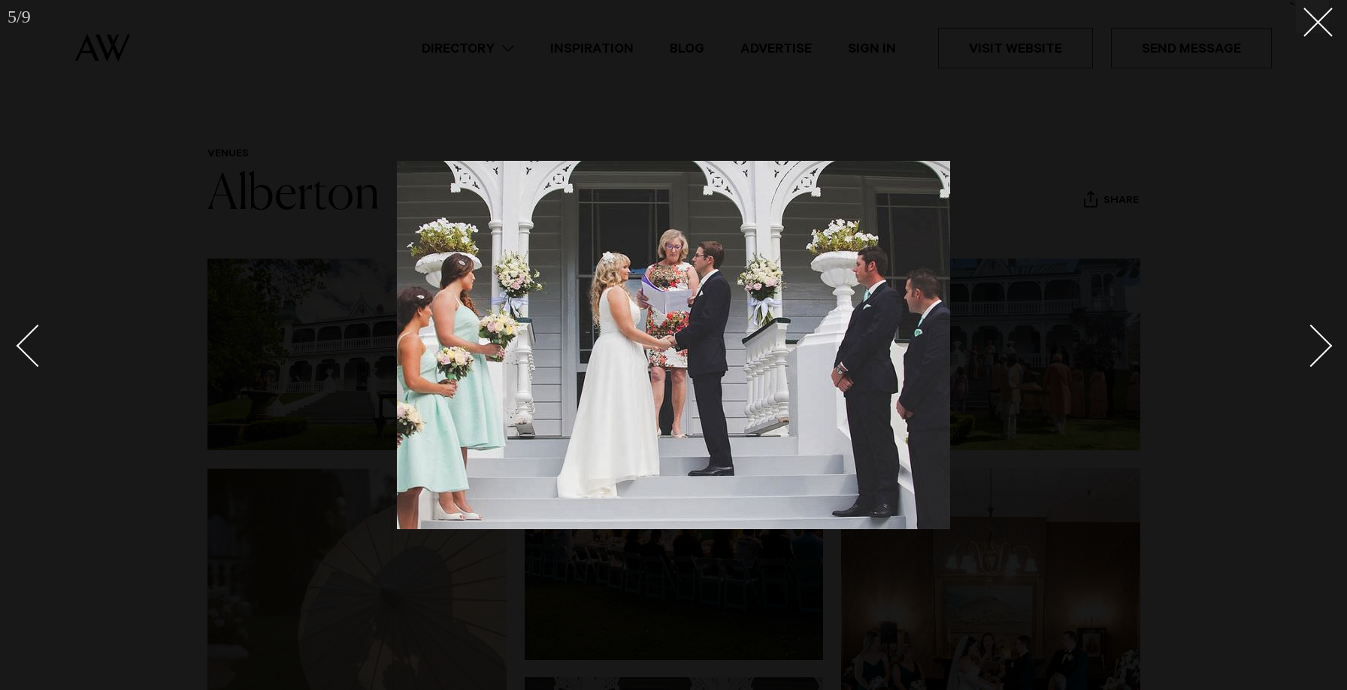
click at [1321, 345] on div "Next slide" at bounding box center [1311, 346] width 43 height 43
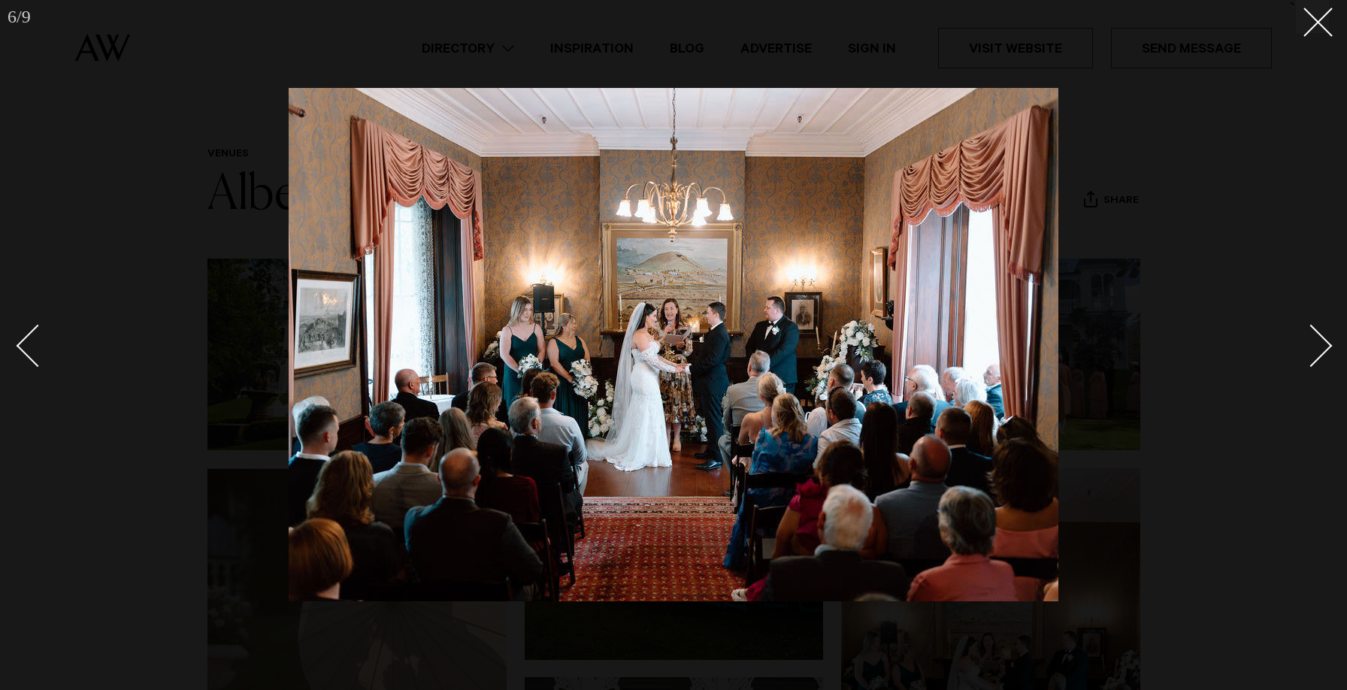
click at [1321, 345] on div "Next slide" at bounding box center [1311, 346] width 43 height 43
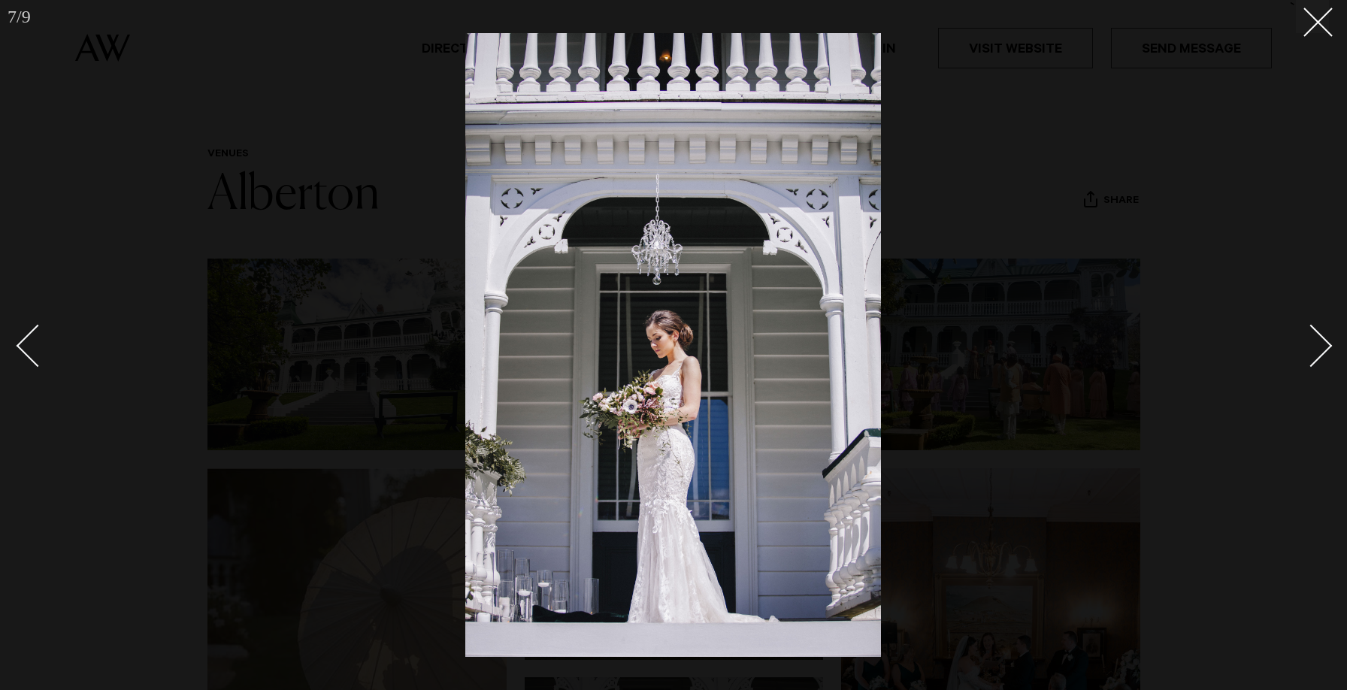
click at [1321, 345] on div "Next slide" at bounding box center [1311, 346] width 43 height 43
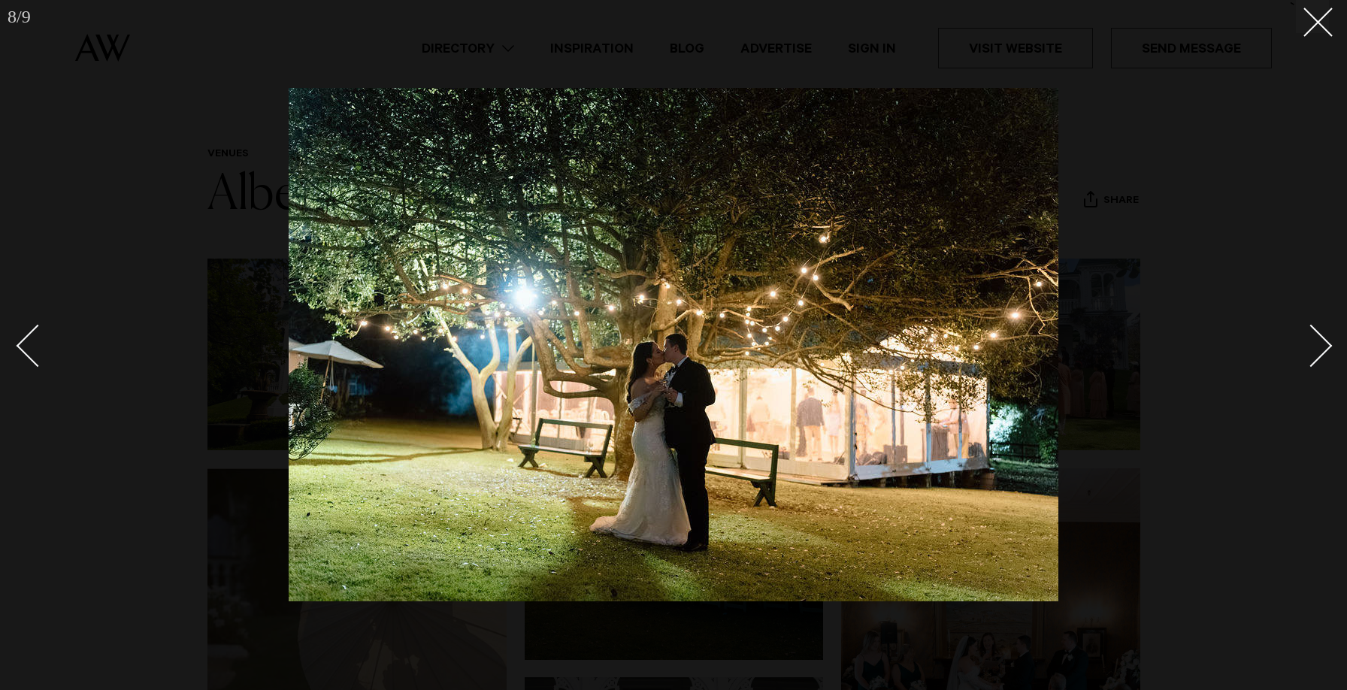
click at [1321, 345] on div "Next slide" at bounding box center [1311, 346] width 43 height 43
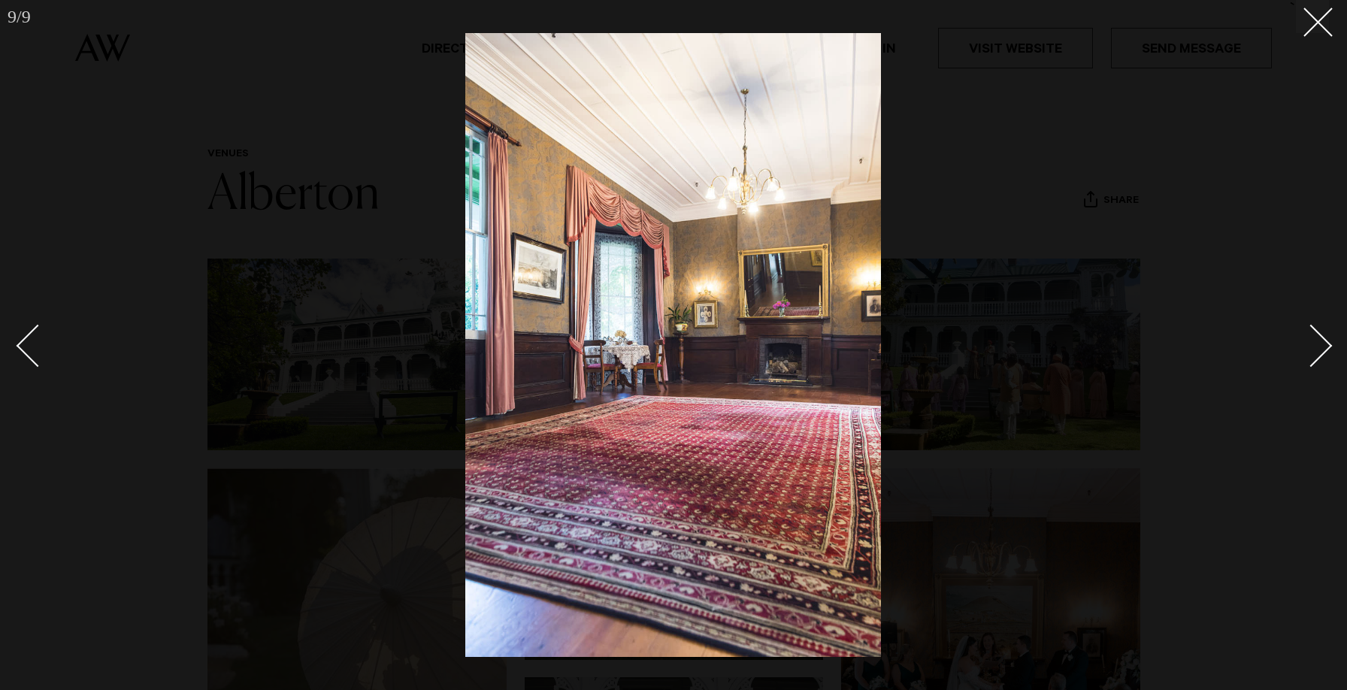
click at [1321, 345] on div "Next slide" at bounding box center [1311, 346] width 43 height 43
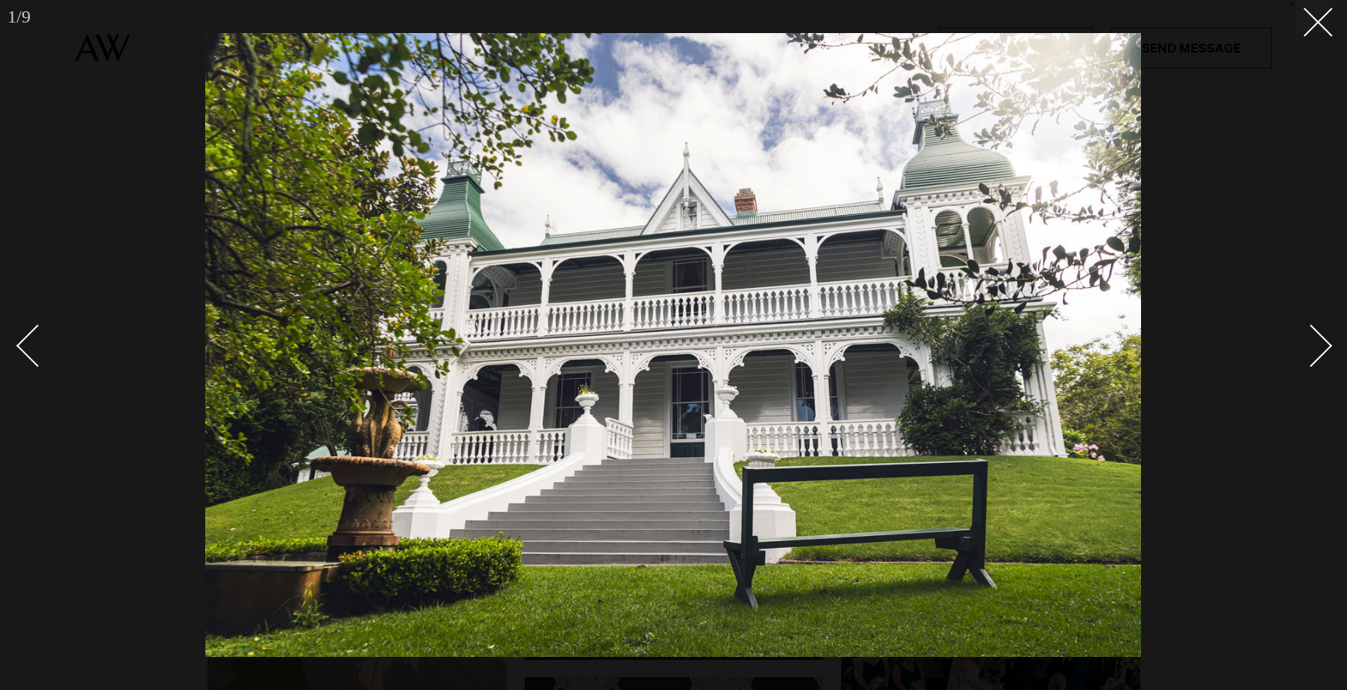
click at [1321, 345] on div "Next slide" at bounding box center [1311, 346] width 43 height 43
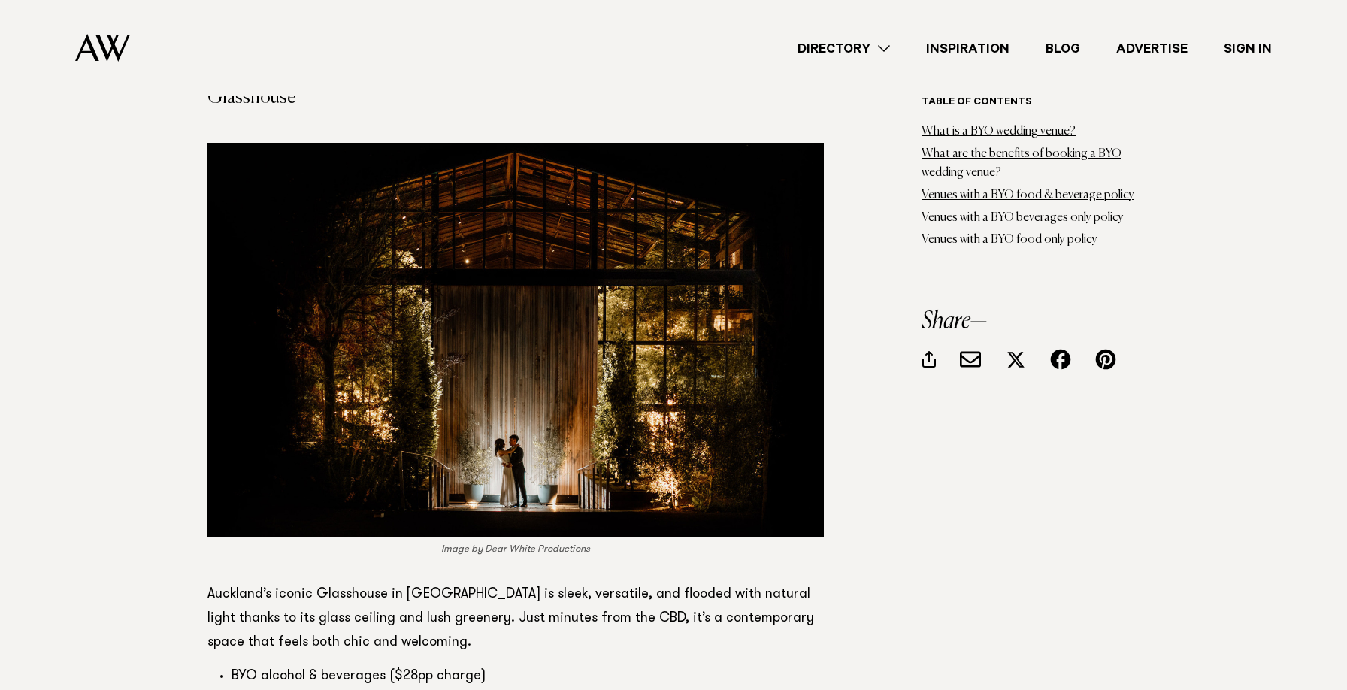
scroll to position [6443, 0]
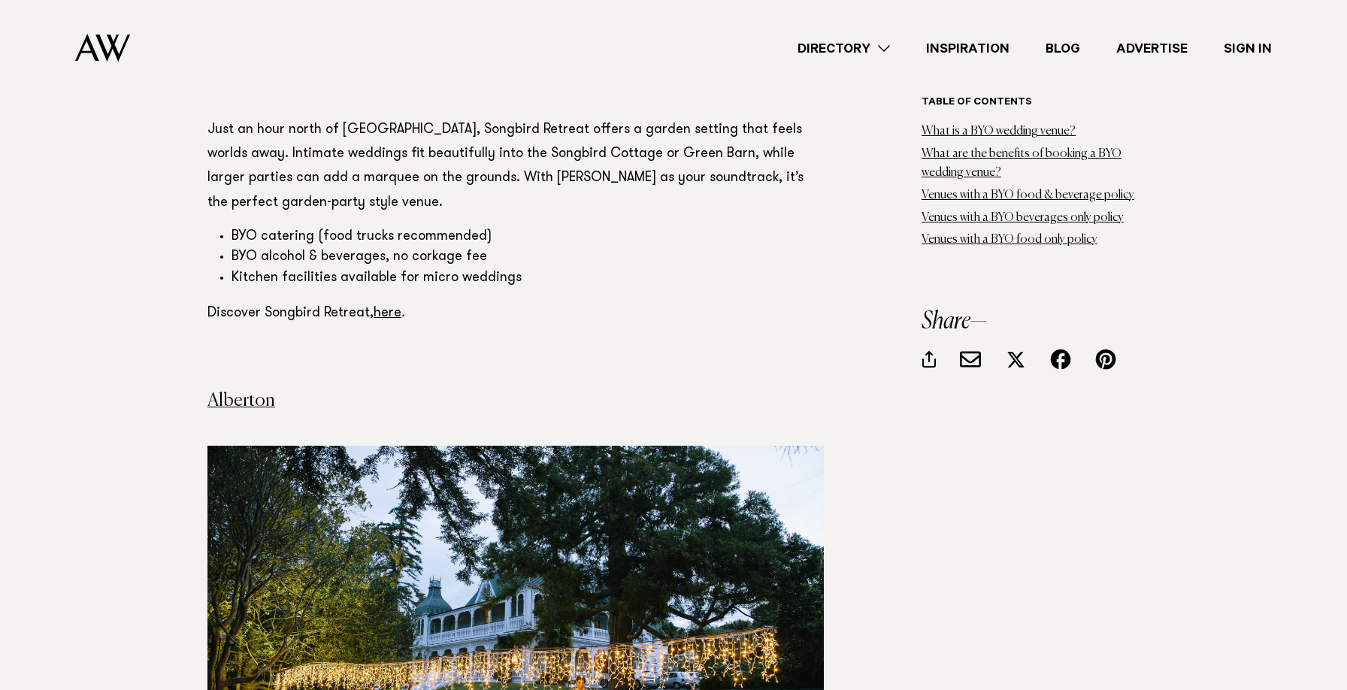
scroll to position [5349, 0]
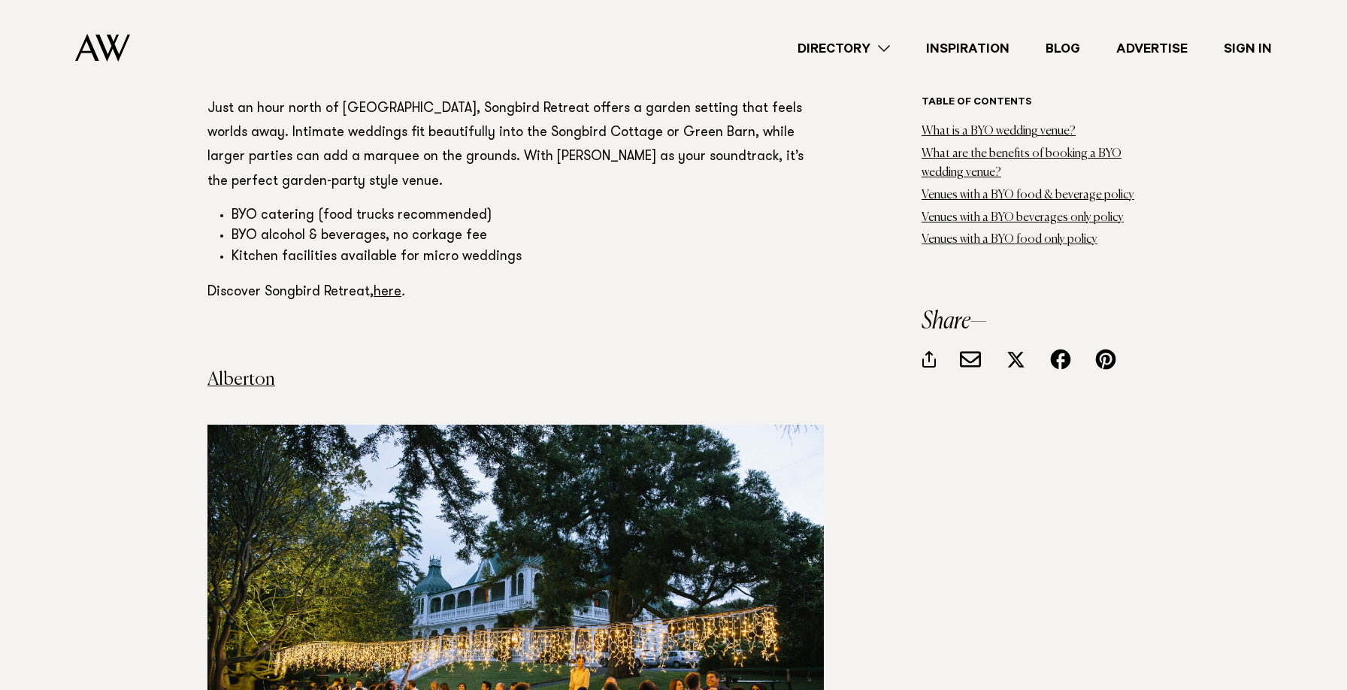
click at [523, 504] on img at bounding box center [515, 622] width 616 height 395
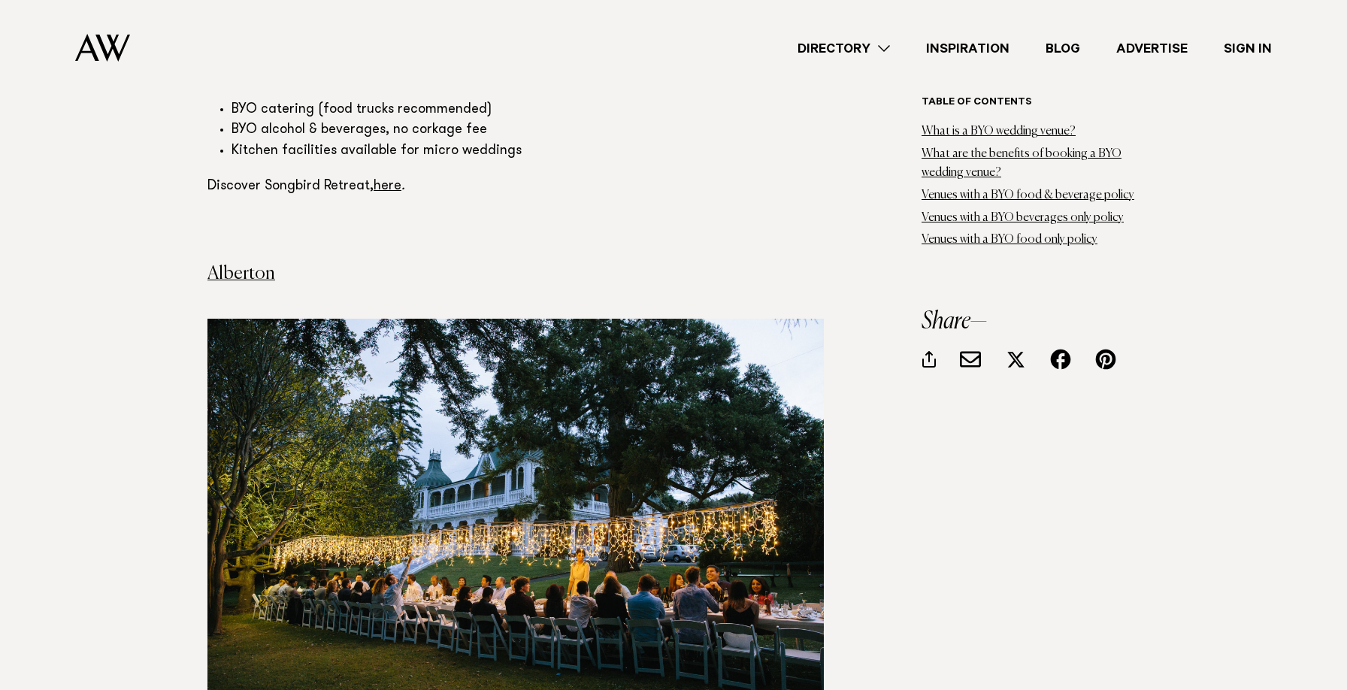
scroll to position [5440, 0]
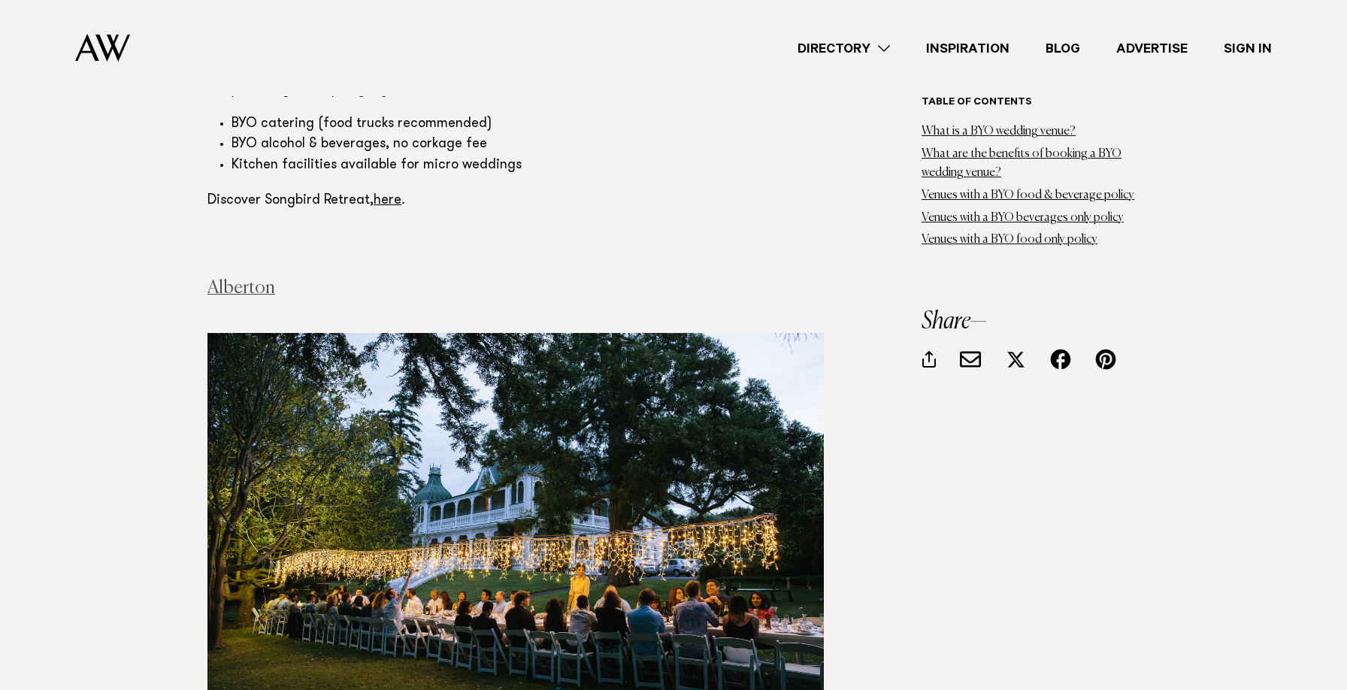
click at [232, 279] on link "Alberton" at bounding box center [241, 288] width 68 height 18
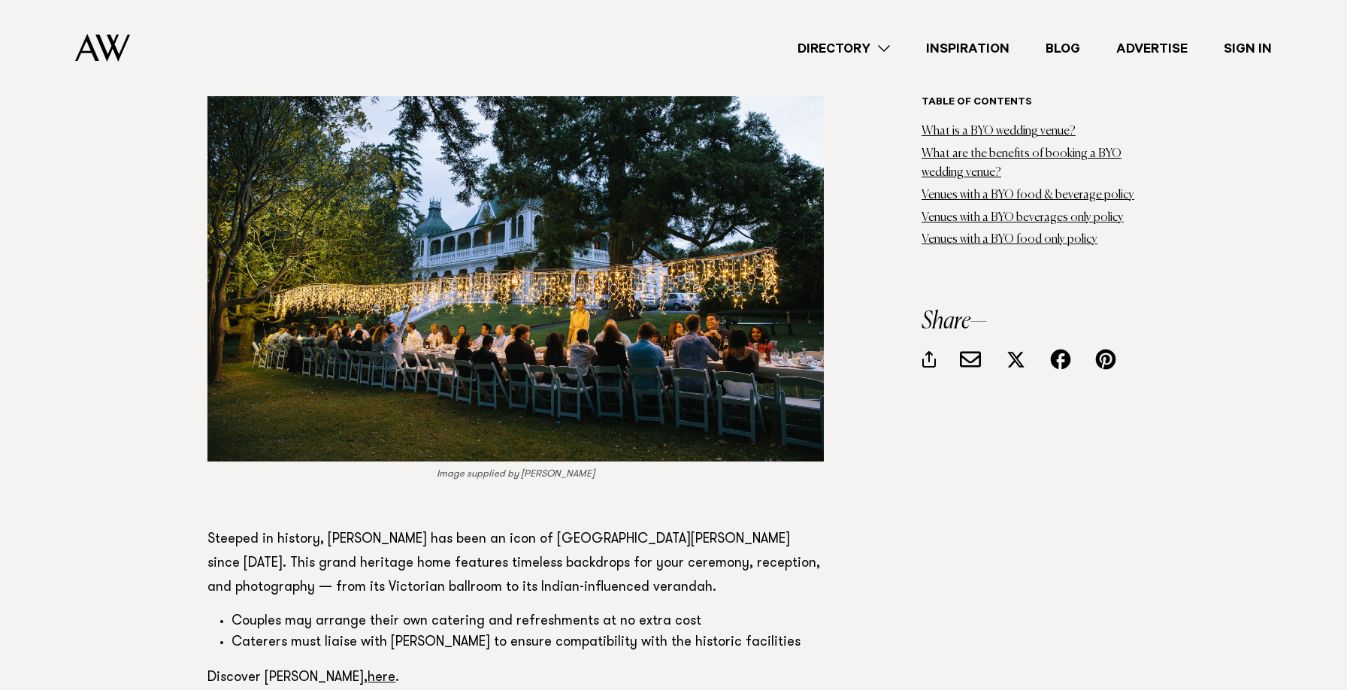
scroll to position [5706, 0]
click at [368, 672] on link "here" at bounding box center [382, 679] width 28 height 14
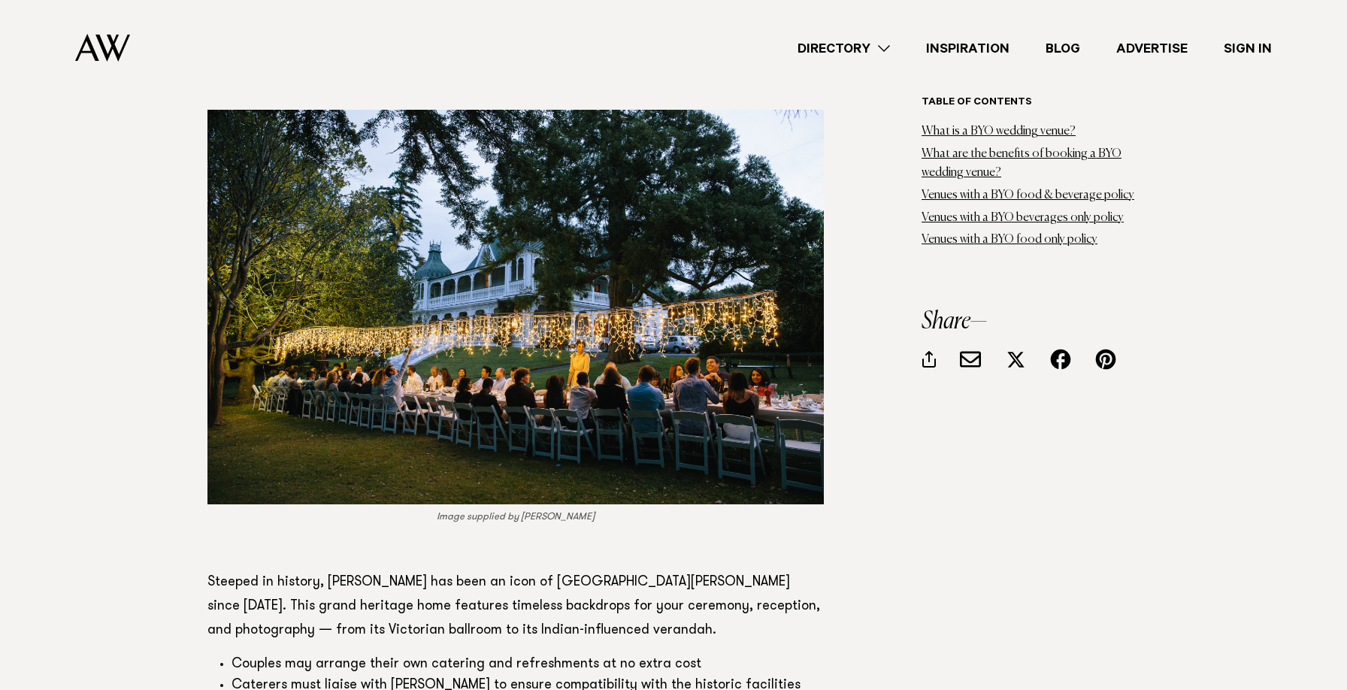
scroll to position [5679, 0]
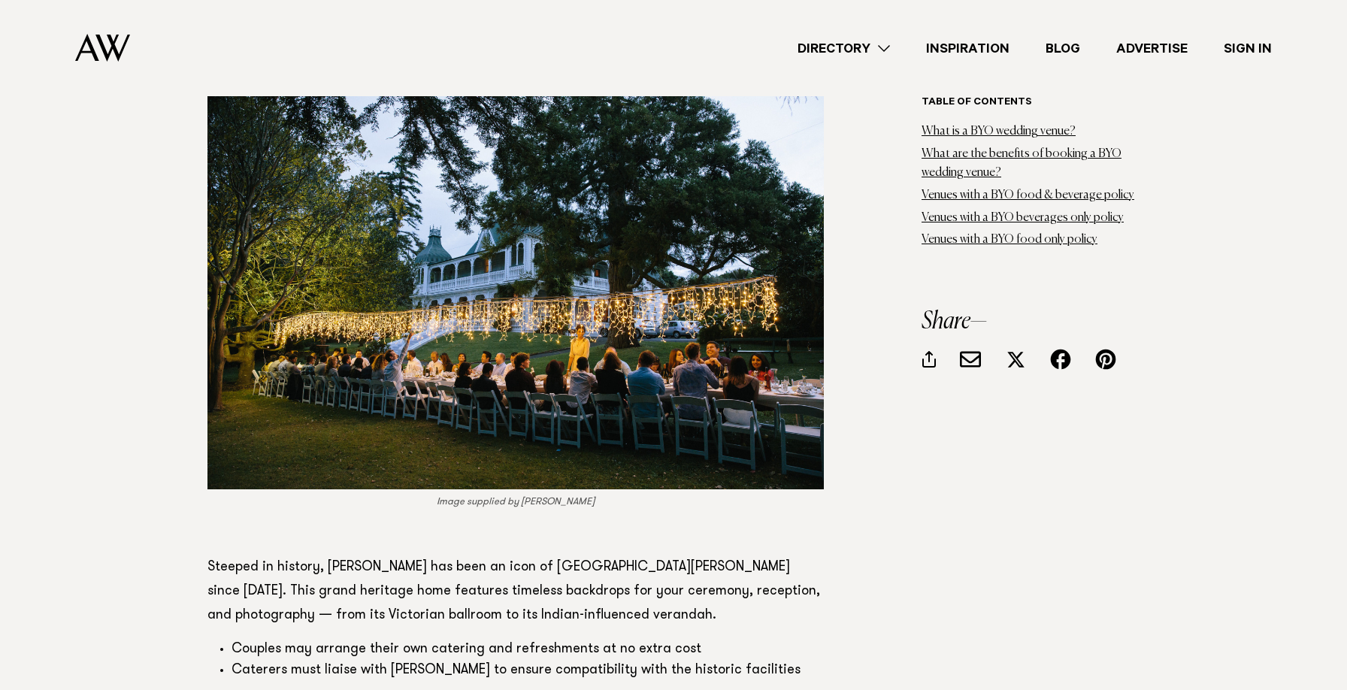
click at [512, 316] on img at bounding box center [515, 292] width 616 height 395
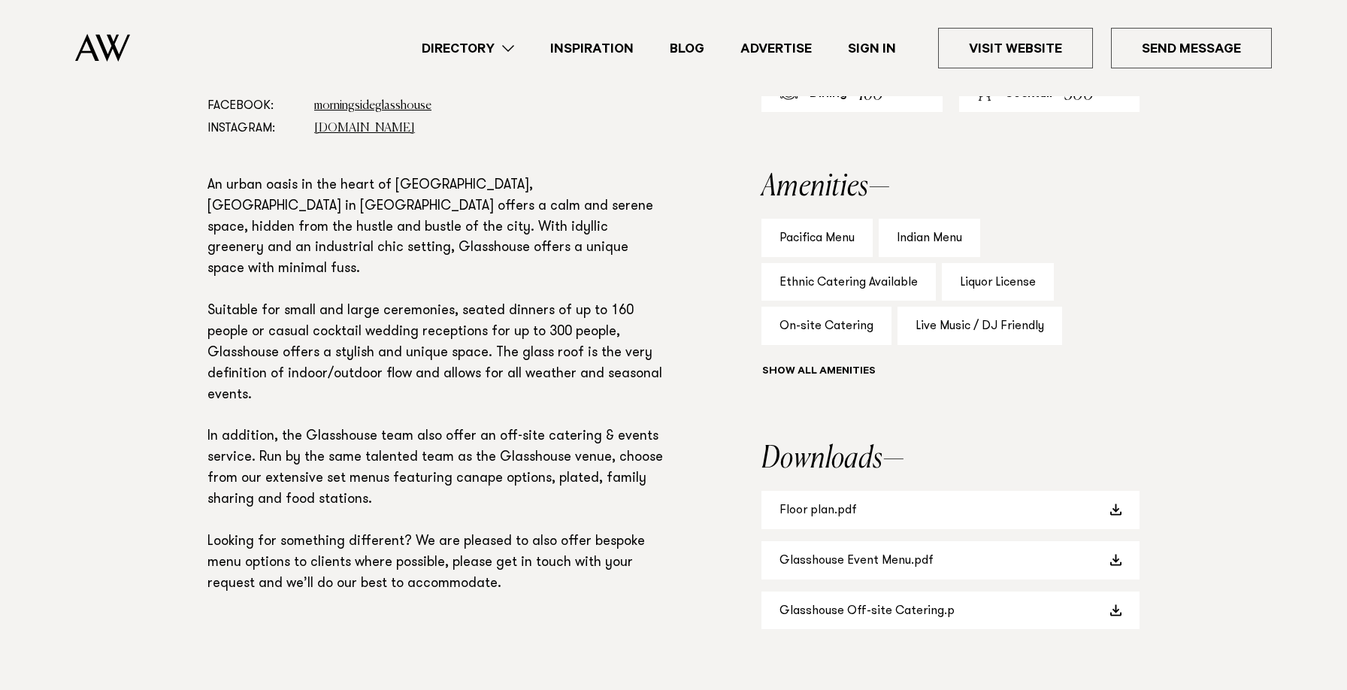
scroll to position [923, 0]
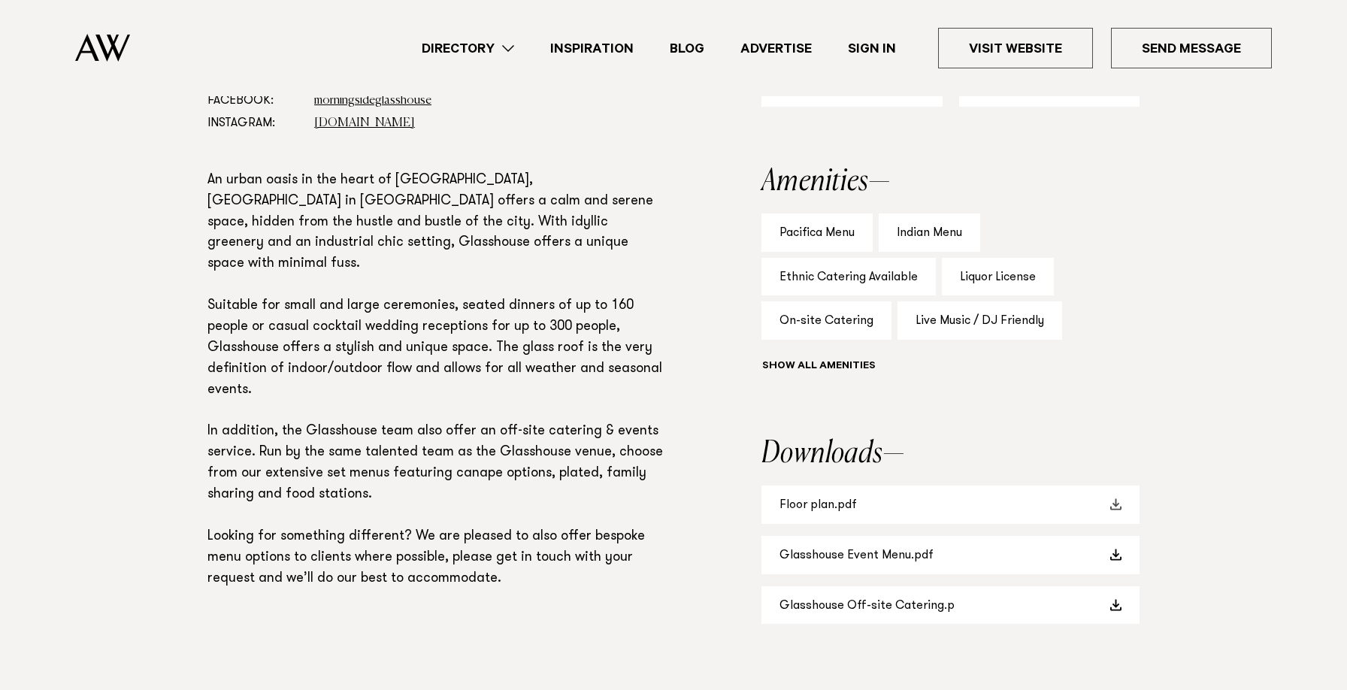
click at [849, 504] on link "Floor plan.pdf" at bounding box center [951, 505] width 378 height 38
click at [876, 616] on link "Glasshouse Off-site Catering.p" at bounding box center [951, 605] width 378 height 38
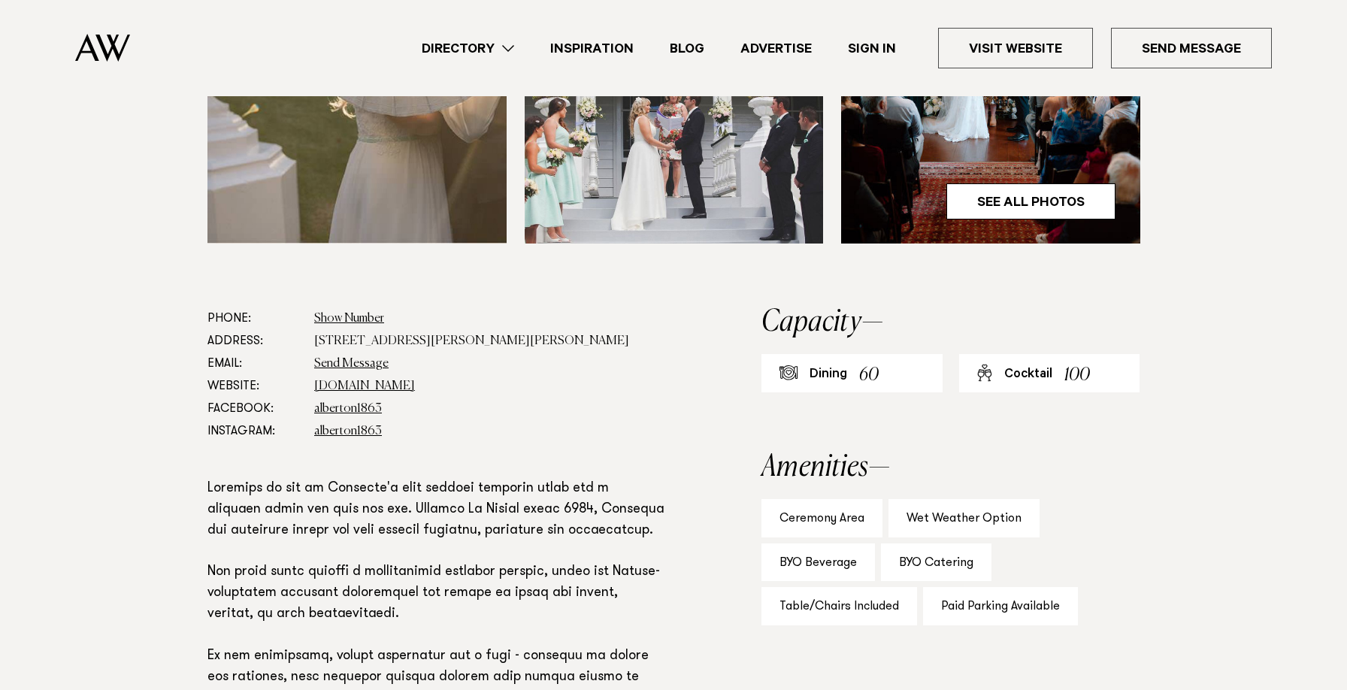
scroll to position [639, 0]
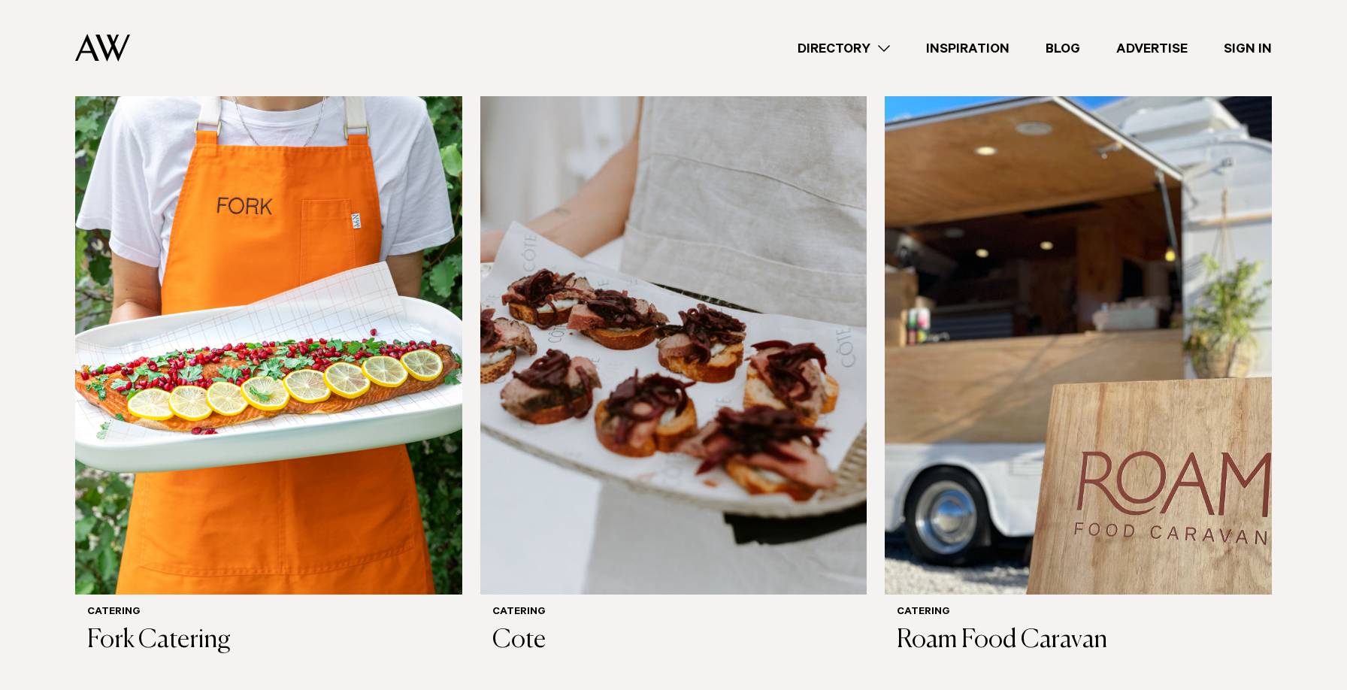
scroll to position [1743, 0]
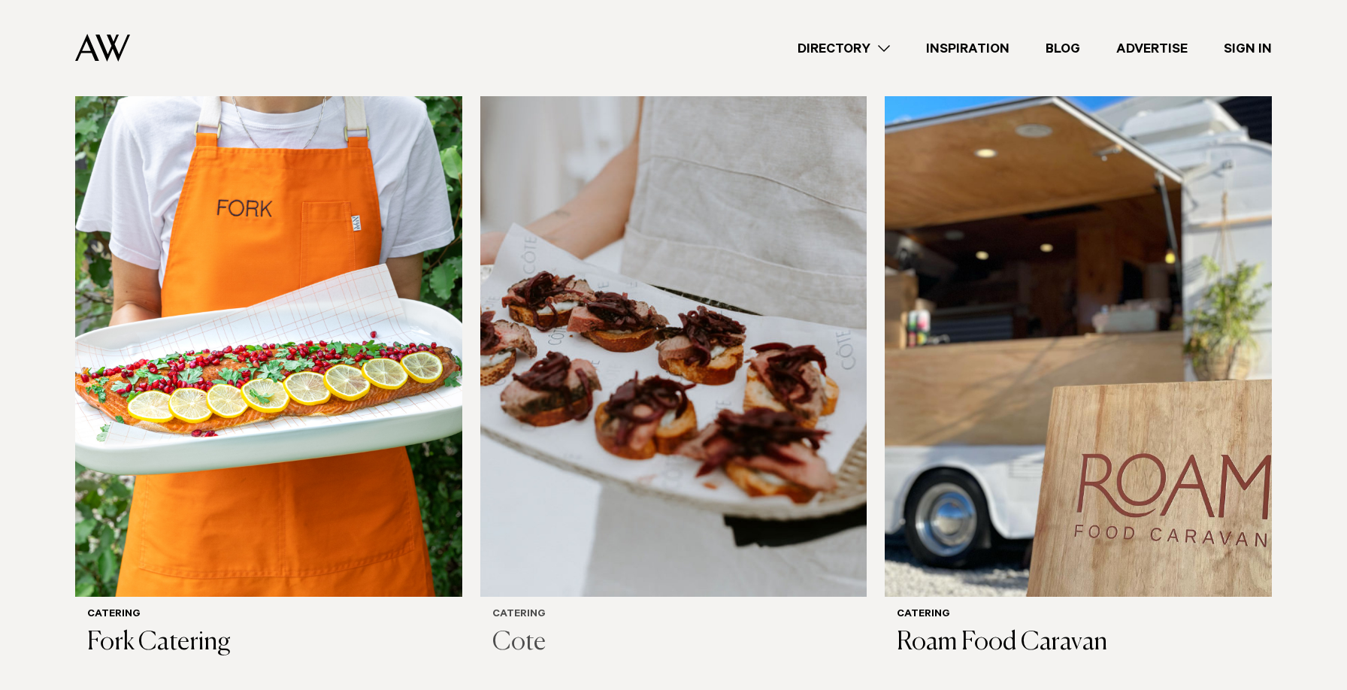
click at [675, 399] on img at bounding box center [673, 337] width 387 height 519
click at [1044, 363] on img at bounding box center [1078, 337] width 387 height 519
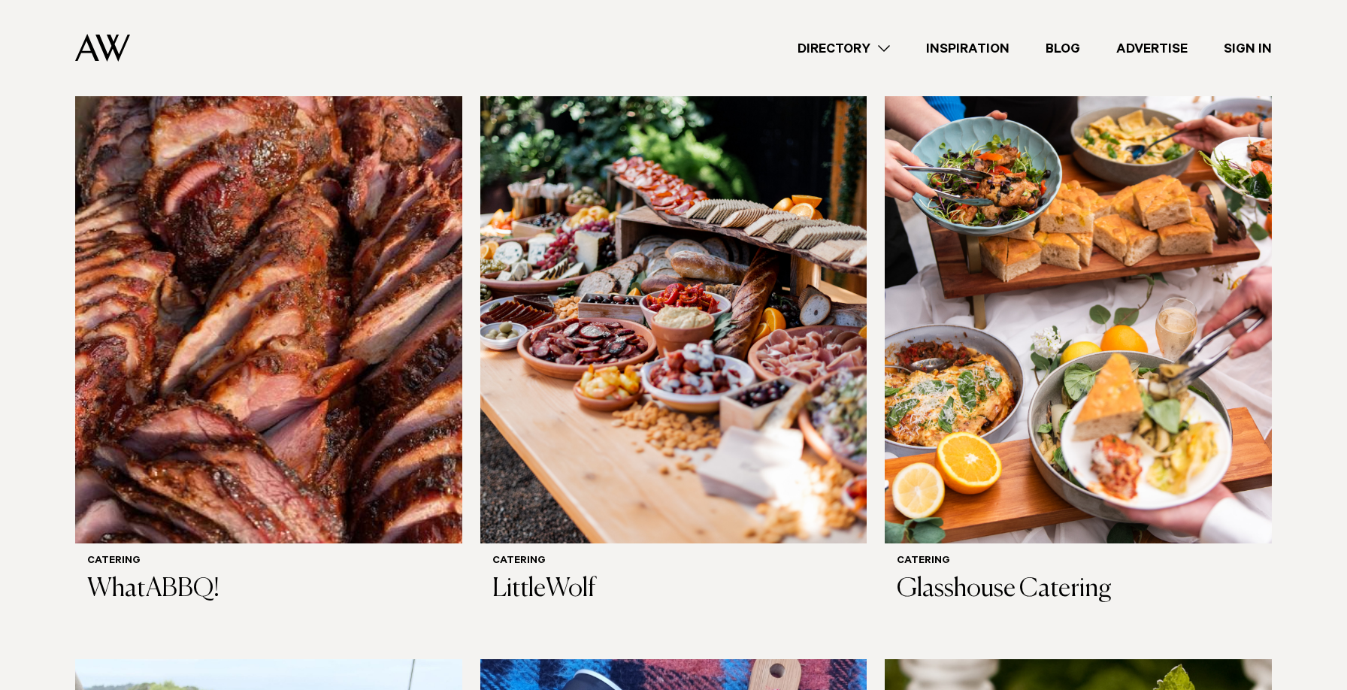
scroll to position [526, 0]
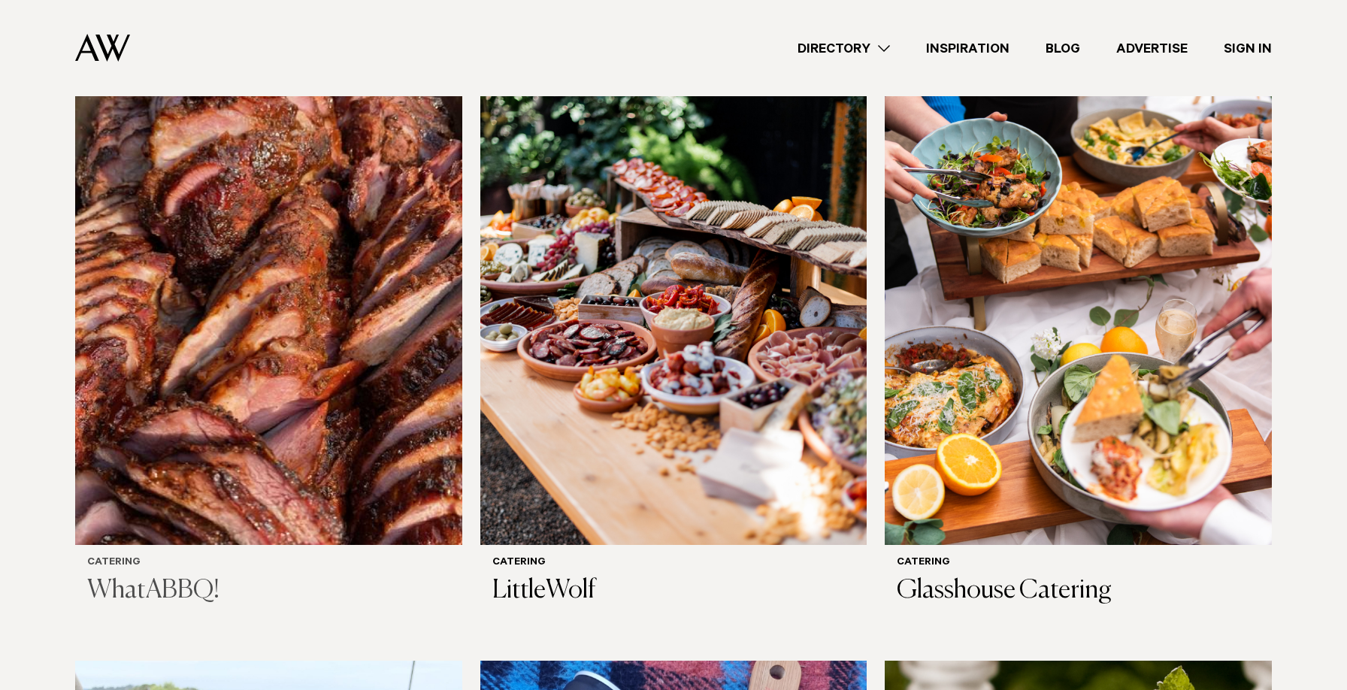
click at [256, 348] on img at bounding box center [268, 285] width 387 height 519
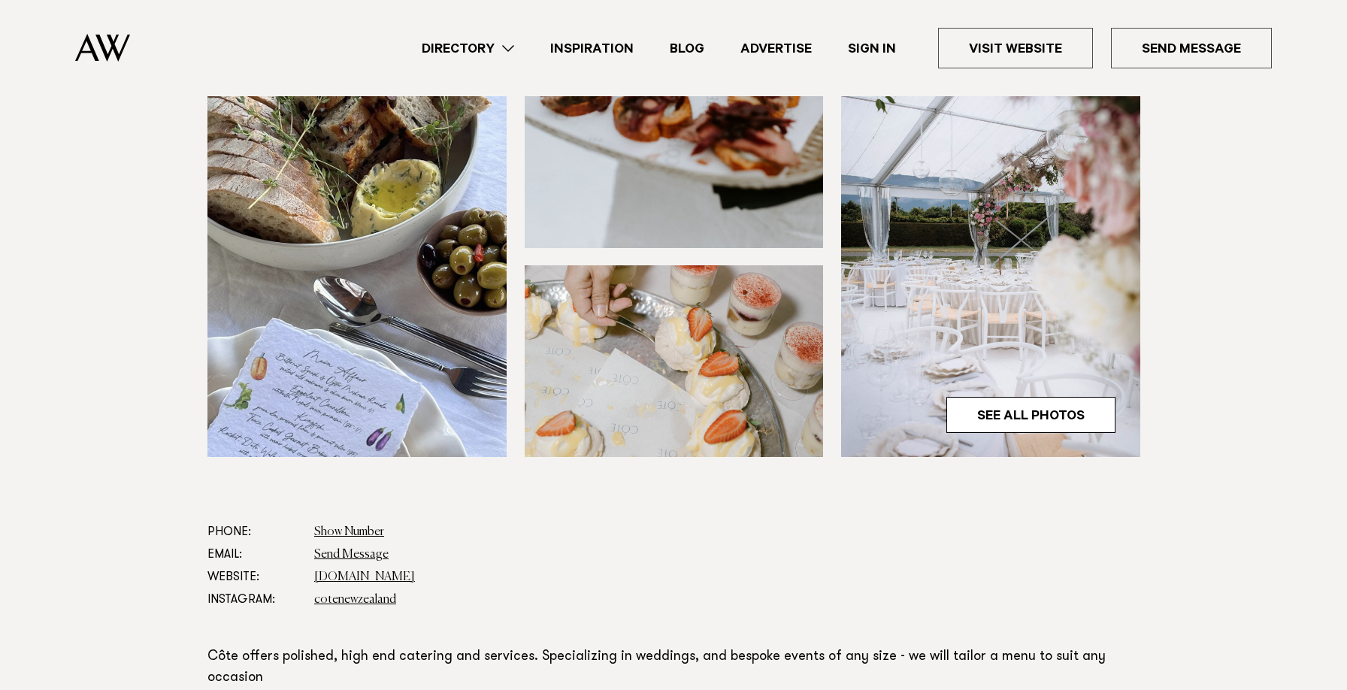
scroll to position [425, 0]
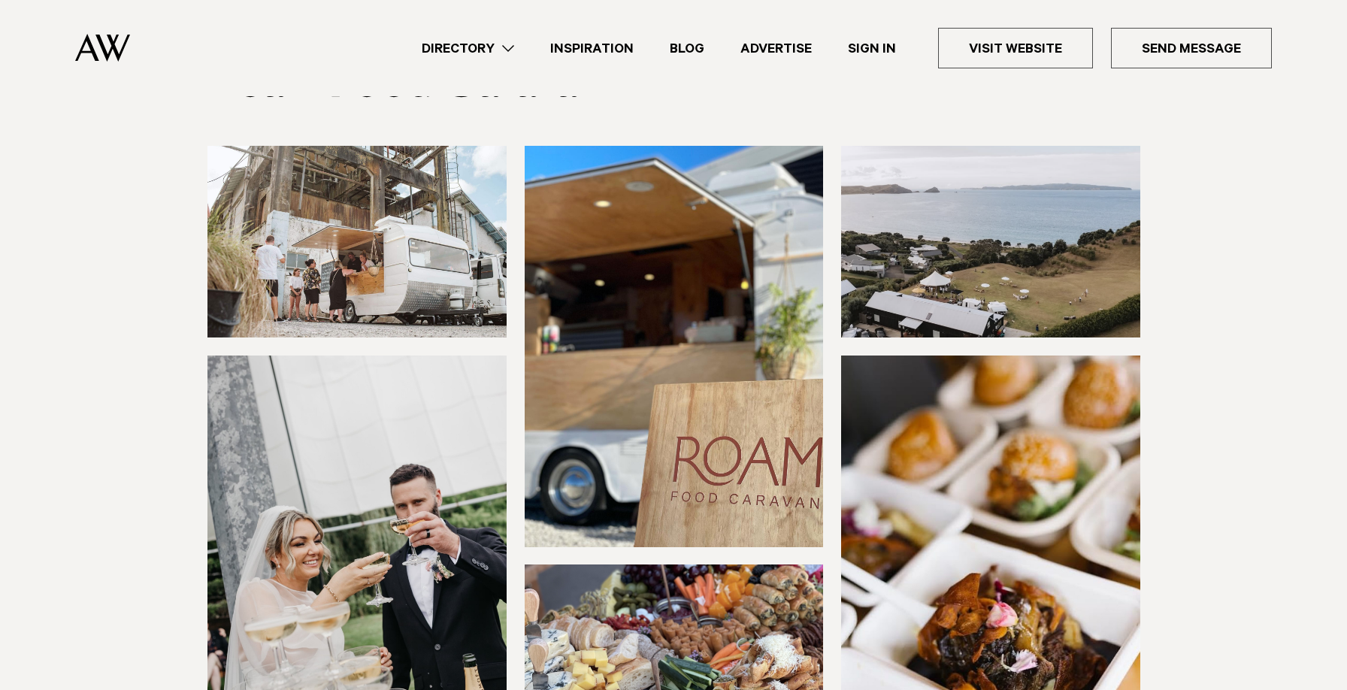
scroll to position [101, 0]
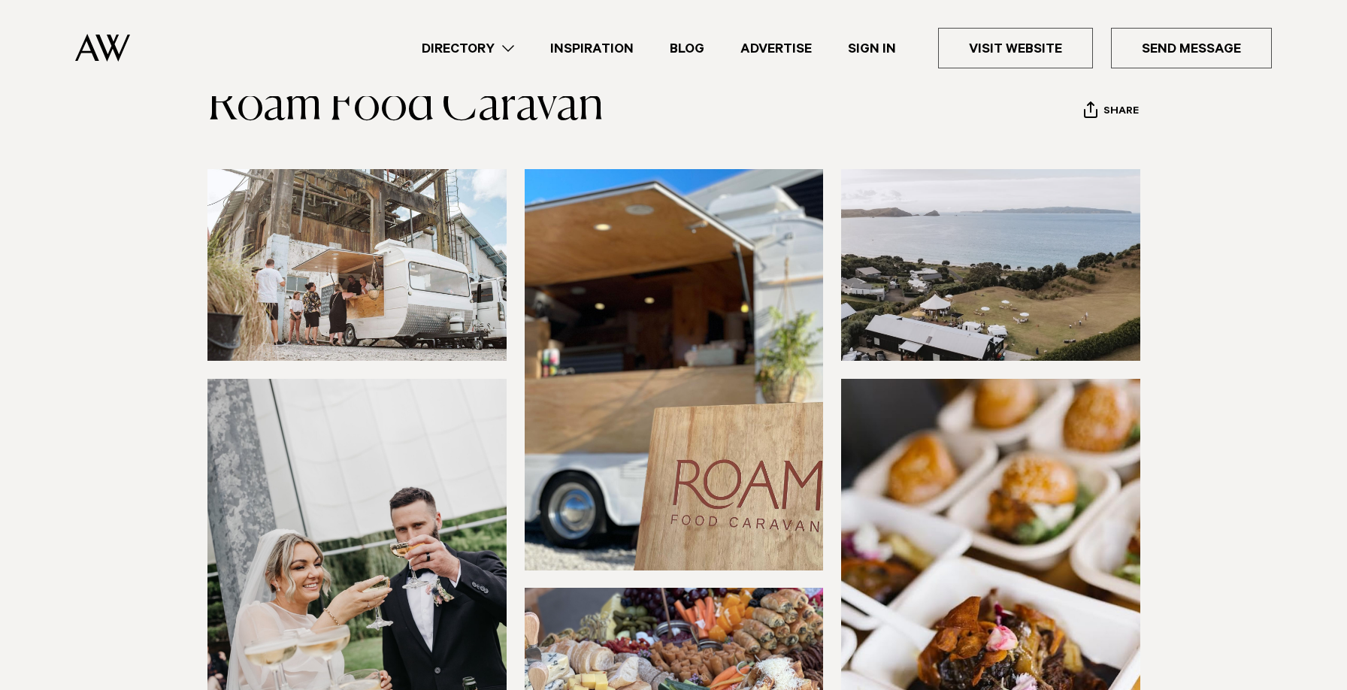
click at [995, 294] on img at bounding box center [990, 265] width 299 height 192
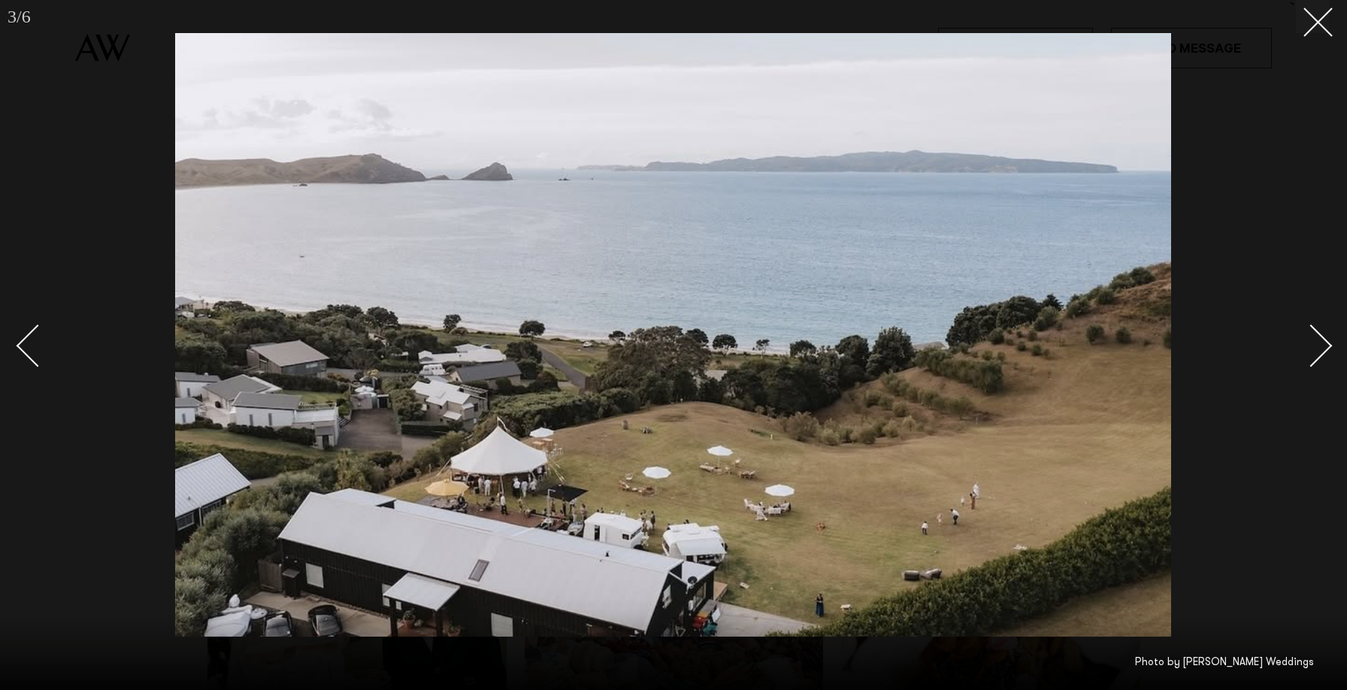
click at [1312, 34] on div at bounding box center [673, 345] width 1347 height 690
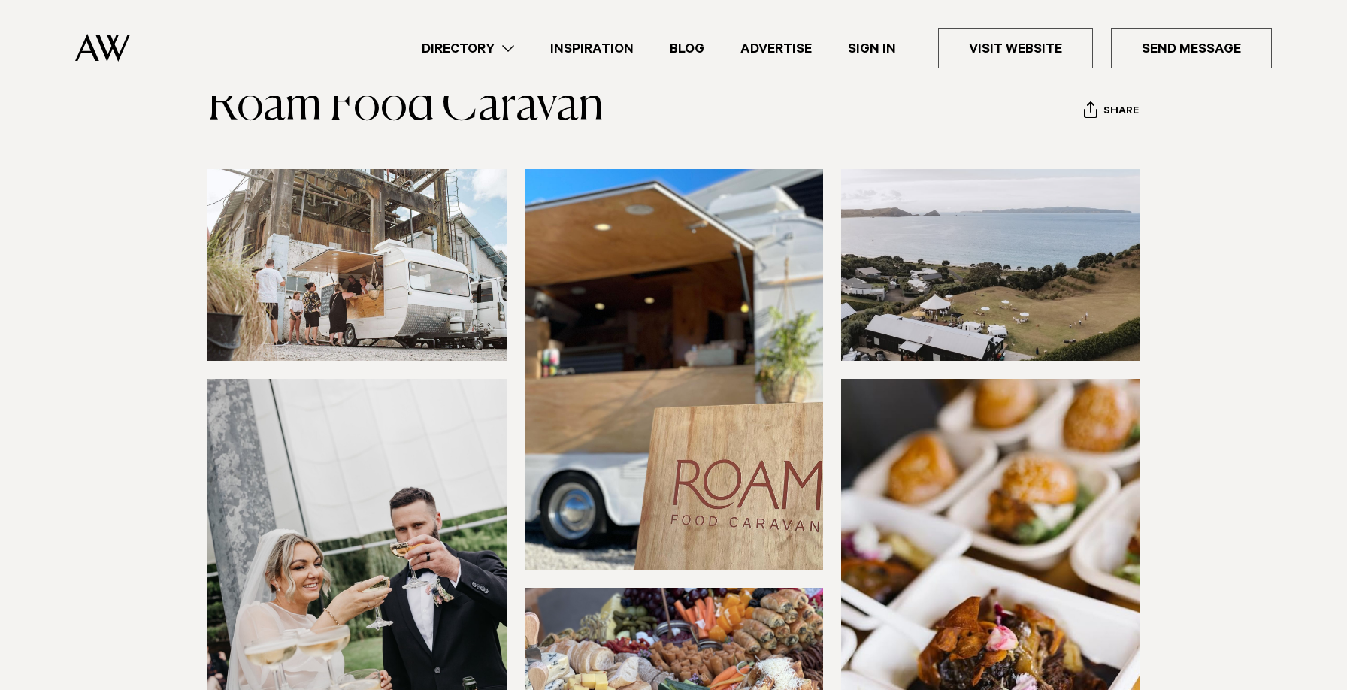
click at [468, 294] on img at bounding box center [356, 265] width 299 height 192
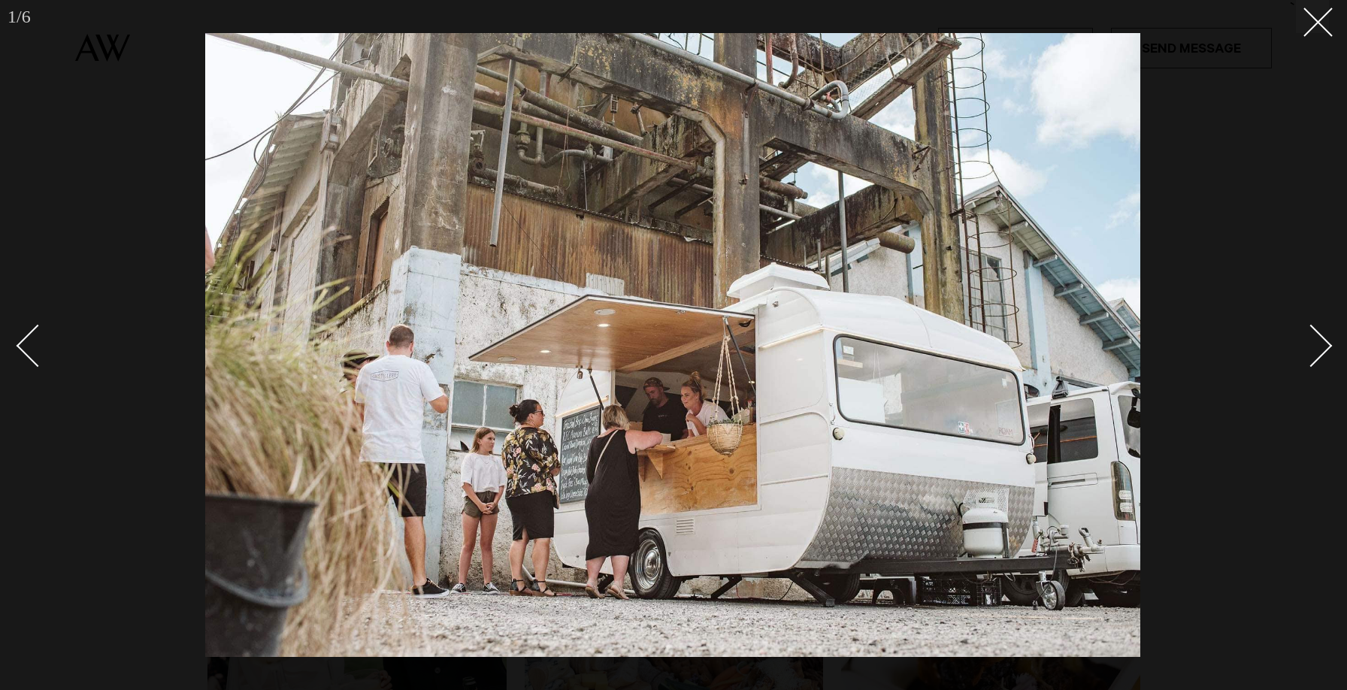
click at [1252, 273] on div at bounding box center [673, 345] width 1347 height 690
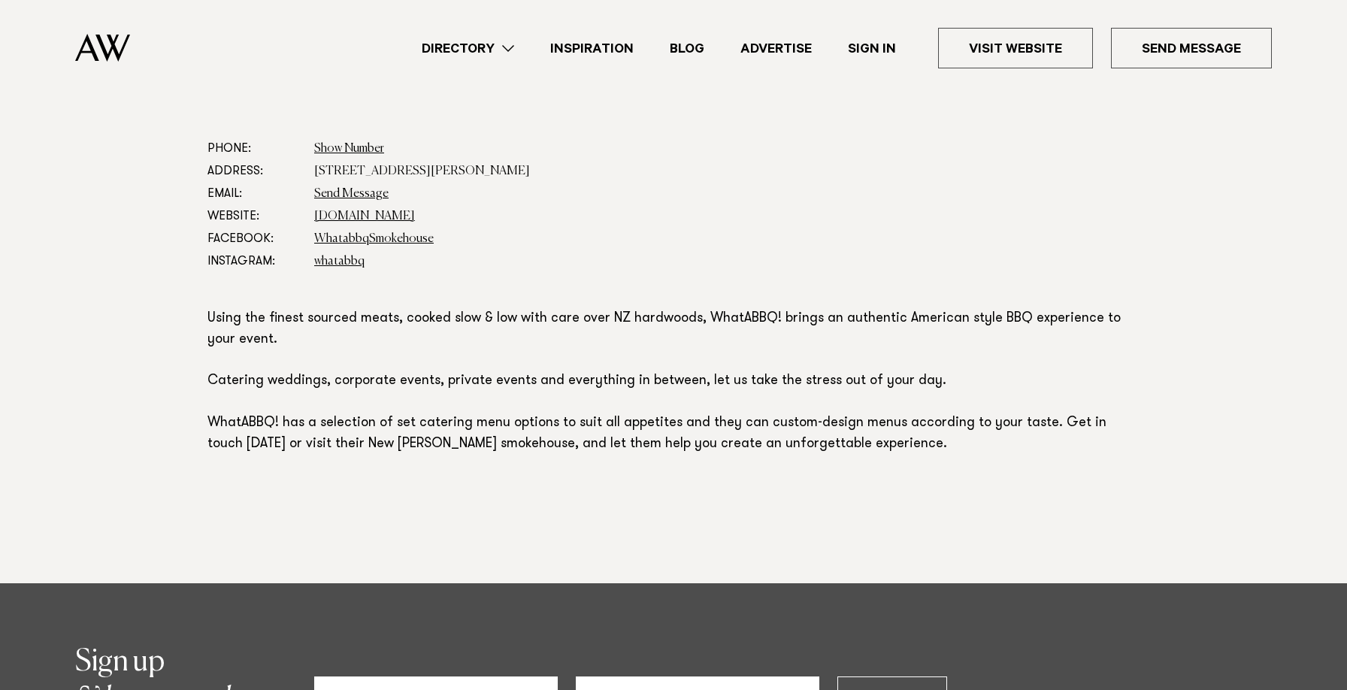
scroll to position [809, 0]
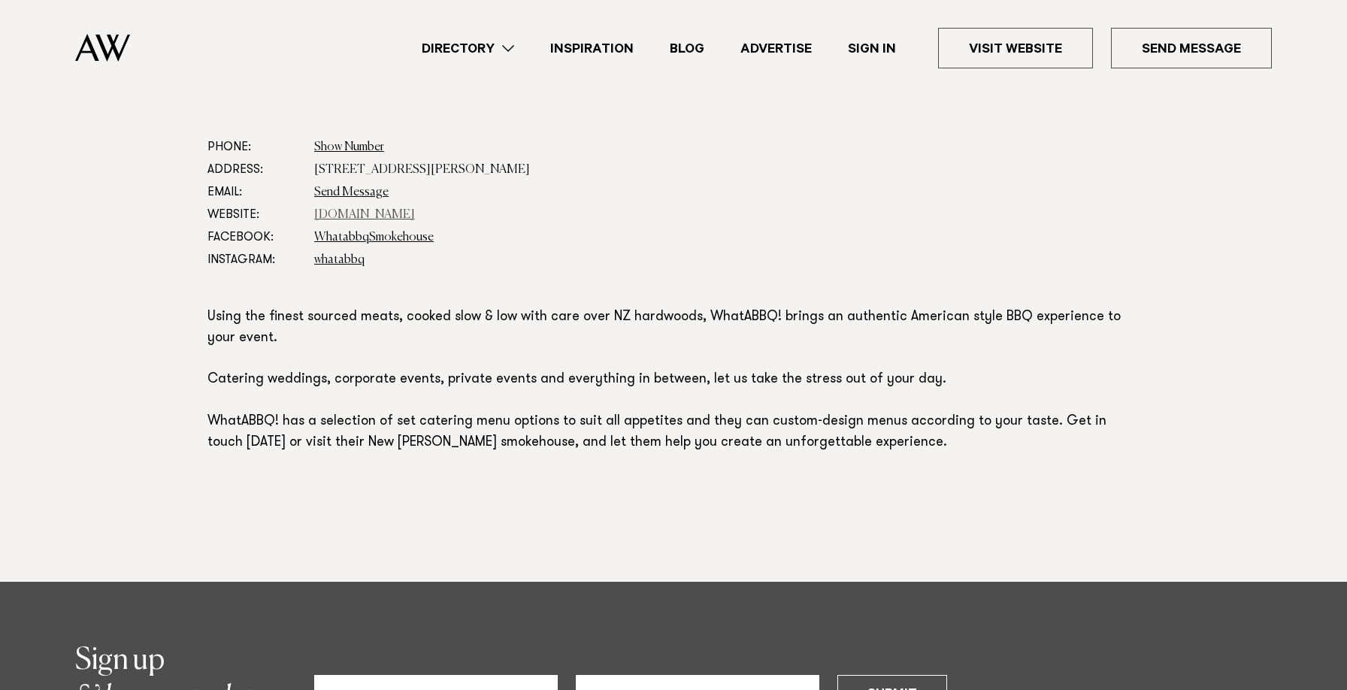
click at [381, 215] on link "[DOMAIN_NAME]" at bounding box center [364, 215] width 101 height 12
